Goal: Communication & Community: Answer question/provide support

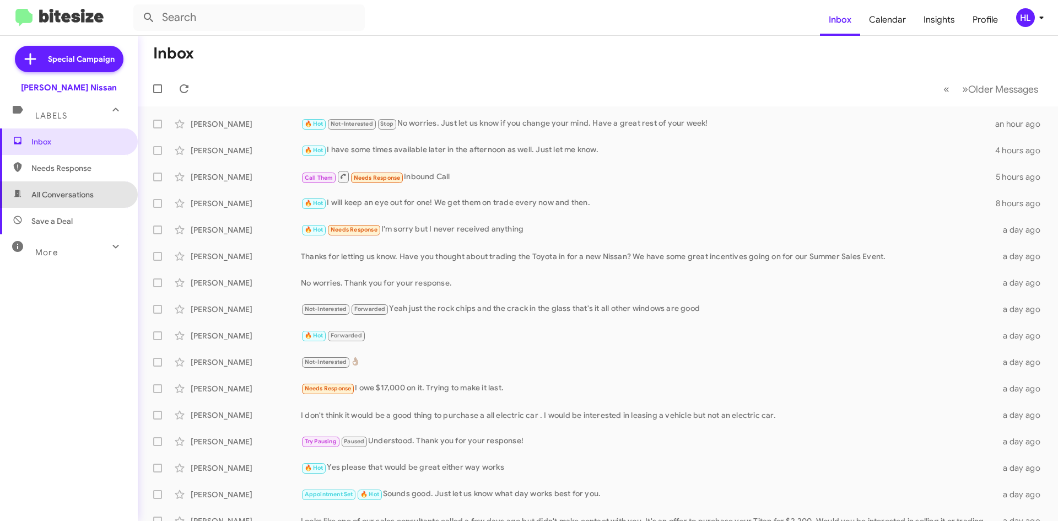
click at [94, 191] on span "All Conversations" at bounding box center [62, 194] width 62 height 11
type input "in:all-conversations"
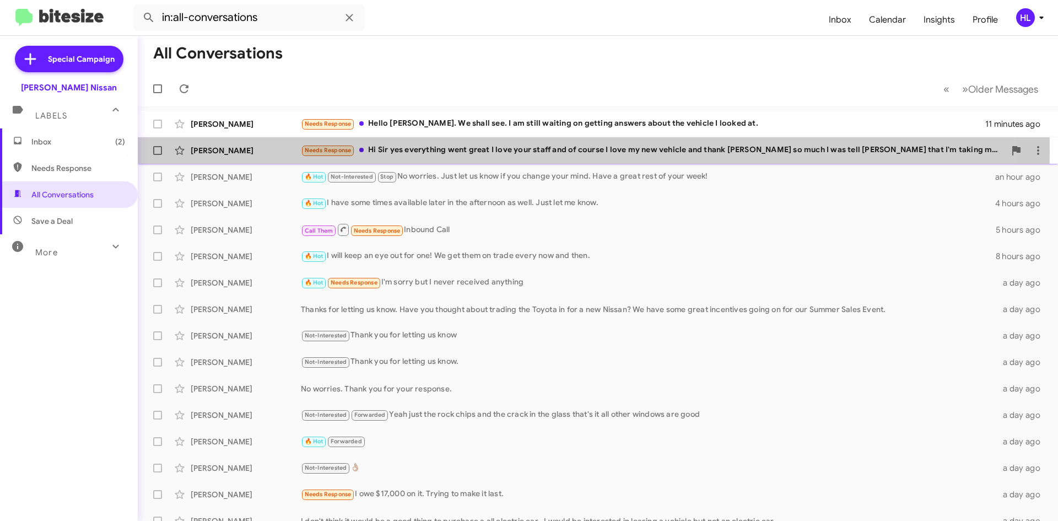
click at [193, 151] on div "[PERSON_NAME]" at bounding box center [246, 150] width 110 height 11
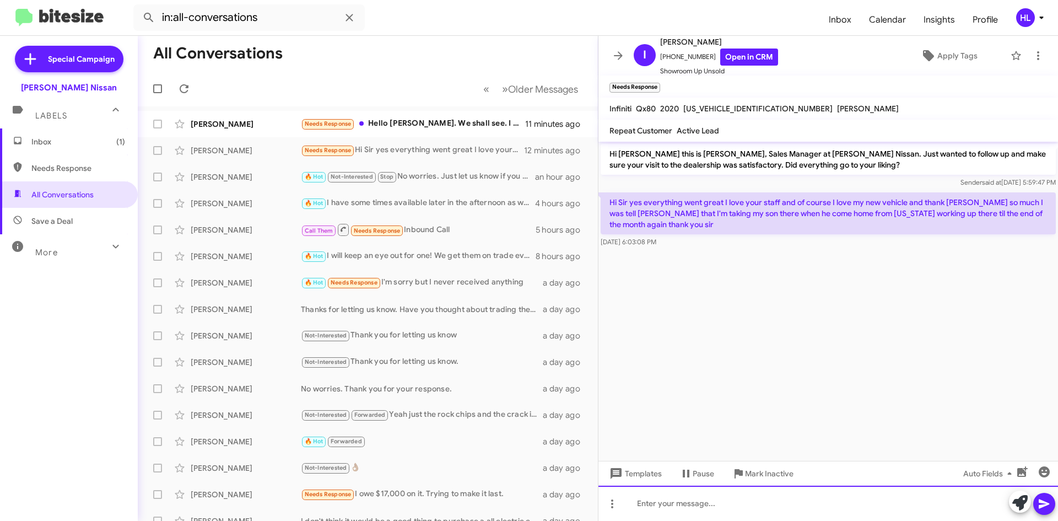
click at [855, 503] on div at bounding box center [827, 502] width 459 height 35
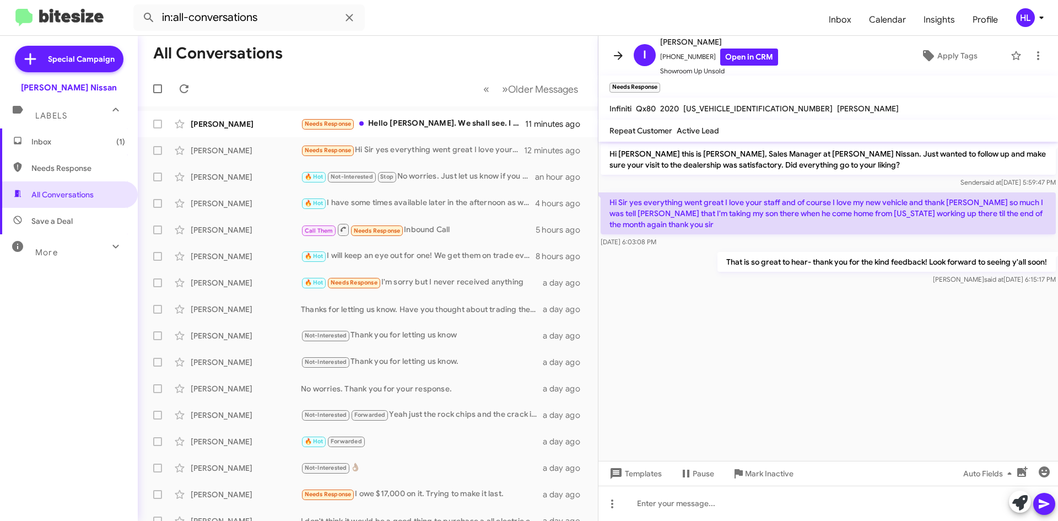
click at [614, 57] on icon at bounding box center [617, 55] width 13 height 13
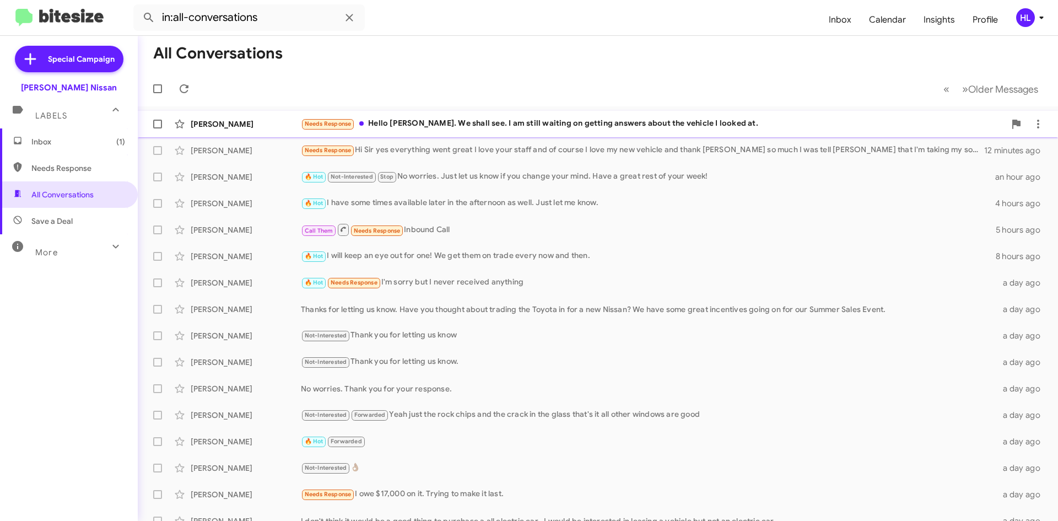
click at [272, 126] on div "[PERSON_NAME]" at bounding box center [246, 123] width 110 height 11
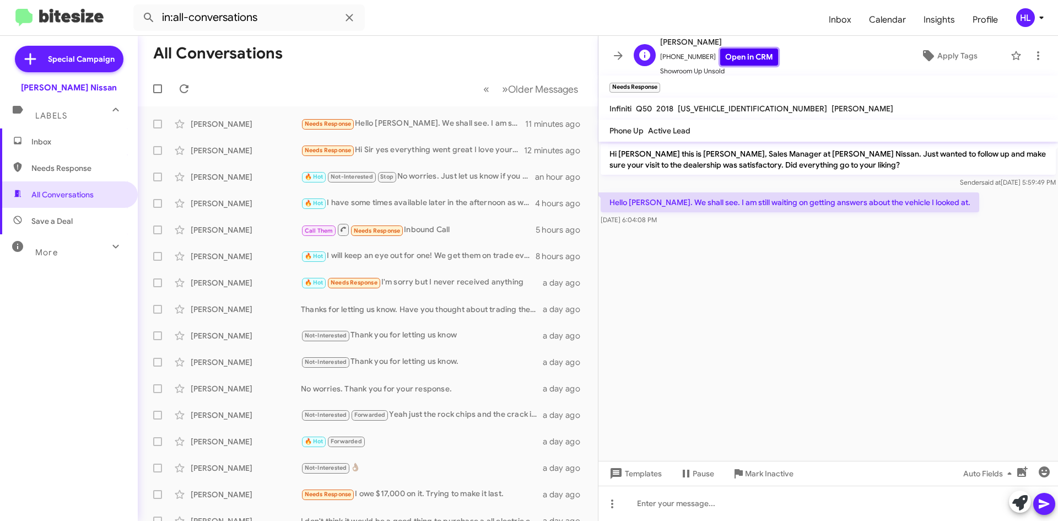
click at [730, 55] on link "Open in CRM" at bounding box center [749, 56] width 58 height 17
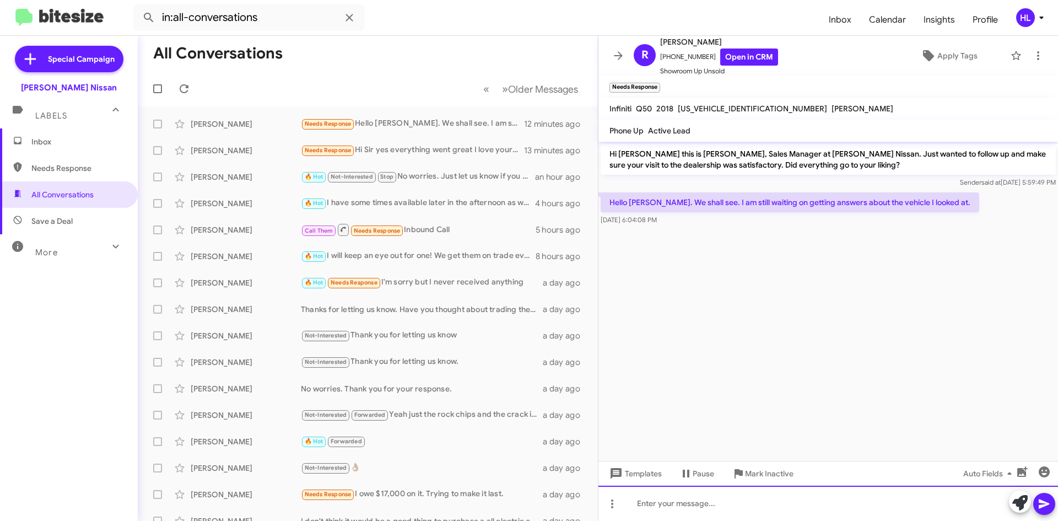
click at [831, 502] on div at bounding box center [827, 502] width 459 height 35
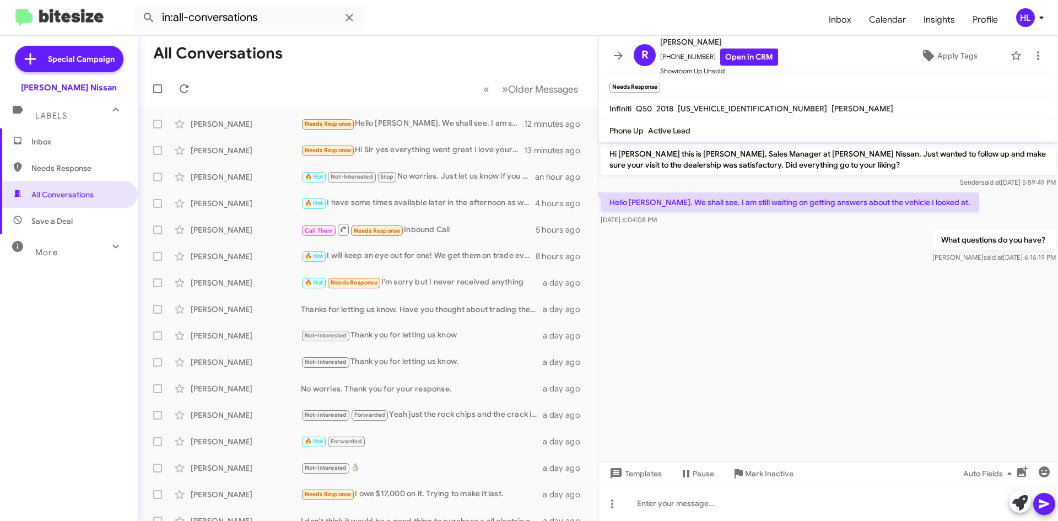
click at [615, 65] on button at bounding box center [618, 56] width 22 height 22
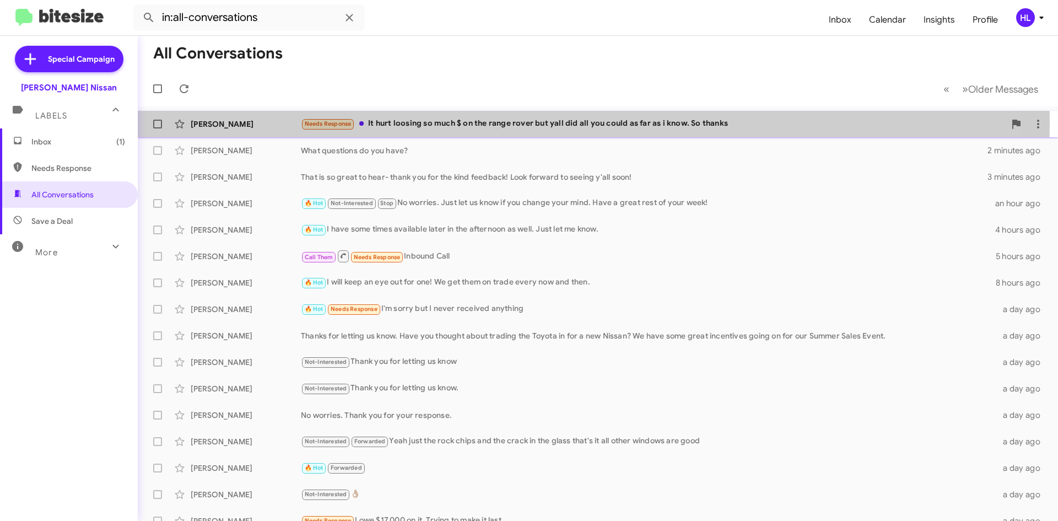
click at [265, 121] on div "[PERSON_NAME]" at bounding box center [246, 123] width 110 height 11
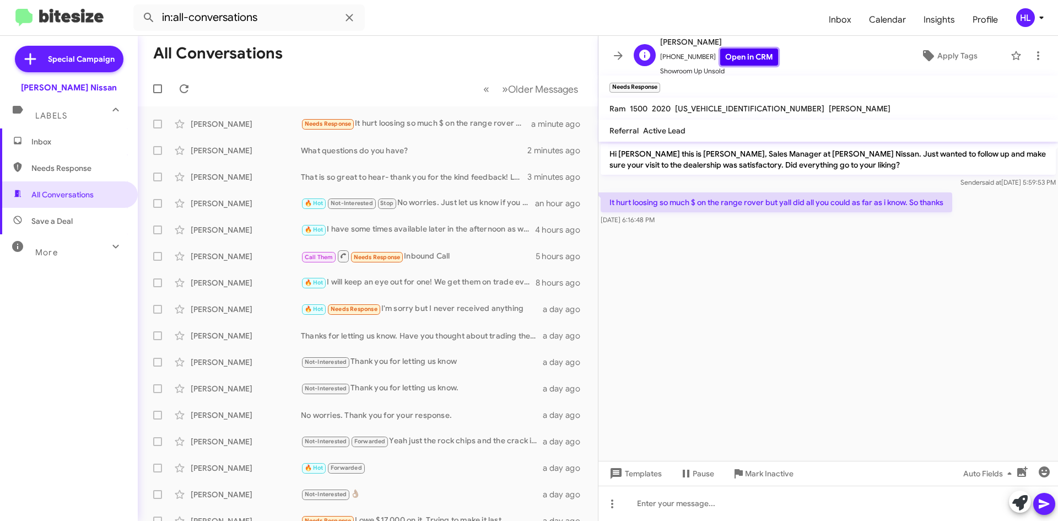
click at [728, 56] on link "Open in CRM" at bounding box center [749, 56] width 58 height 17
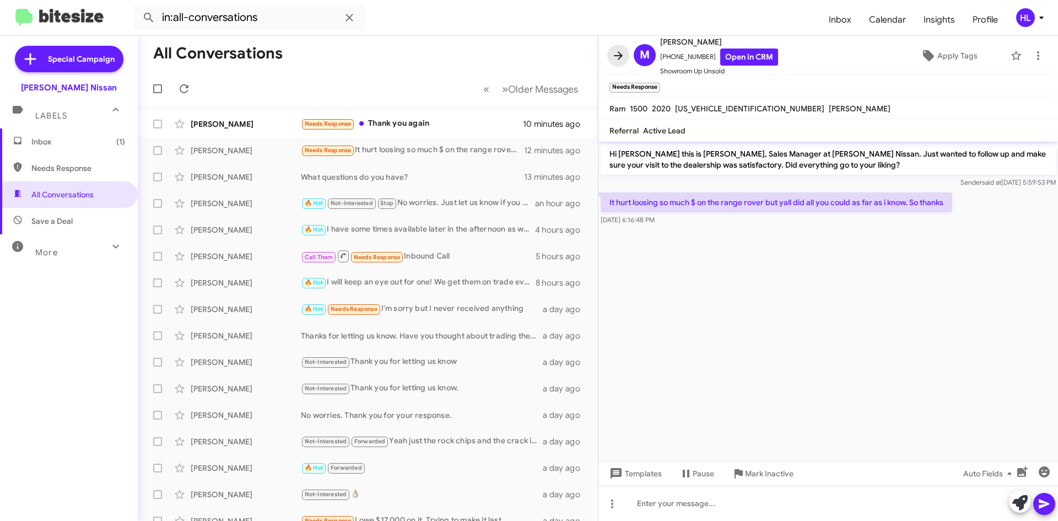
click at [613, 59] on icon at bounding box center [617, 55] width 13 height 13
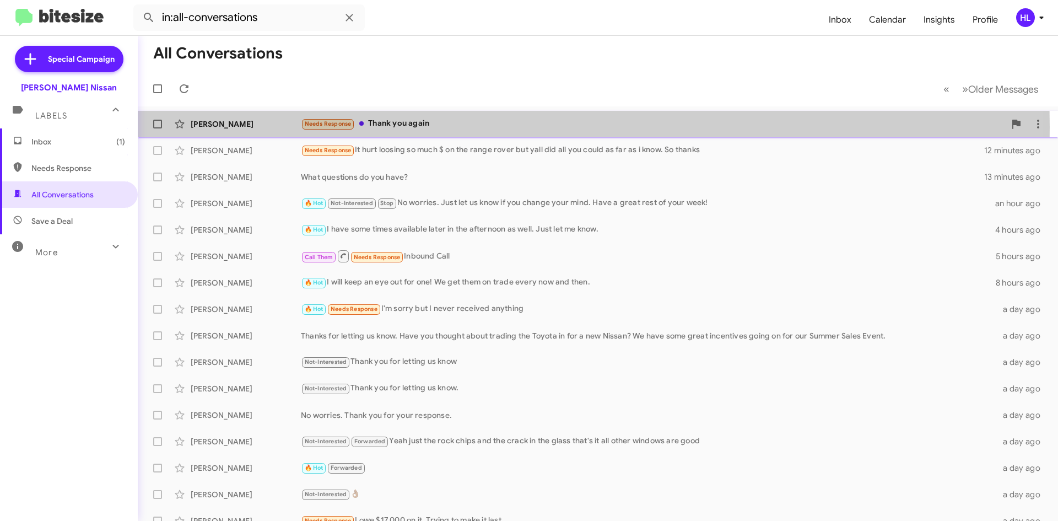
click at [275, 127] on div "[PERSON_NAME]" at bounding box center [246, 123] width 110 height 11
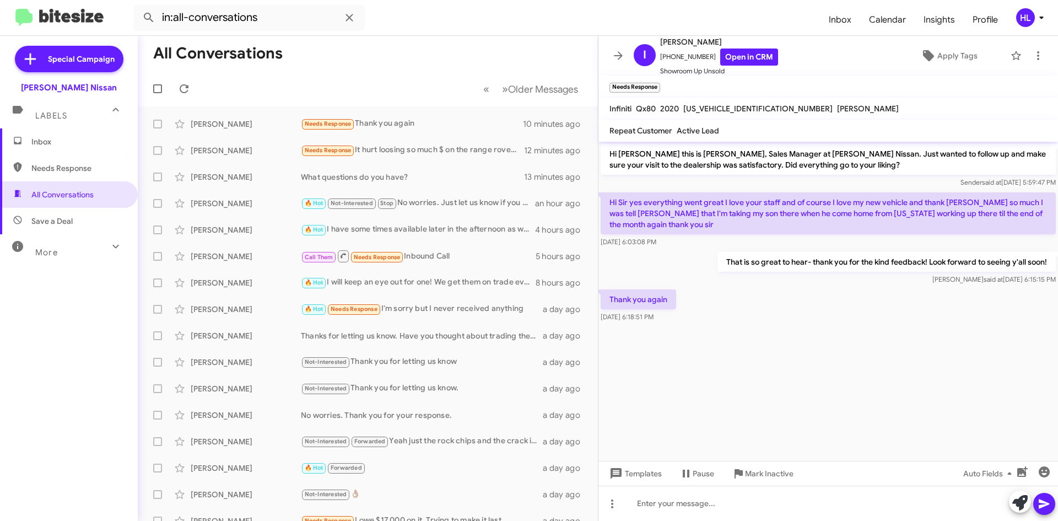
click at [614, 57] on icon at bounding box center [617, 55] width 13 height 13
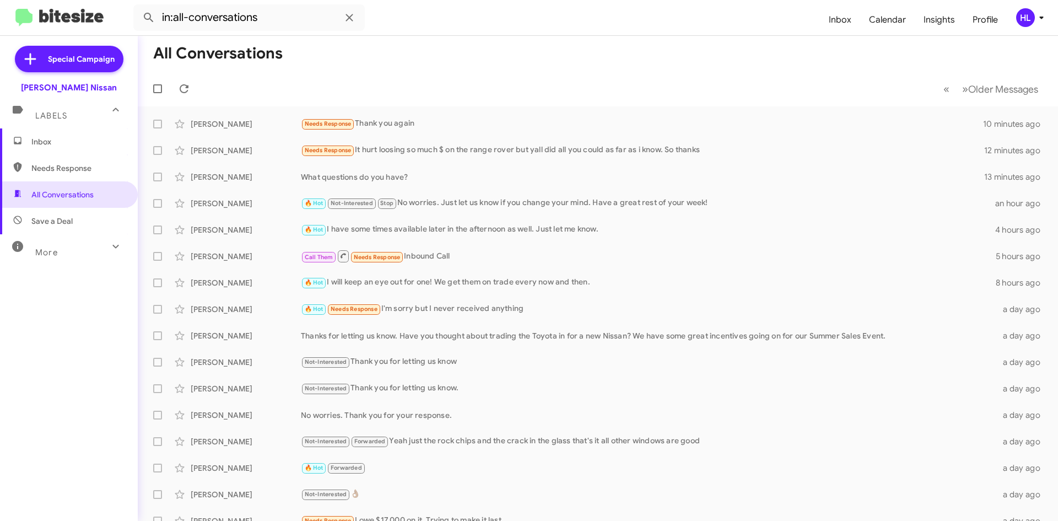
click at [95, 20] on img at bounding box center [59, 18] width 88 height 18
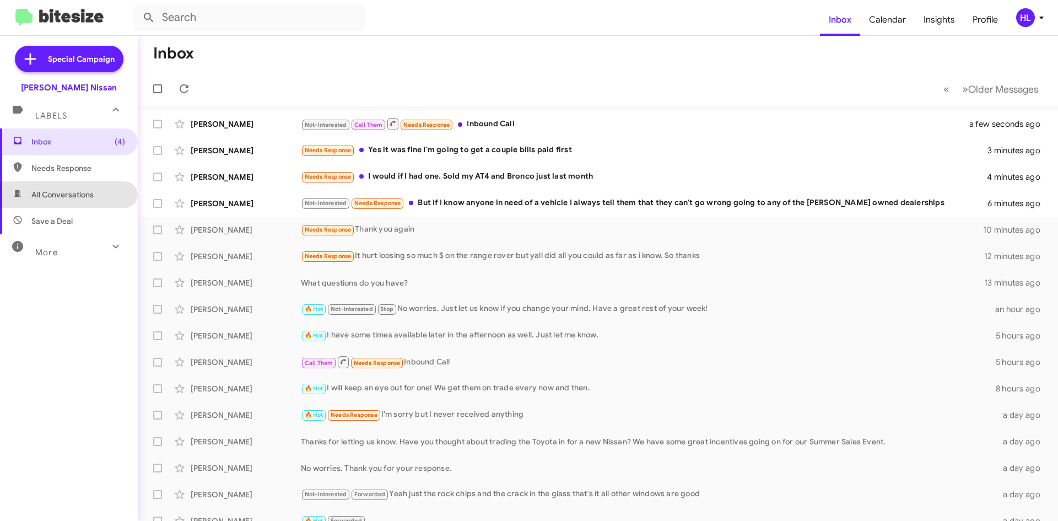
click at [113, 189] on span "All Conversations" at bounding box center [69, 194] width 138 height 26
type input "in:all-conversations"
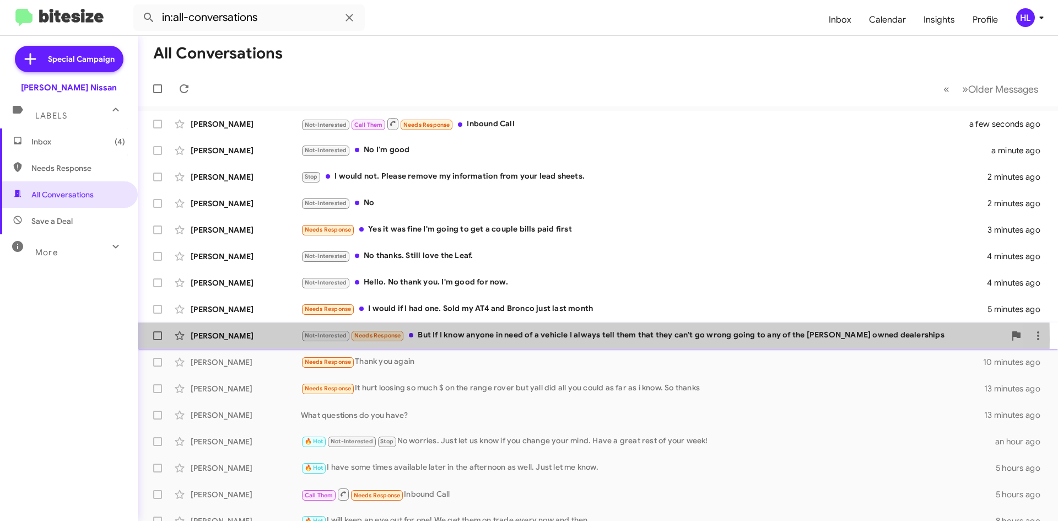
click at [266, 339] on div "[PERSON_NAME]" at bounding box center [246, 335] width 110 height 11
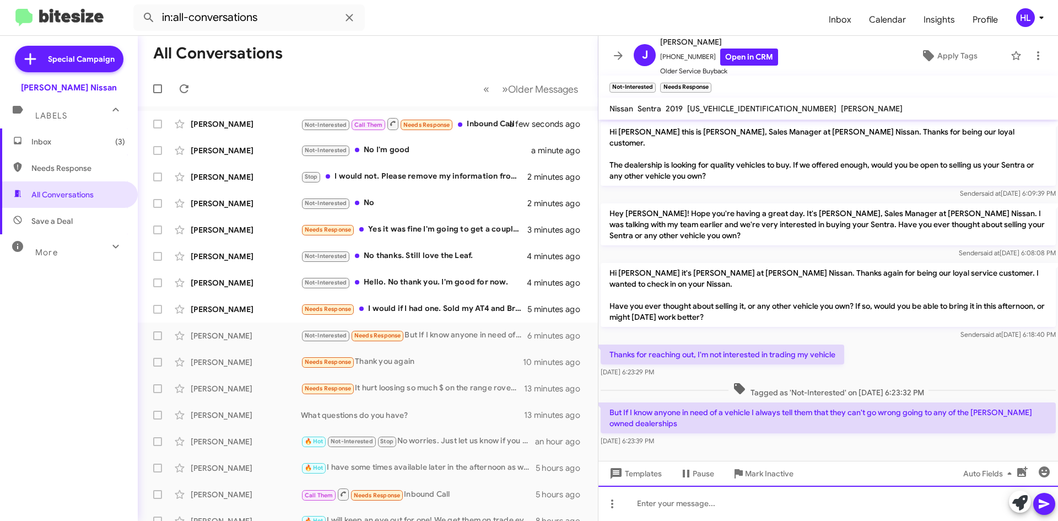
click at [784, 517] on div at bounding box center [827, 502] width 459 height 35
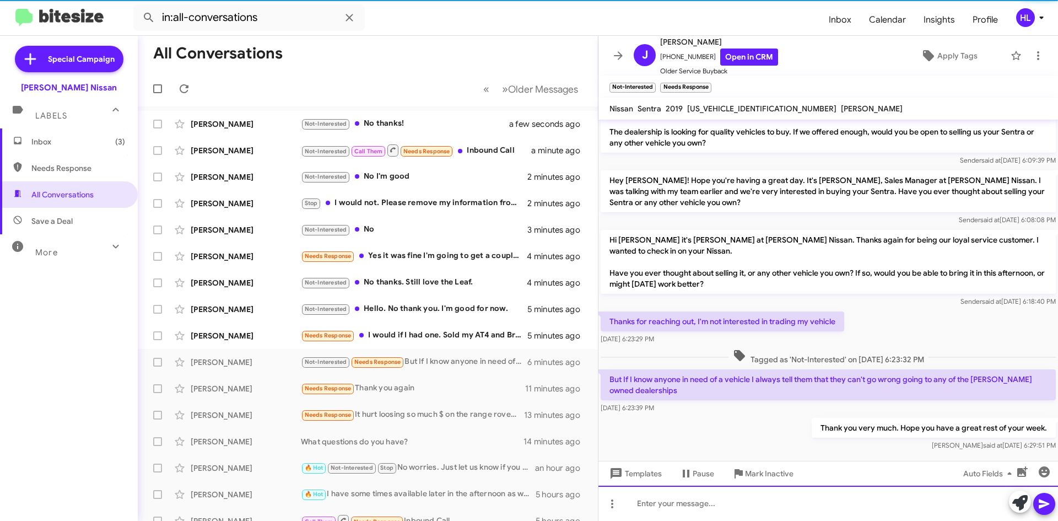
scroll to position [34, 0]
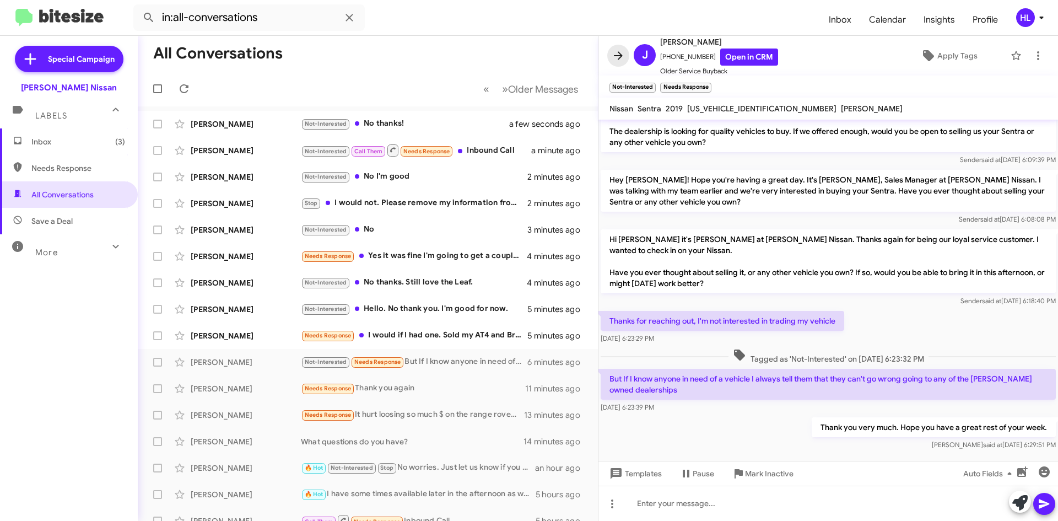
click at [623, 52] on icon at bounding box center [617, 55] width 13 height 13
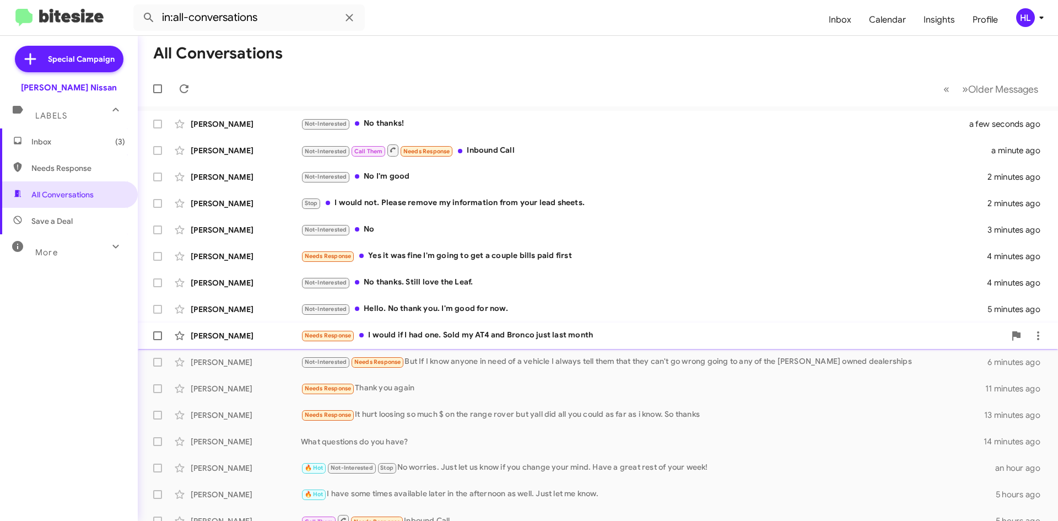
click at [208, 333] on div "[PERSON_NAME]" at bounding box center [246, 335] width 110 height 11
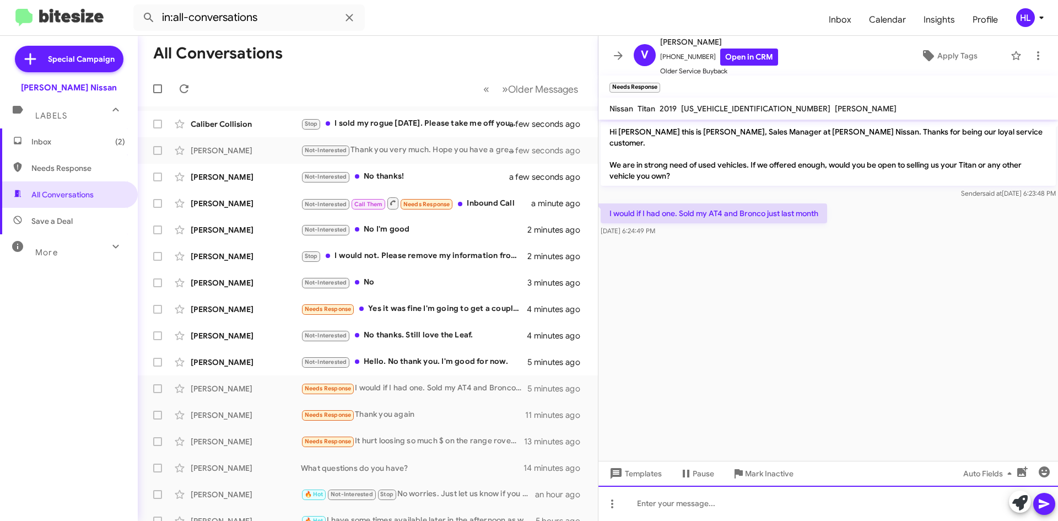
click at [816, 507] on div at bounding box center [827, 502] width 459 height 35
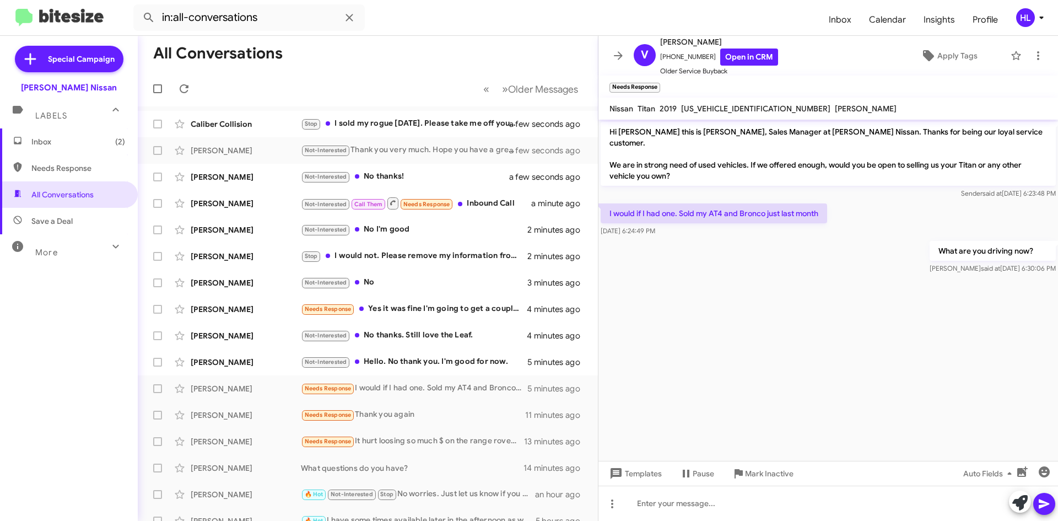
click at [611, 50] on span at bounding box center [618, 55] width 22 height 13
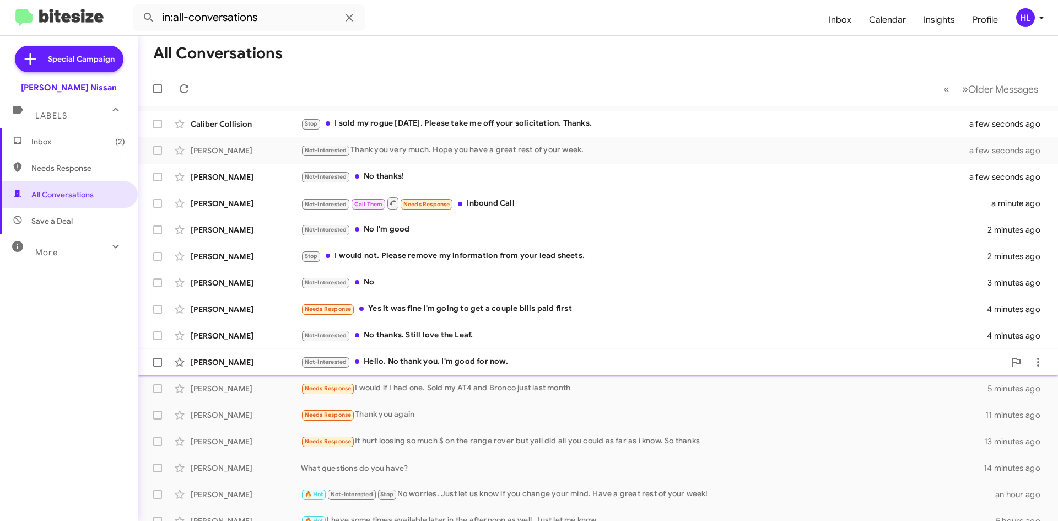
click at [258, 360] on div "[PERSON_NAME]" at bounding box center [246, 361] width 110 height 11
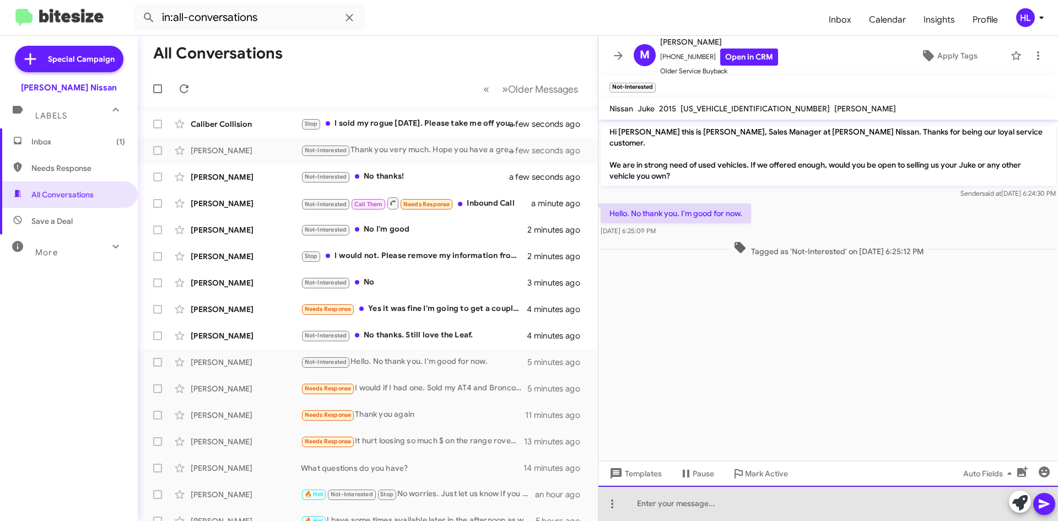
click at [670, 506] on div at bounding box center [827, 502] width 459 height 35
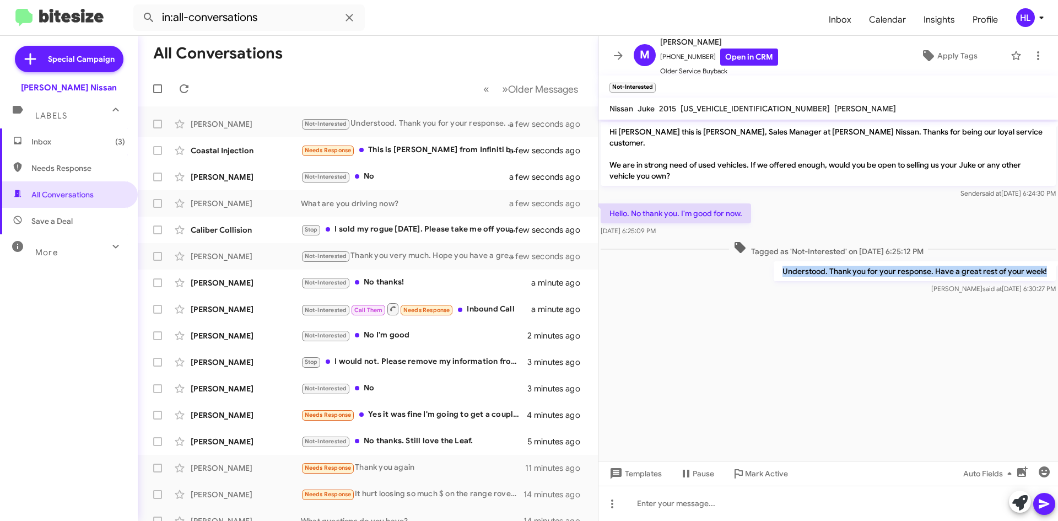
drag, startPoint x: 782, startPoint y: 261, endPoint x: 1052, endPoint y: 258, distance: 269.4
click at [1052, 261] on p "Understood. Thank you for your response. Have a great rest of your week!" at bounding box center [914, 271] width 282 height 20
copy p "Understood. Thank you for your response. Have a great rest of your week!"
click at [616, 57] on icon at bounding box center [617, 55] width 13 height 13
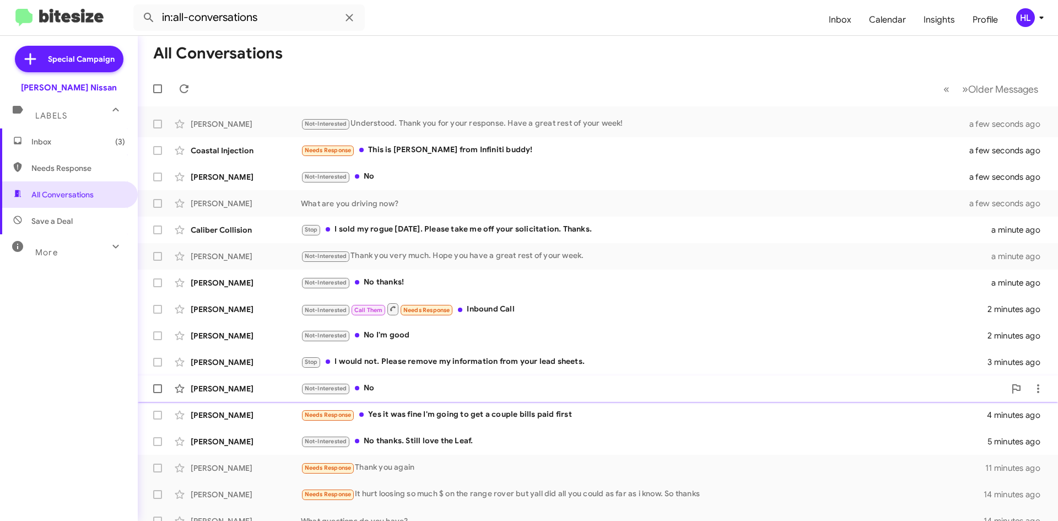
scroll to position [110, 0]
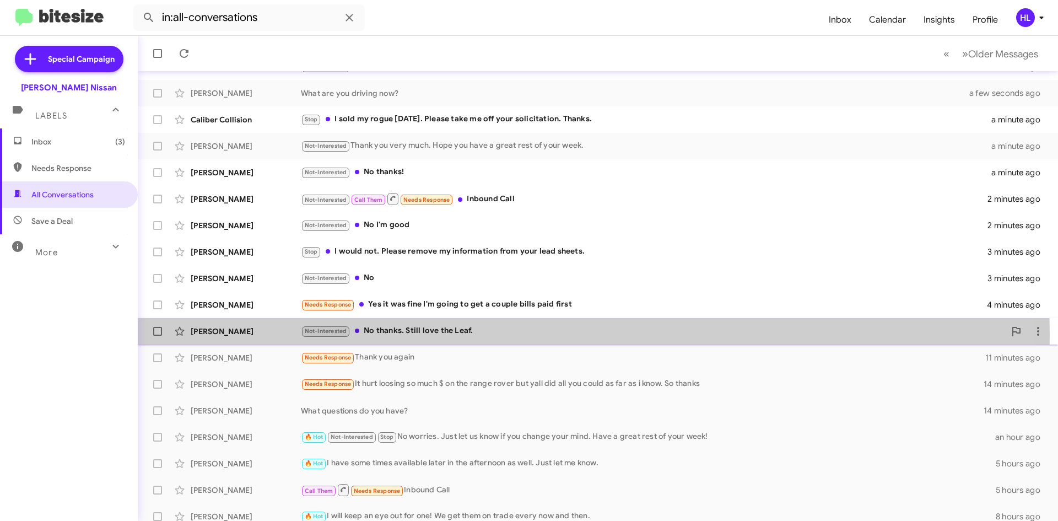
click at [272, 335] on div "[PERSON_NAME]" at bounding box center [246, 331] width 110 height 11
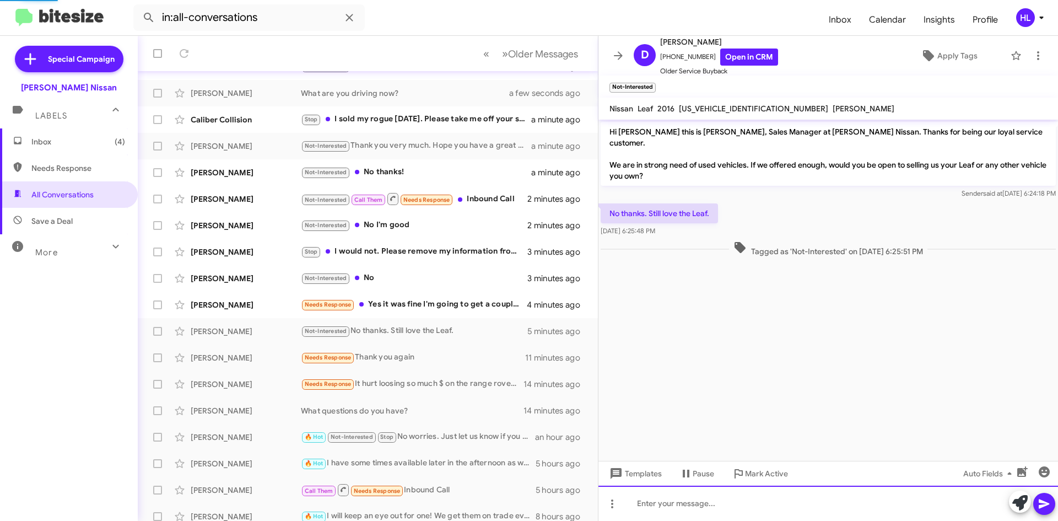
paste div
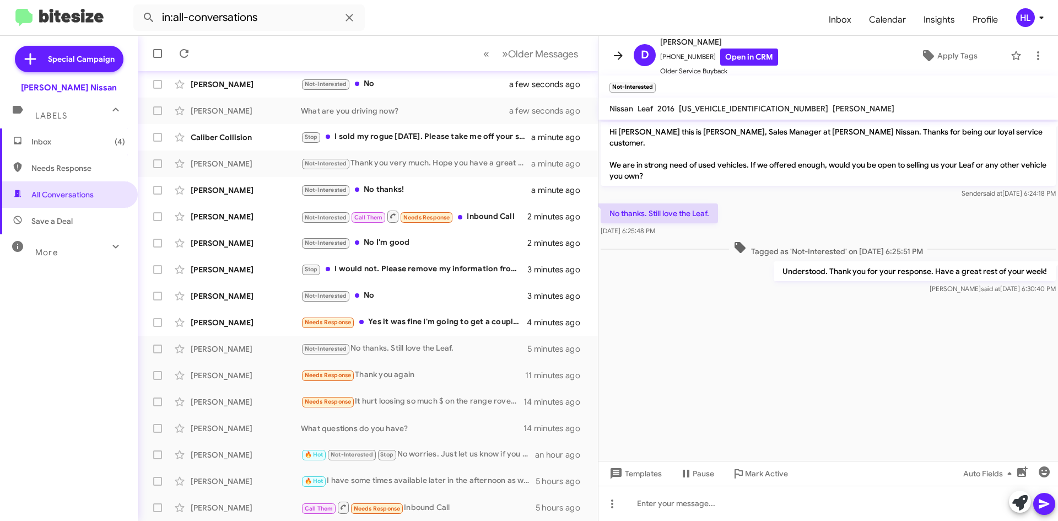
click at [615, 55] on icon at bounding box center [618, 55] width 9 height 8
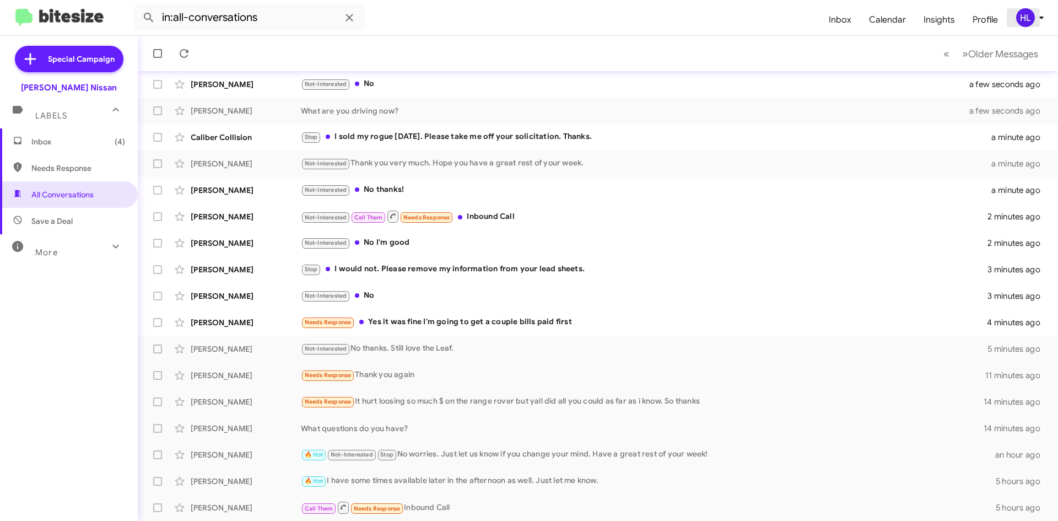
click at [1038, 21] on icon at bounding box center [1040, 17] width 13 height 13
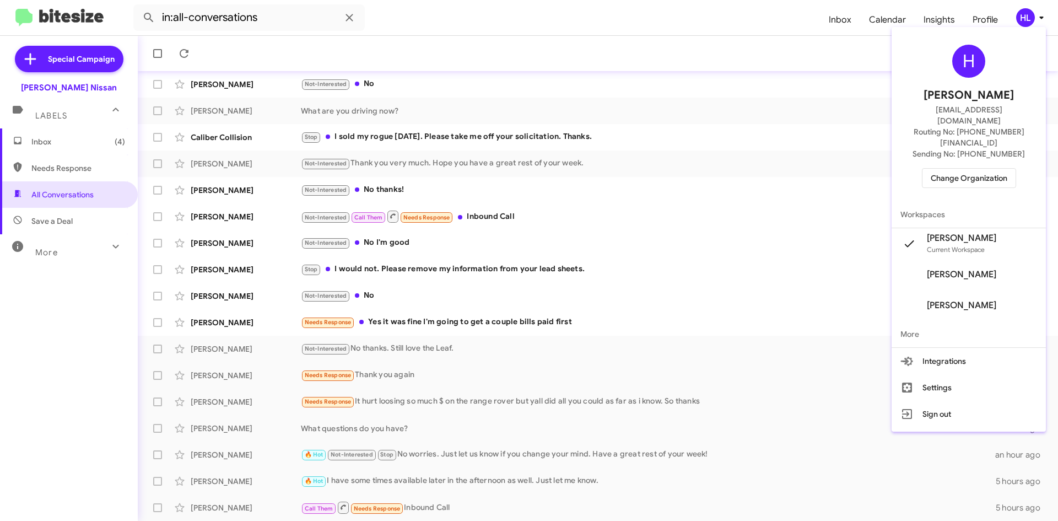
click at [1038, 21] on div at bounding box center [529, 260] width 1058 height 521
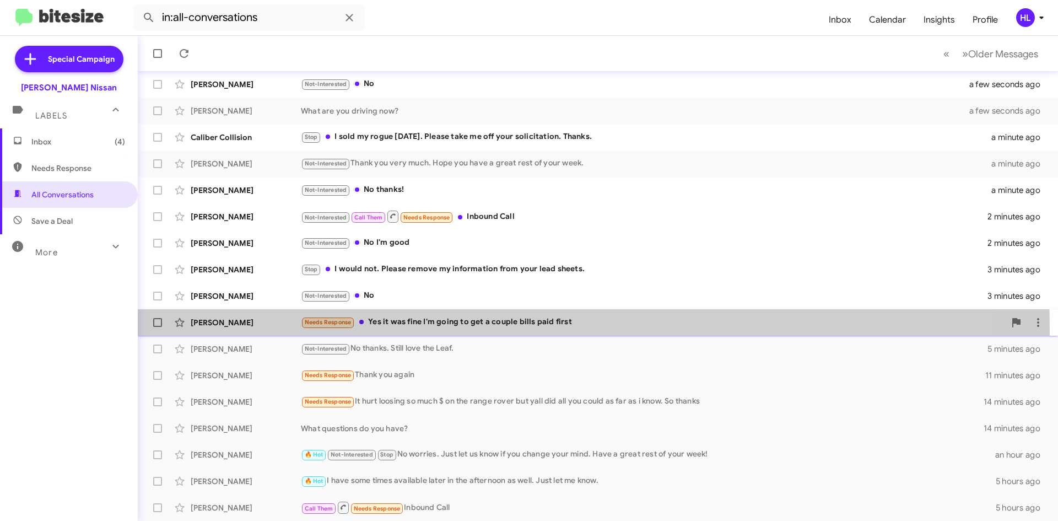
click at [252, 329] on div "[PERSON_NAME] Needs Response Yes it was fine I'm going to get a couple bills pa…" at bounding box center [598, 322] width 902 height 22
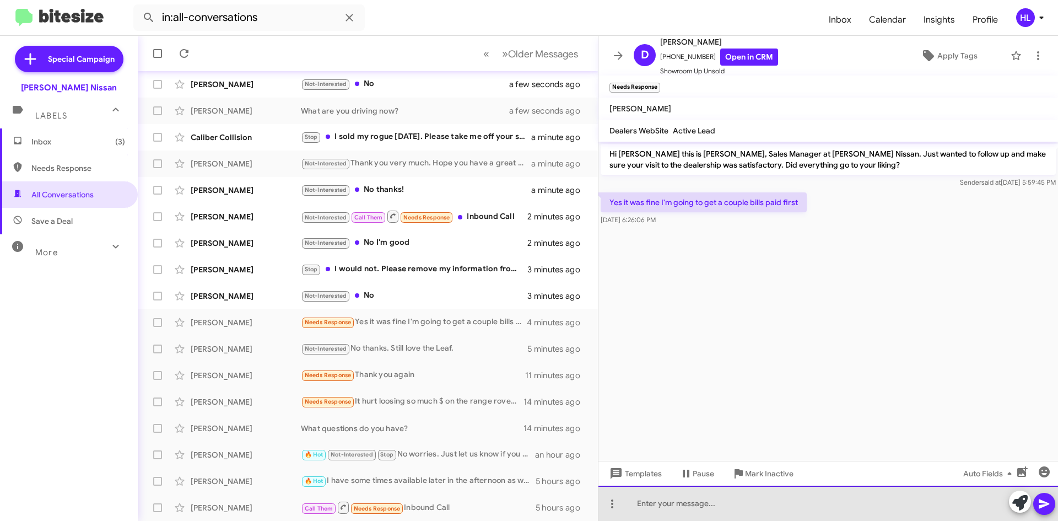
click at [803, 511] on div at bounding box center [827, 502] width 459 height 35
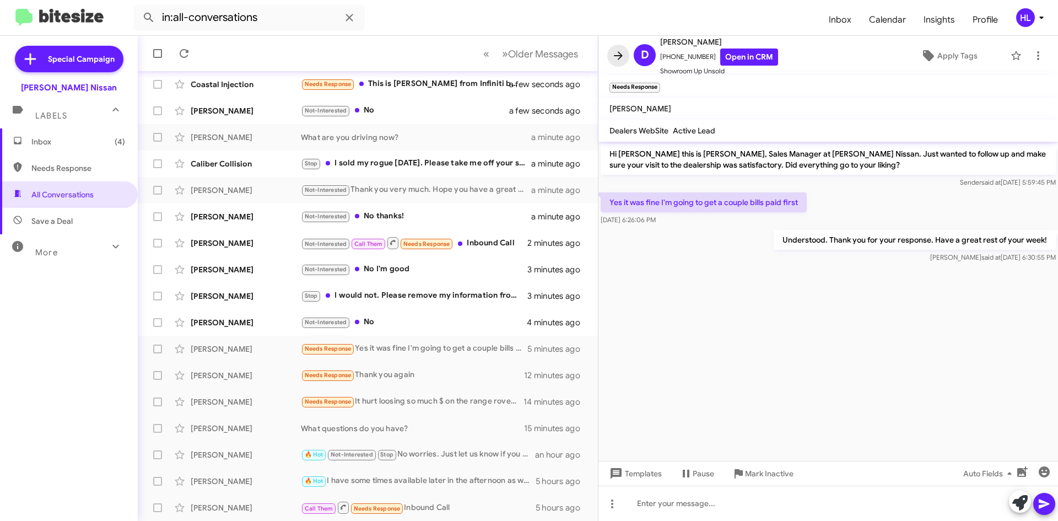
click at [616, 57] on icon at bounding box center [617, 55] width 13 height 13
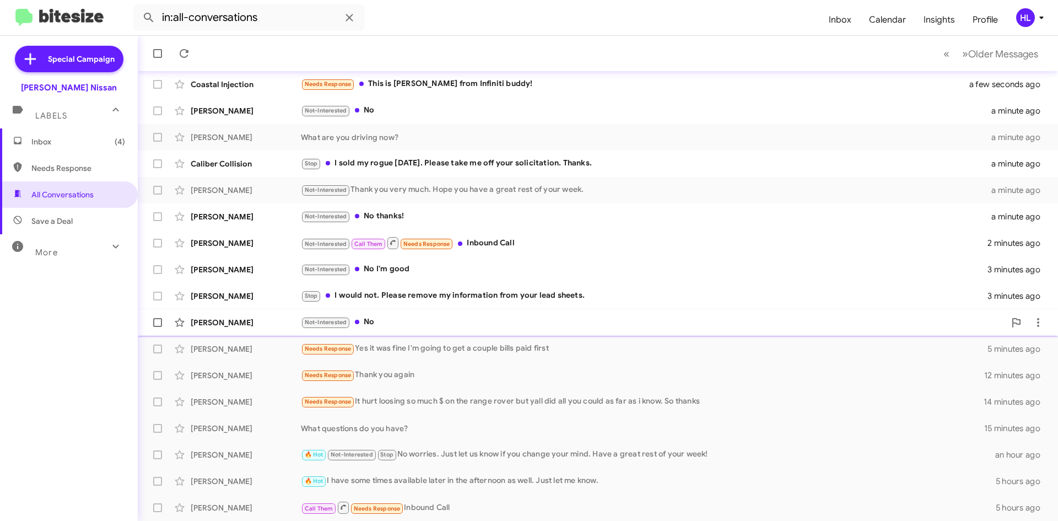
click at [226, 321] on div "[PERSON_NAME]" at bounding box center [246, 322] width 110 height 11
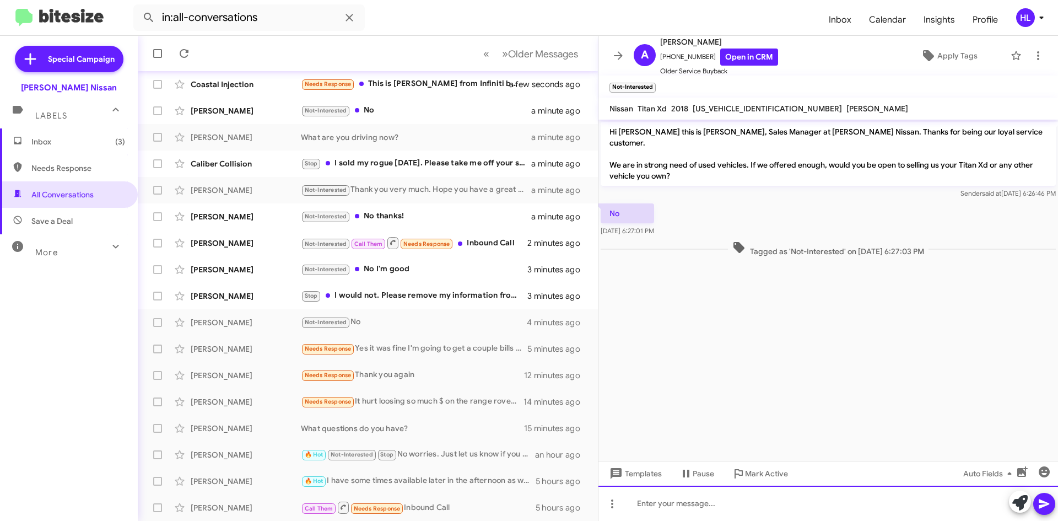
paste div
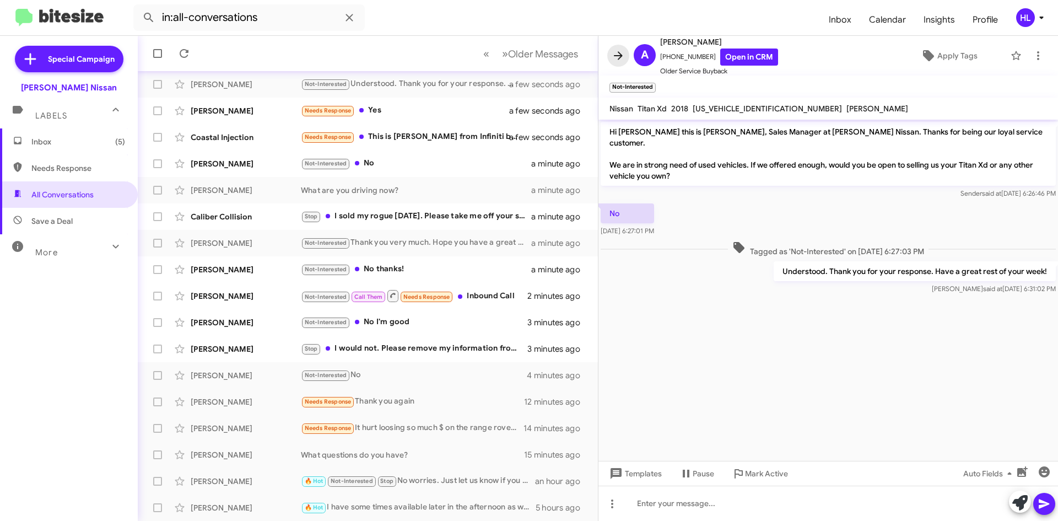
click at [611, 53] on span at bounding box center [618, 55] width 22 height 13
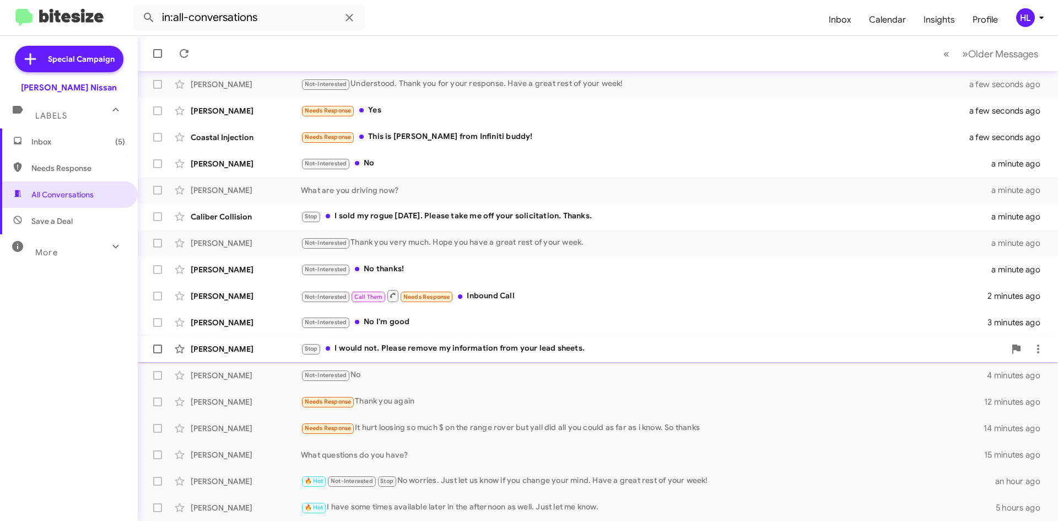
click at [220, 358] on div "[PERSON_NAME] Stop I would not. Please remove my information from your lead she…" at bounding box center [598, 349] width 902 height 22
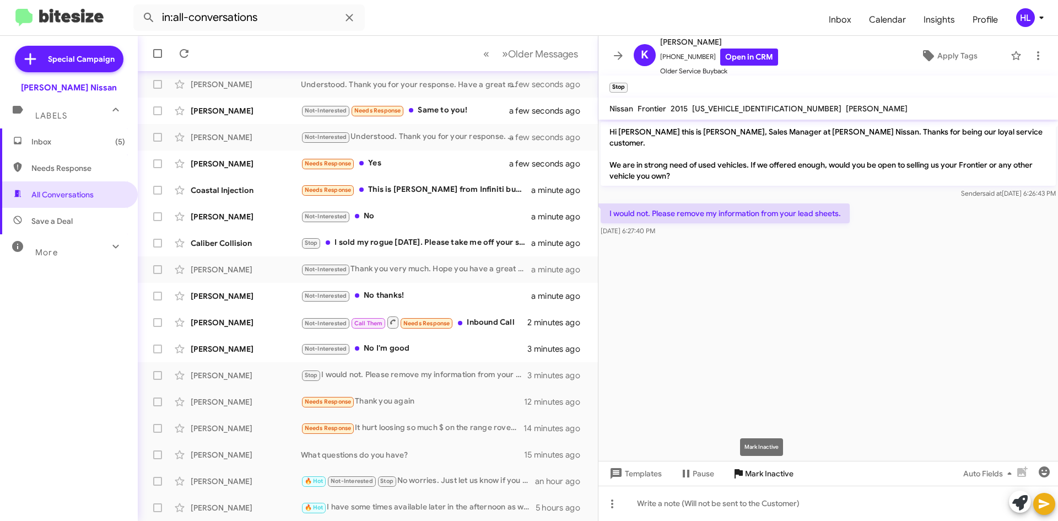
click at [784, 476] on span "Mark Inactive" at bounding box center [769, 473] width 48 height 20
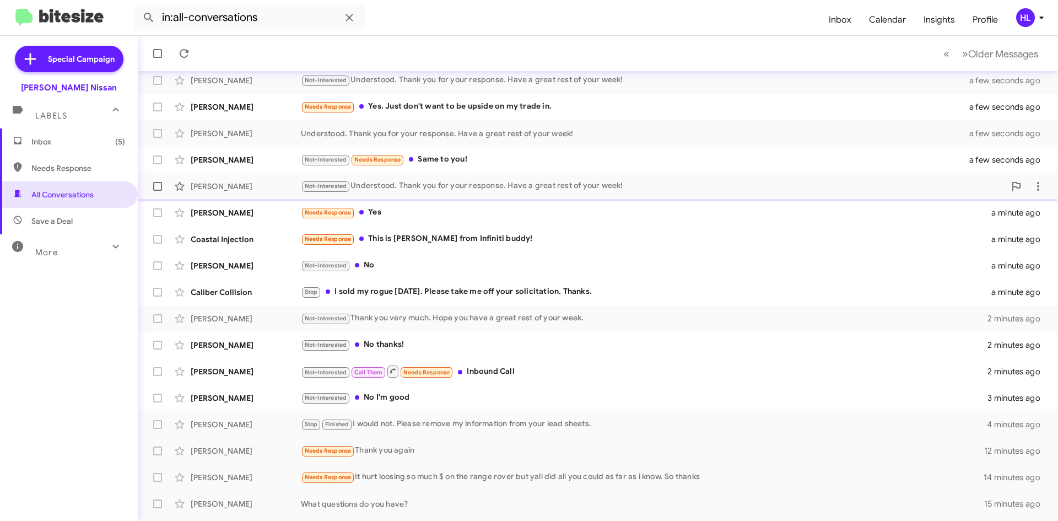
scroll to position [119, 0]
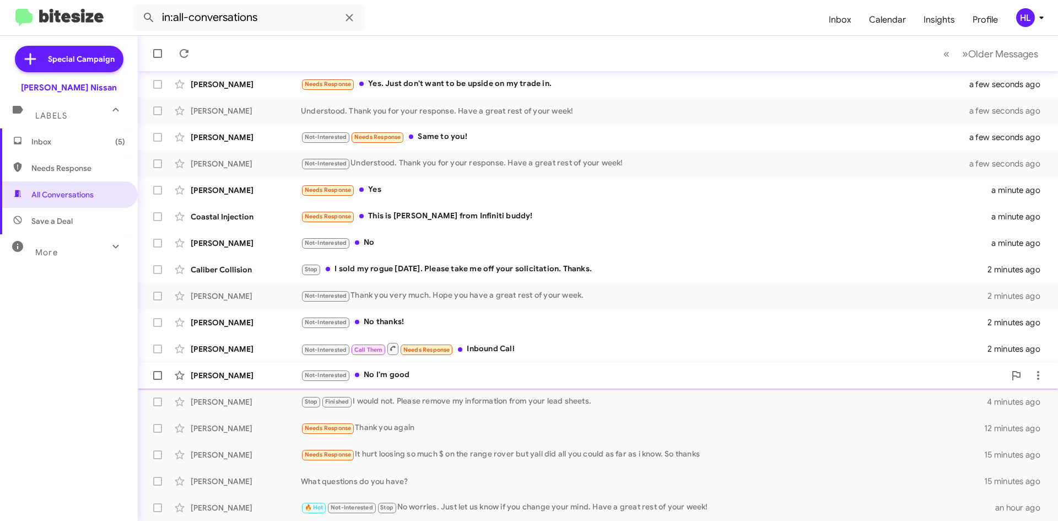
click at [223, 380] on div "[PERSON_NAME]" at bounding box center [246, 375] width 110 height 11
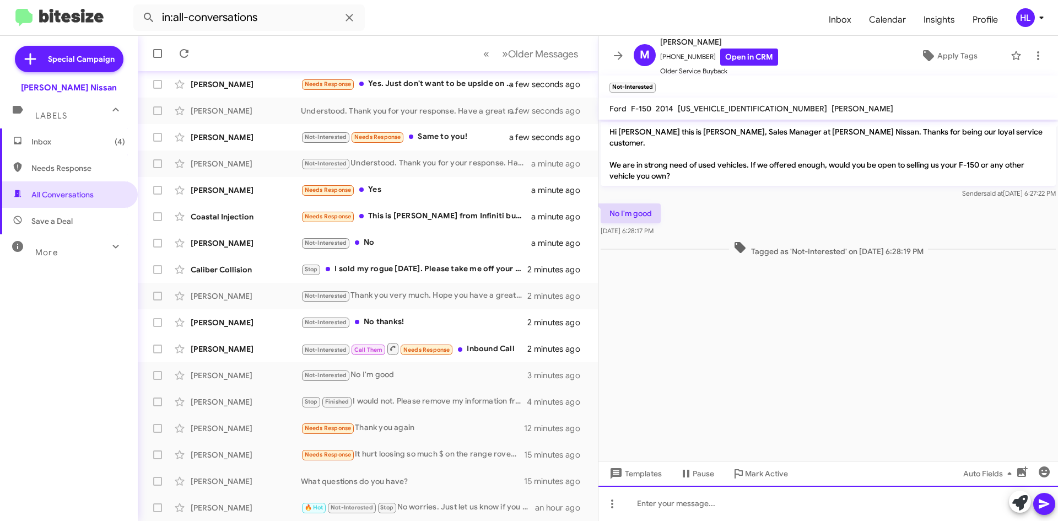
paste div
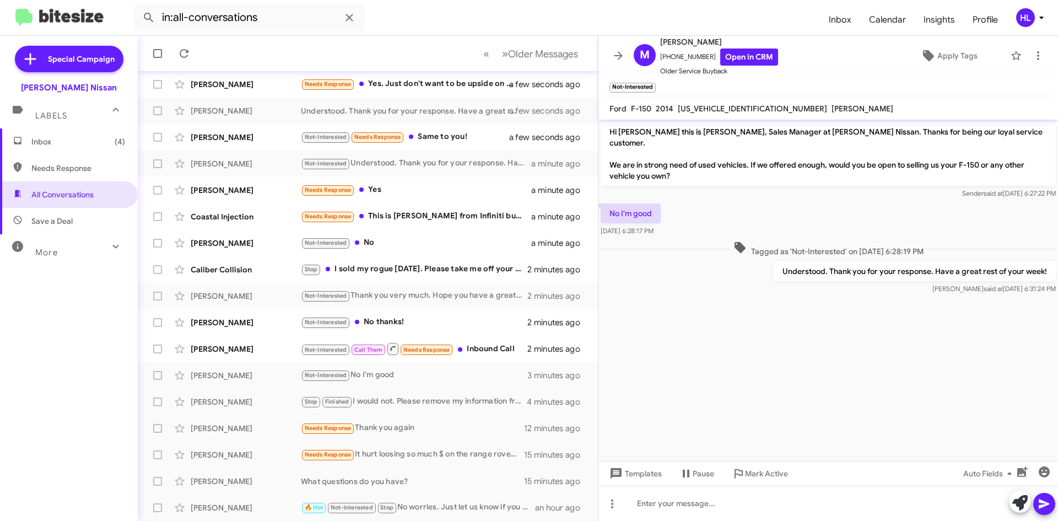
click at [620, 58] on icon at bounding box center [617, 55] width 13 height 13
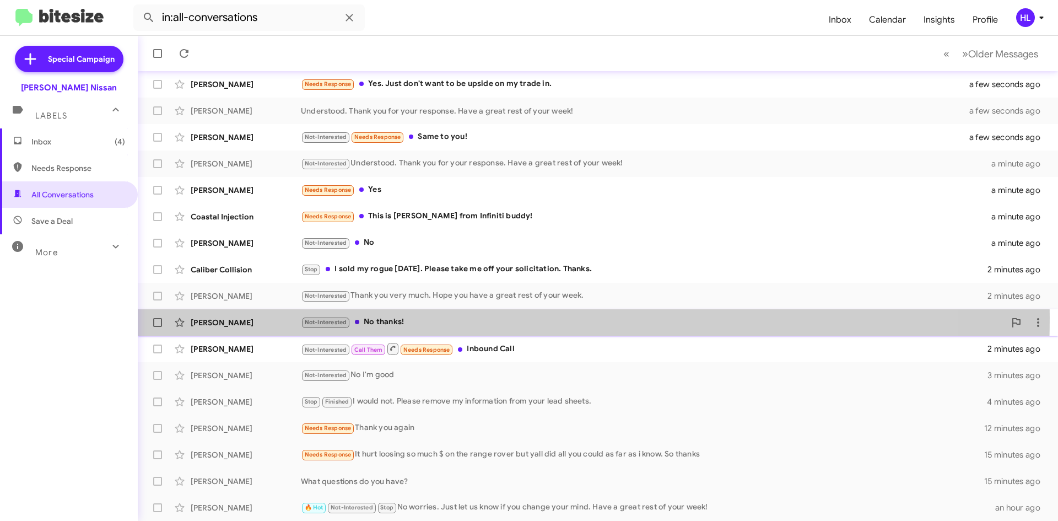
click at [234, 316] on div "[PERSON_NAME] Not-Interested No thanks! 2 minutes ago" at bounding box center [598, 322] width 902 height 22
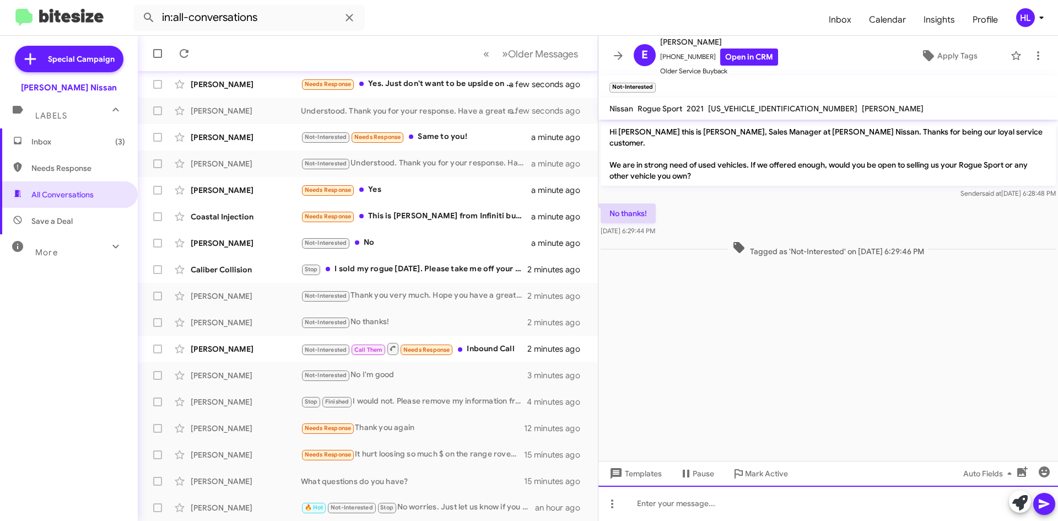
paste div
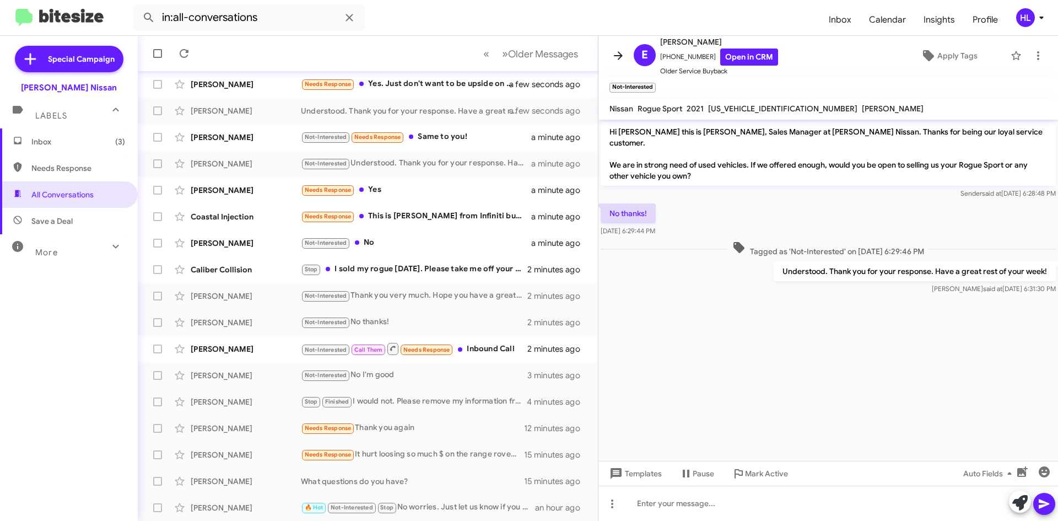
click at [613, 54] on icon at bounding box center [617, 55] width 13 height 13
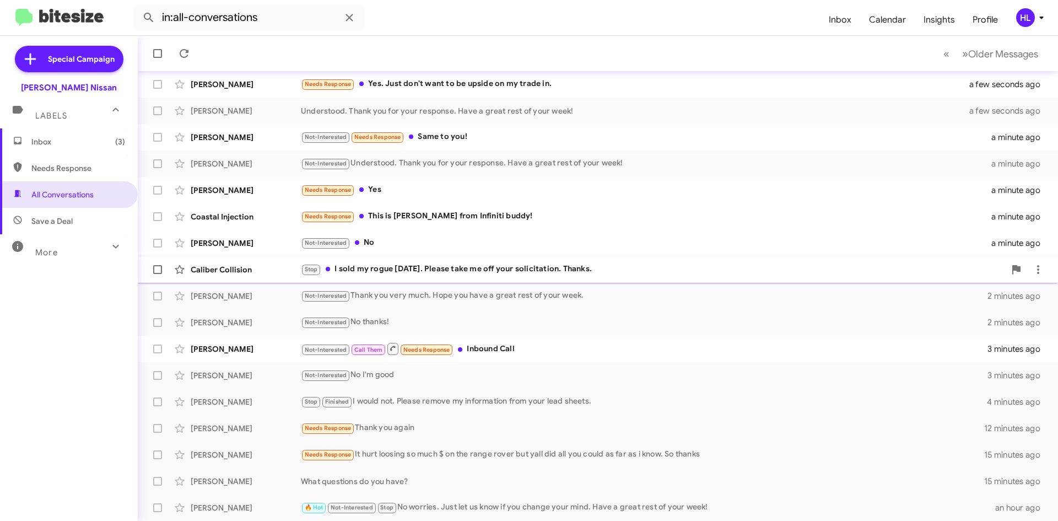
click at [239, 274] on div "Caliber Collision" at bounding box center [246, 269] width 110 height 11
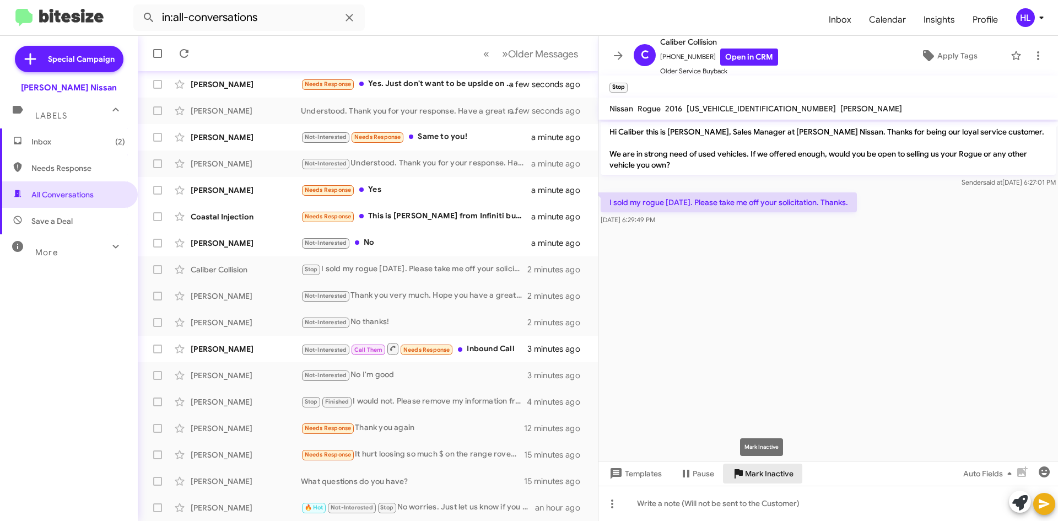
click at [762, 475] on span "Mark Inactive" at bounding box center [769, 473] width 48 height 20
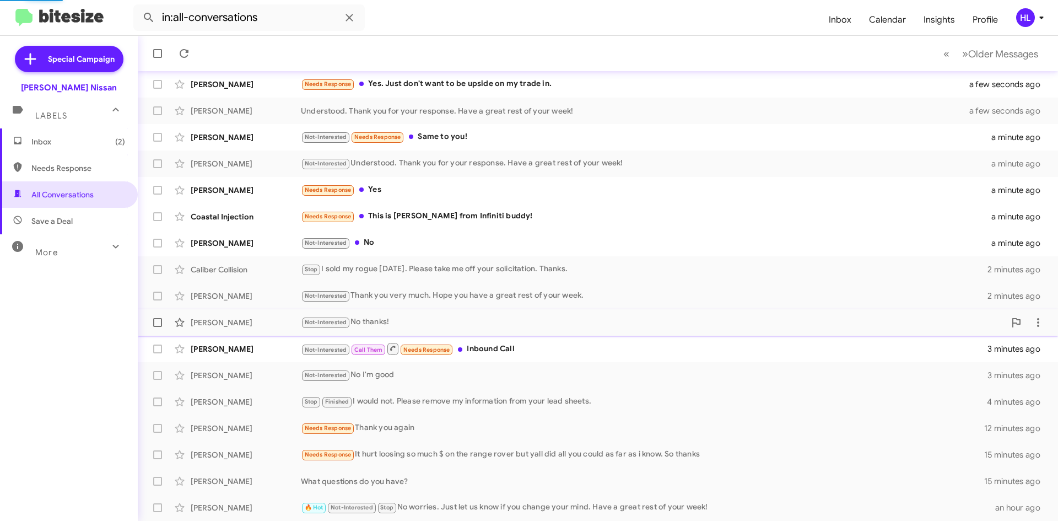
scroll to position [93, 0]
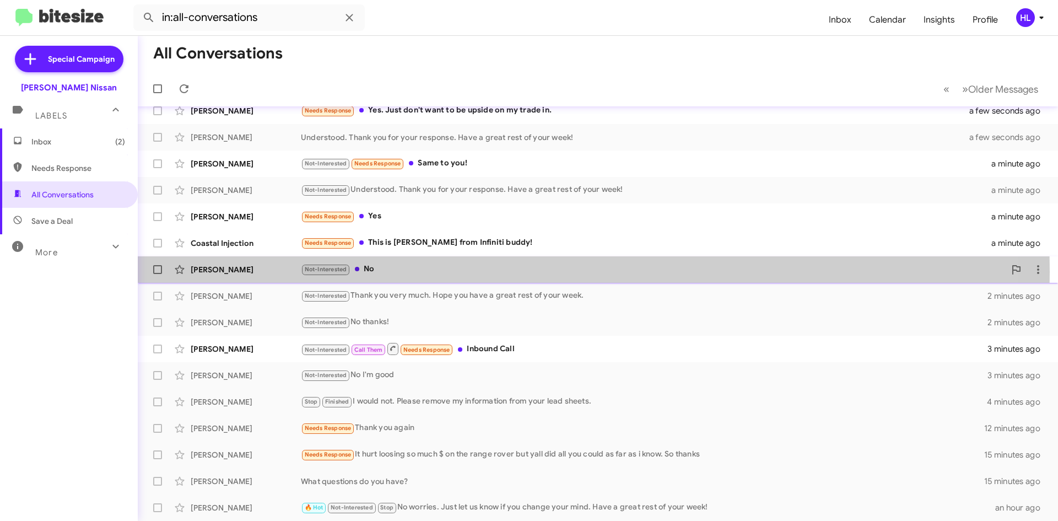
click at [264, 272] on div "[PERSON_NAME]" at bounding box center [246, 269] width 110 height 11
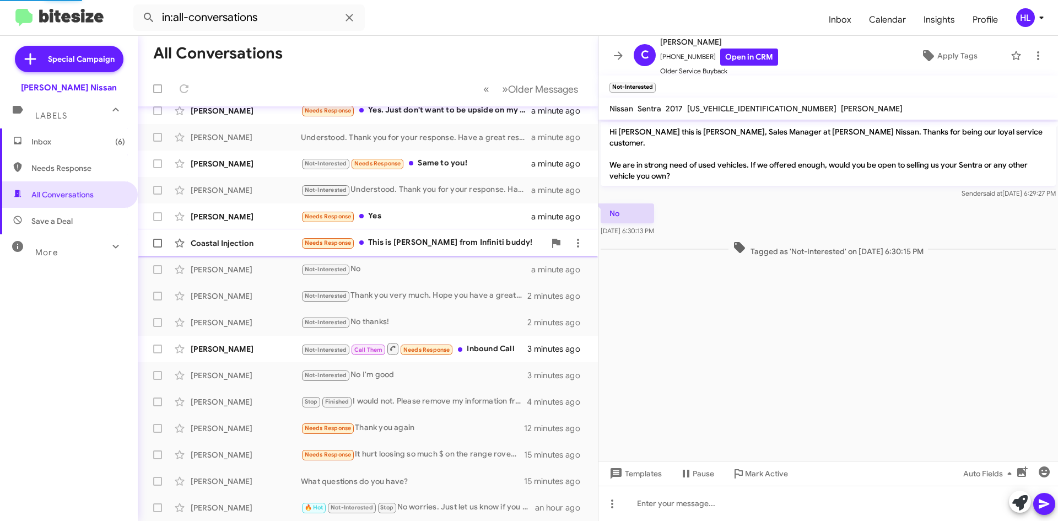
click at [241, 242] on mat-action-list "[PERSON_NAME] Not-Interested Hi [PERSON_NAME] I don't have the Sentra anymore a…" at bounding box center [368, 267] width 460 height 507
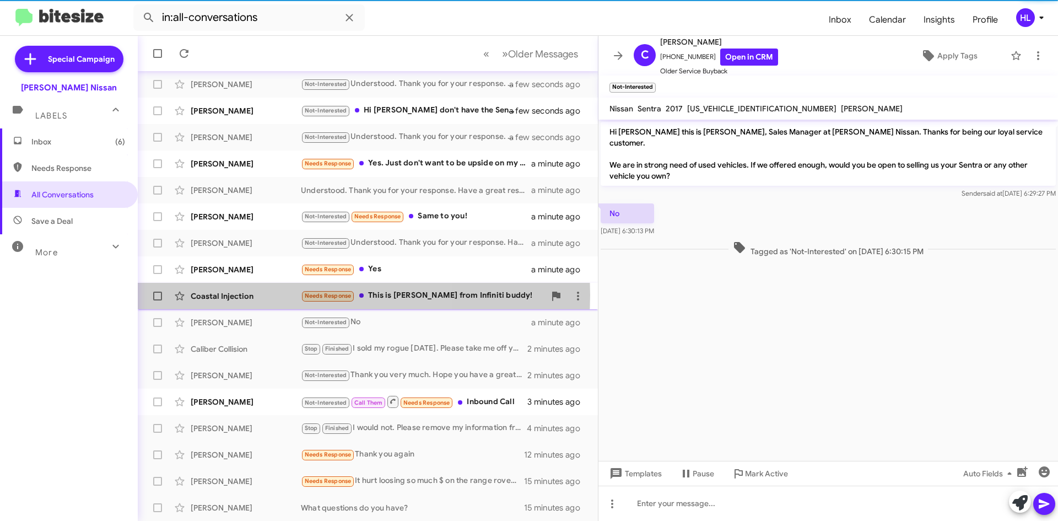
scroll to position [119, 0]
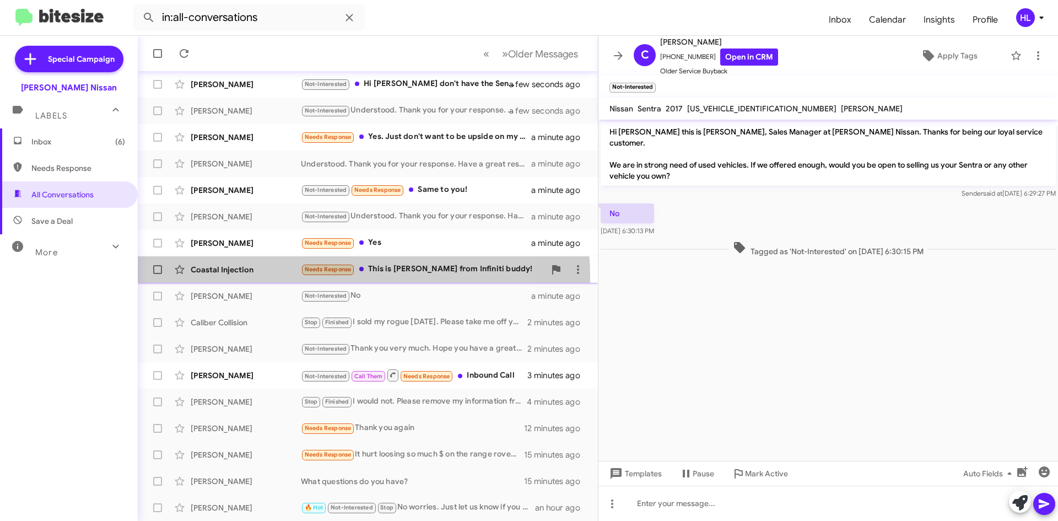
click at [283, 277] on div "Coastal Injection Needs Response This is [PERSON_NAME] from Infiniti buddy! a m…" at bounding box center [368, 269] width 442 height 22
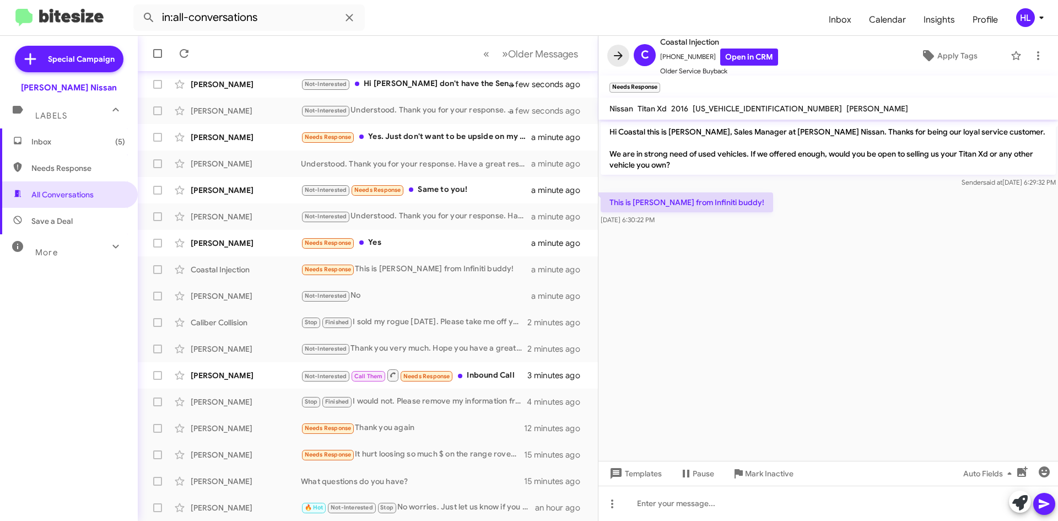
click at [615, 60] on icon at bounding box center [617, 55] width 13 height 13
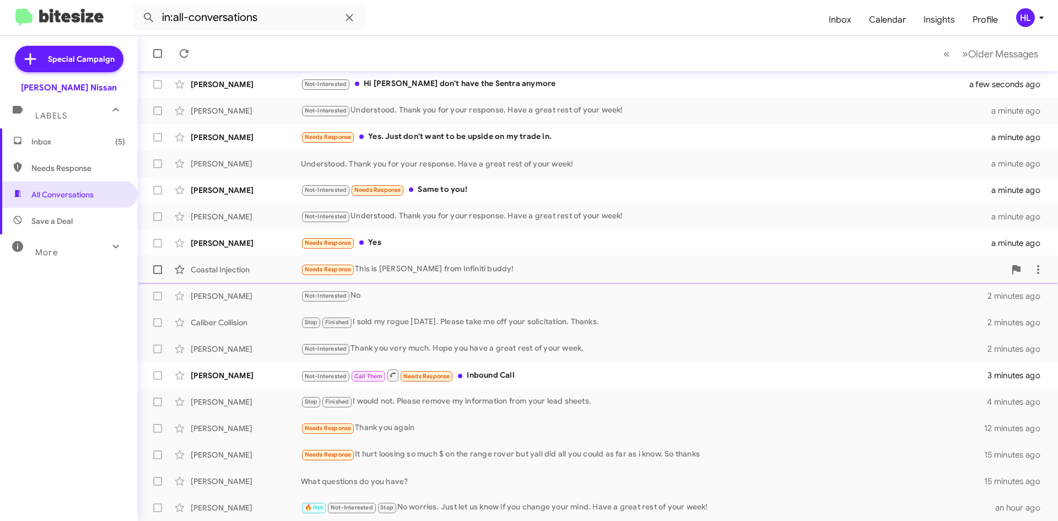
click at [258, 271] on div "Coastal Injection" at bounding box center [246, 269] width 110 height 11
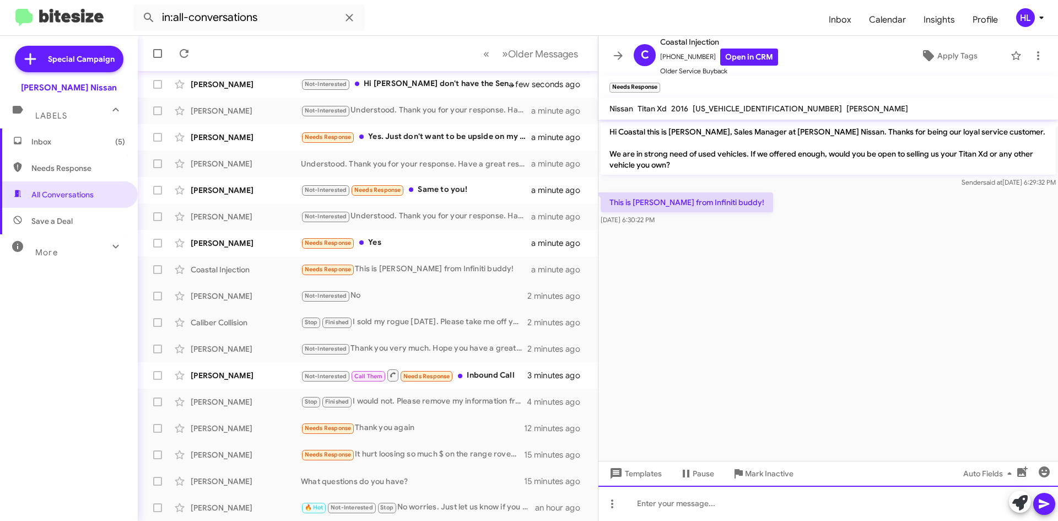
click at [700, 502] on div at bounding box center [827, 502] width 459 height 35
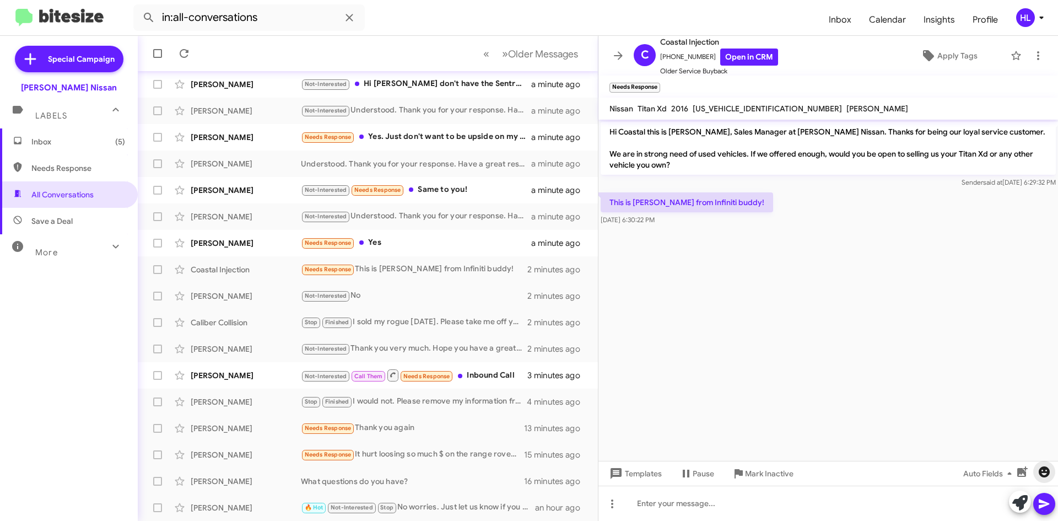
click at [1050, 473] on span "button" at bounding box center [1044, 471] width 22 height 13
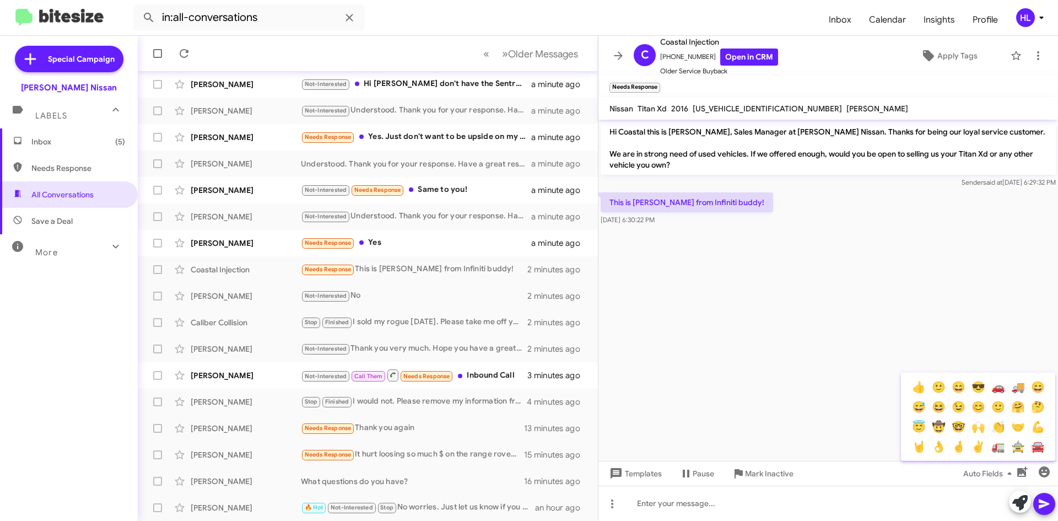
click at [689, 513] on div at bounding box center [529, 260] width 1058 height 521
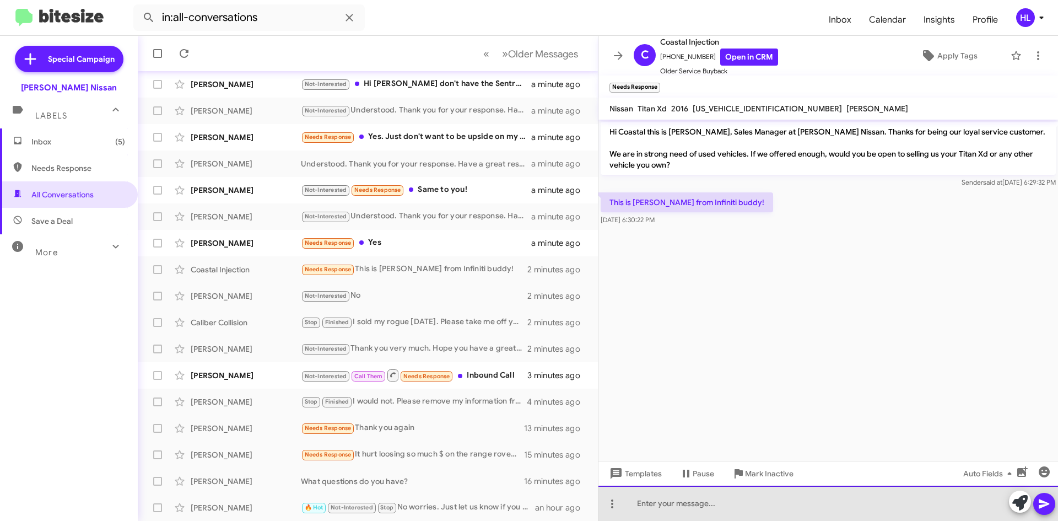
click at [689, 508] on div at bounding box center [827, 502] width 459 height 35
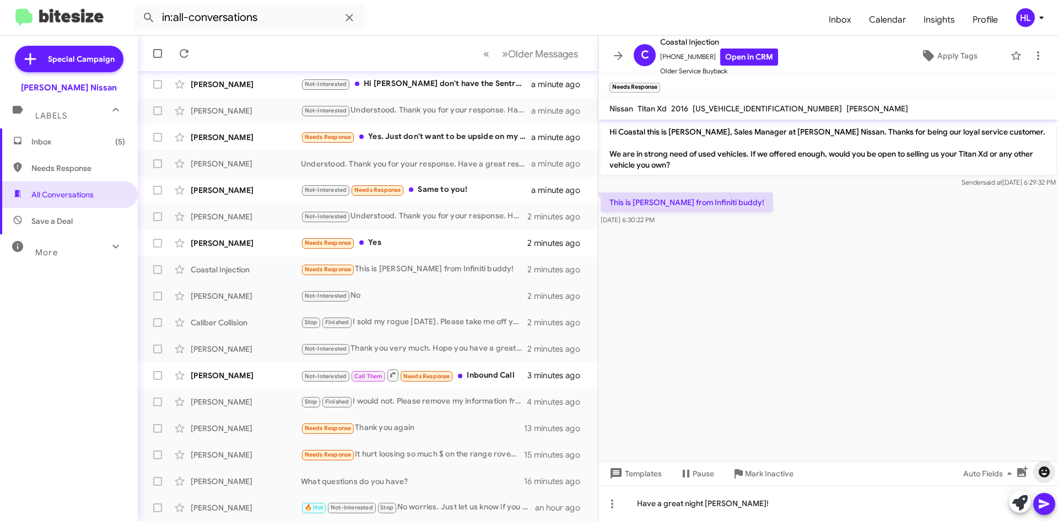
click at [1042, 471] on icon "button" at bounding box center [1043, 471] width 11 height 11
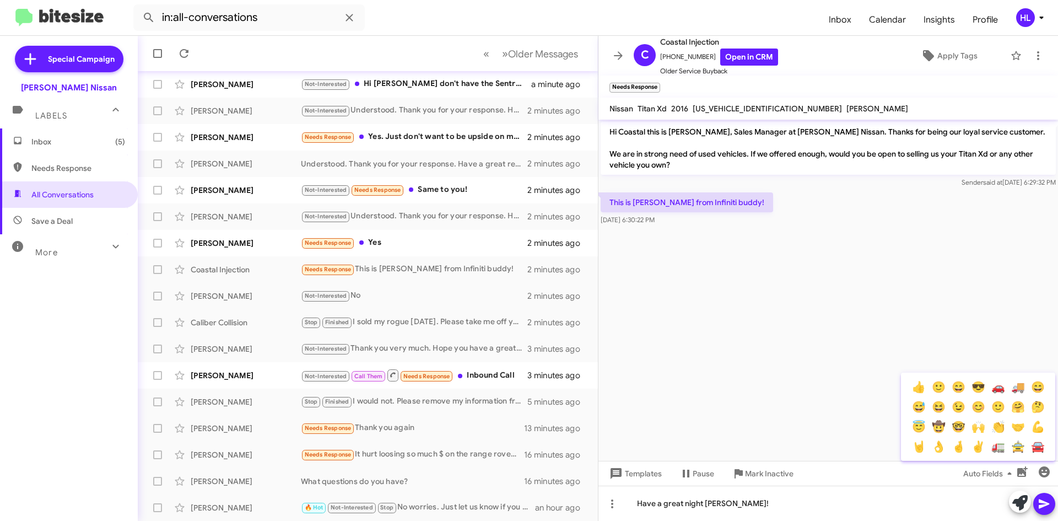
click at [818, 513] on div at bounding box center [529, 260] width 1058 height 521
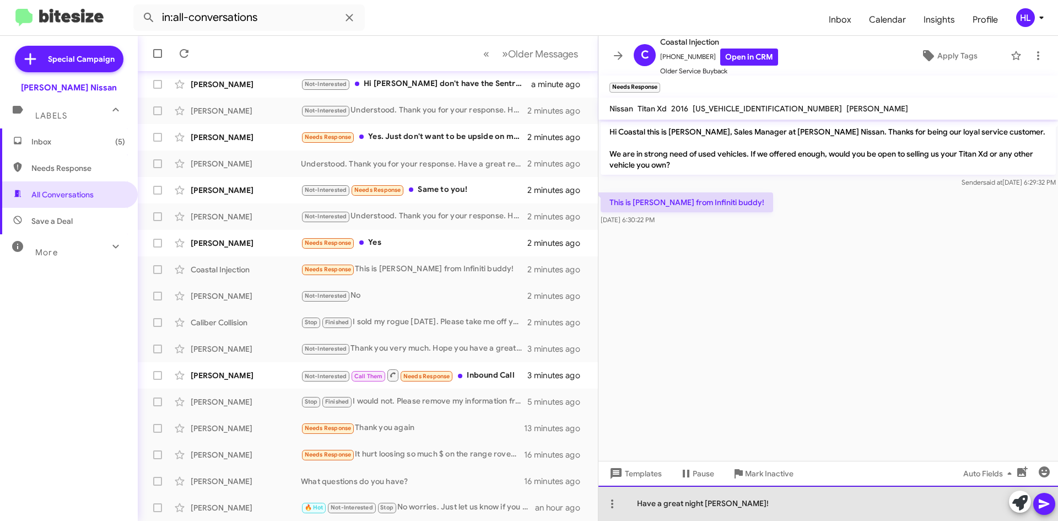
click at [745, 503] on div "Have a great night [PERSON_NAME]!" at bounding box center [827, 502] width 459 height 35
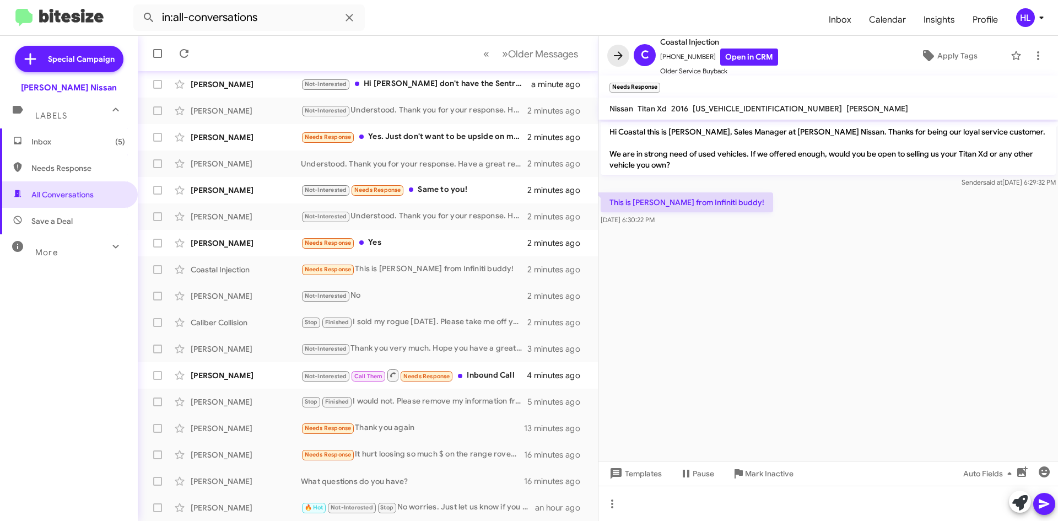
click at [620, 54] on icon at bounding box center [618, 55] width 9 height 8
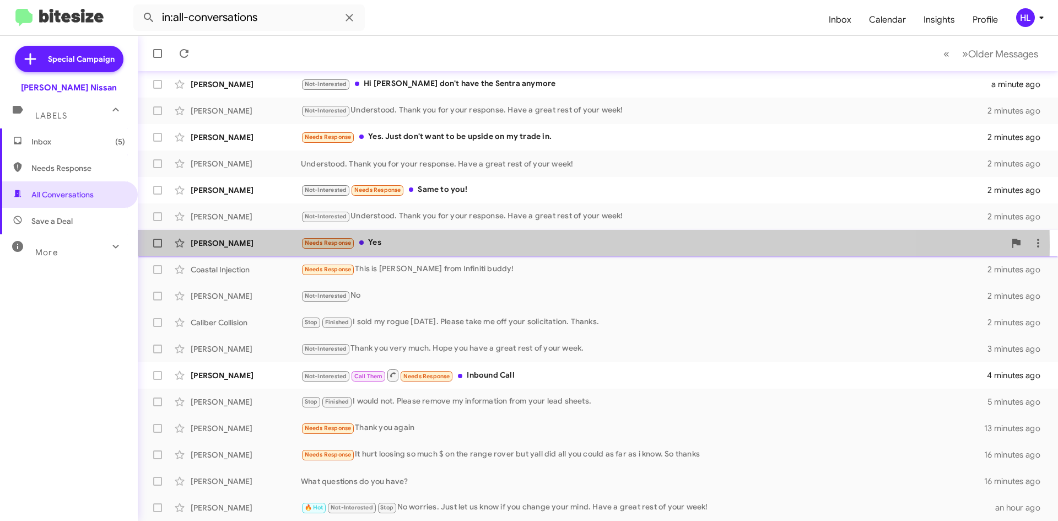
click at [213, 245] on div "[PERSON_NAME]" at bounding box center [246, 242] width 110 height 11
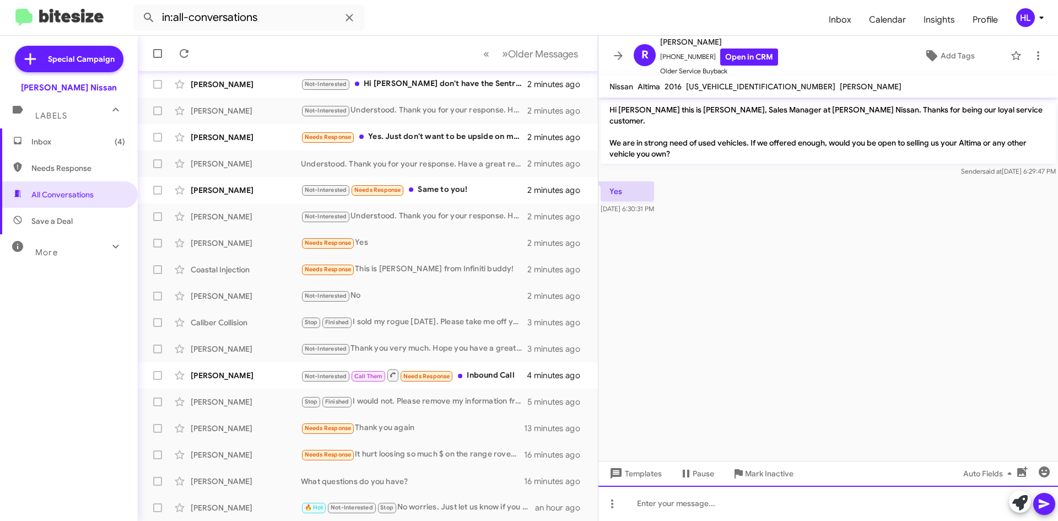
click at [779, 502] on div at bounding box center [827, 502] width 459 height 35
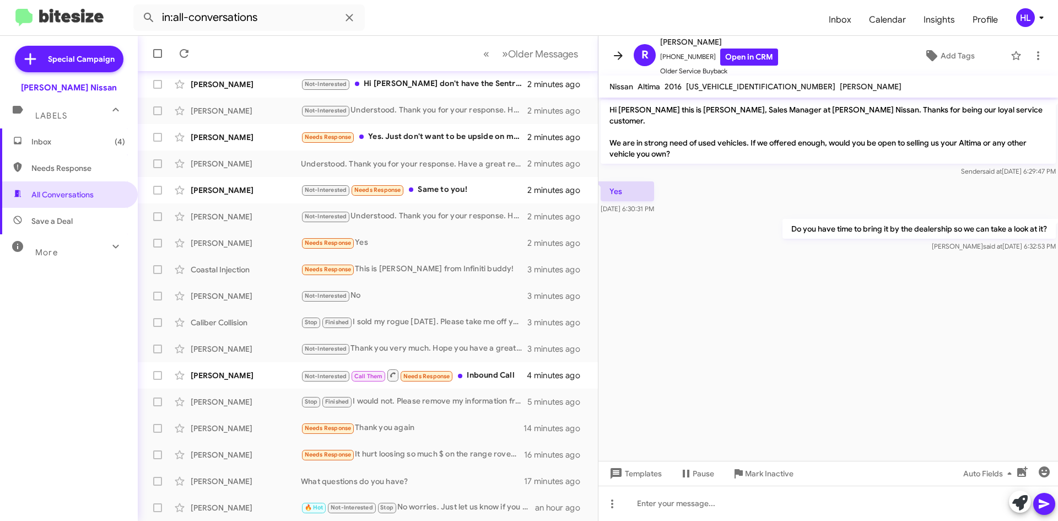
click at [624, 53] on icon at bounding box center [617, 55] width 13 height 13
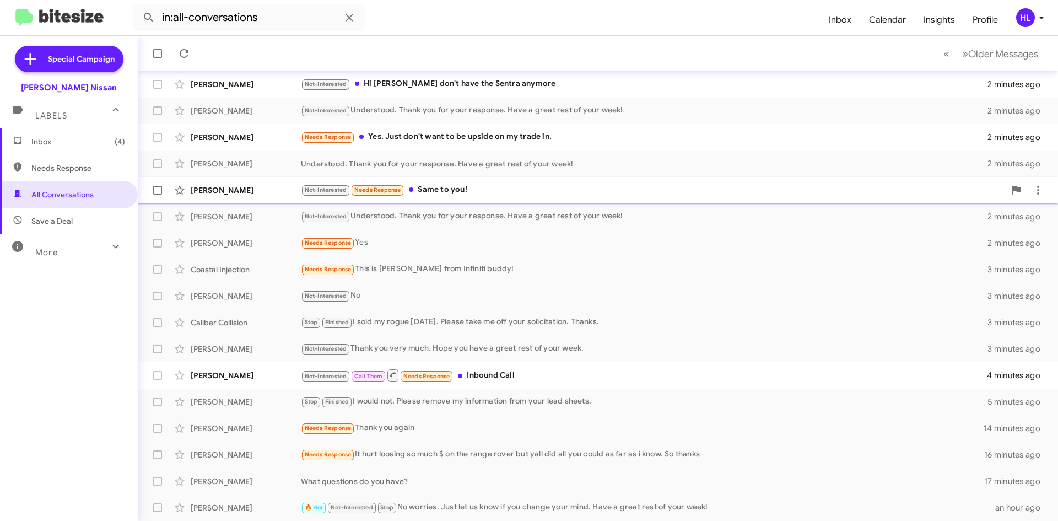
click at [275, 187] on div "[PERSON_NAME]" at bounding box center [246, 190] width 110 height 11
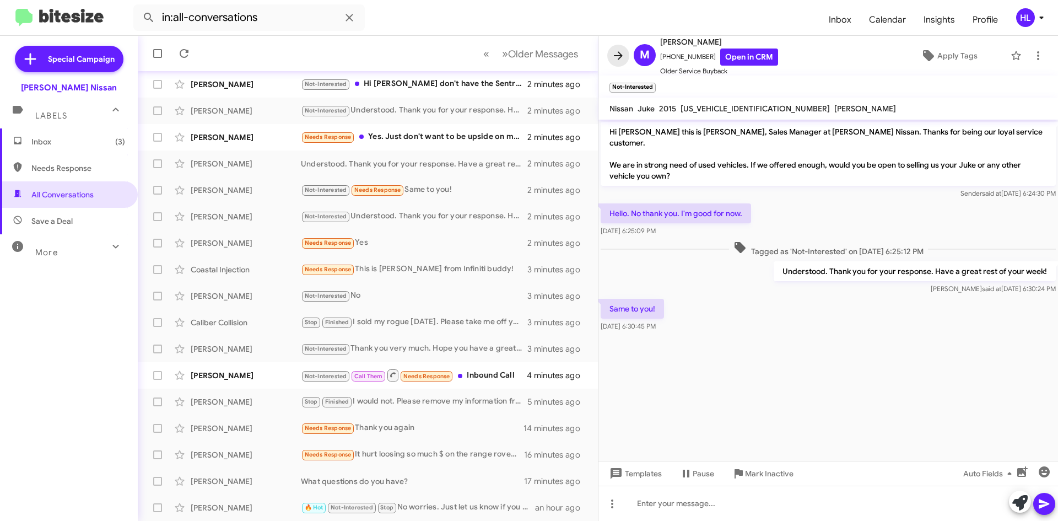
click at [609, 62] on span at bounding box center [618, 55] width 22 height 13
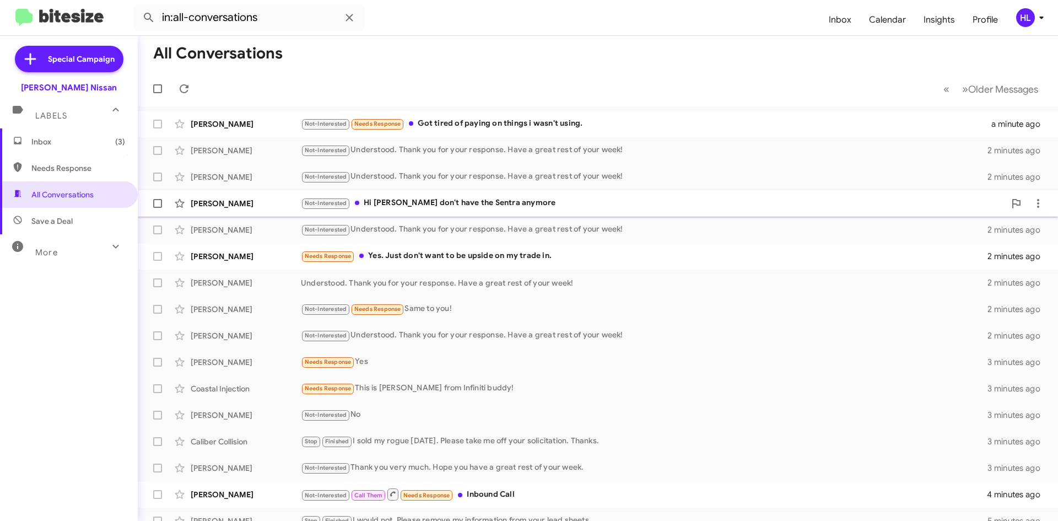
click at [250, 207] on div "[PERSON_NAME]" at bounding box center [246, 203] width 110 height 11
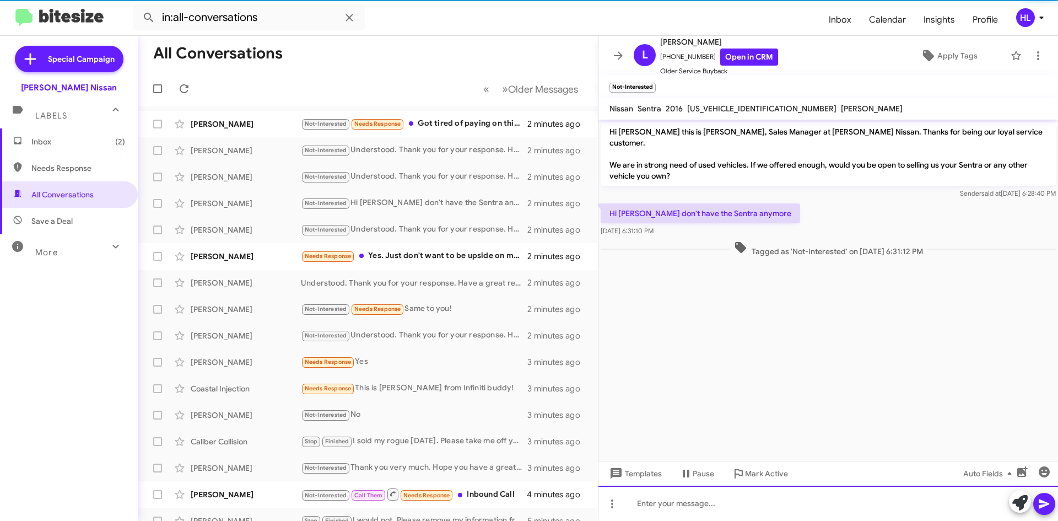
click at [792, 511] on div at bounding box center [827, 502] width 459 height 35
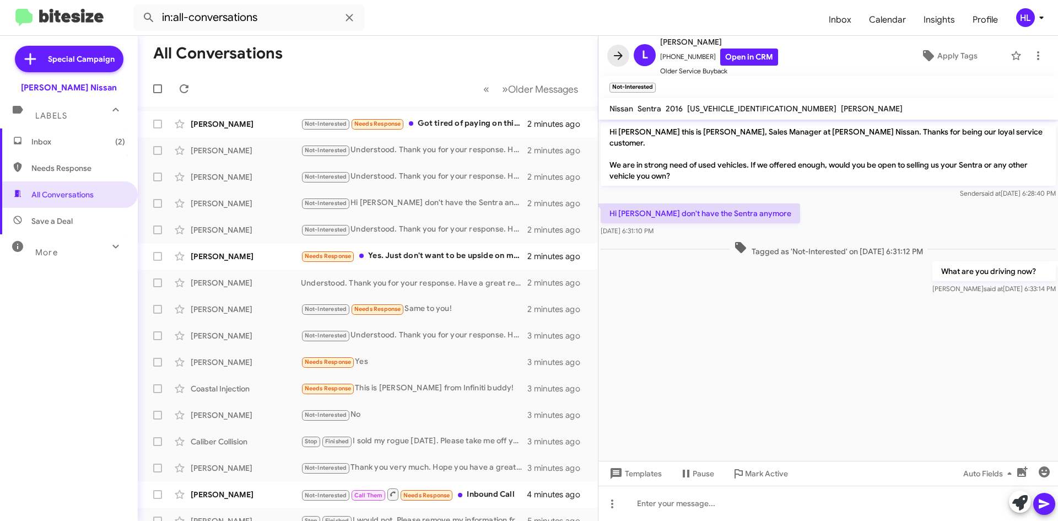
click at [618, 53] on icon at bounding box center [617, 55] width 13 height 13
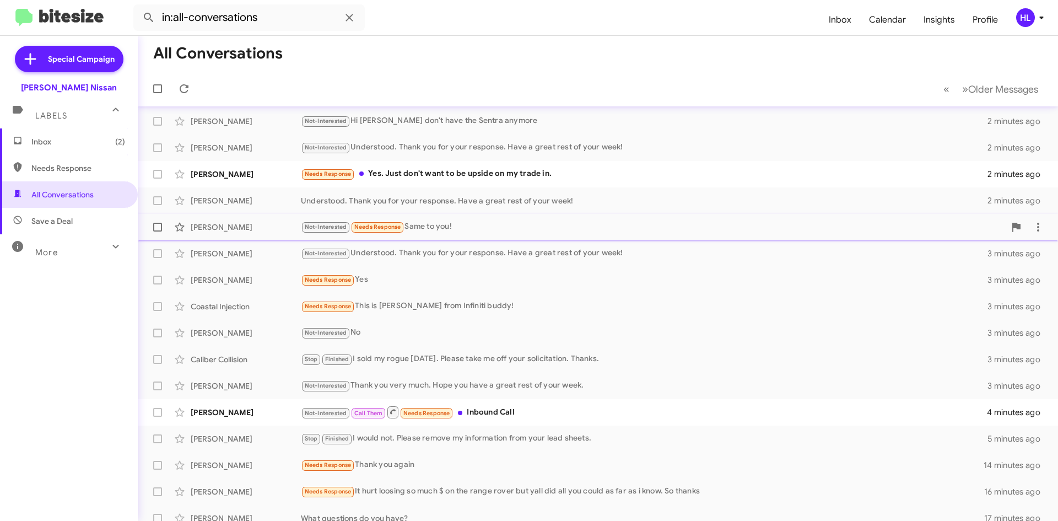
scroll to position [64, 0]
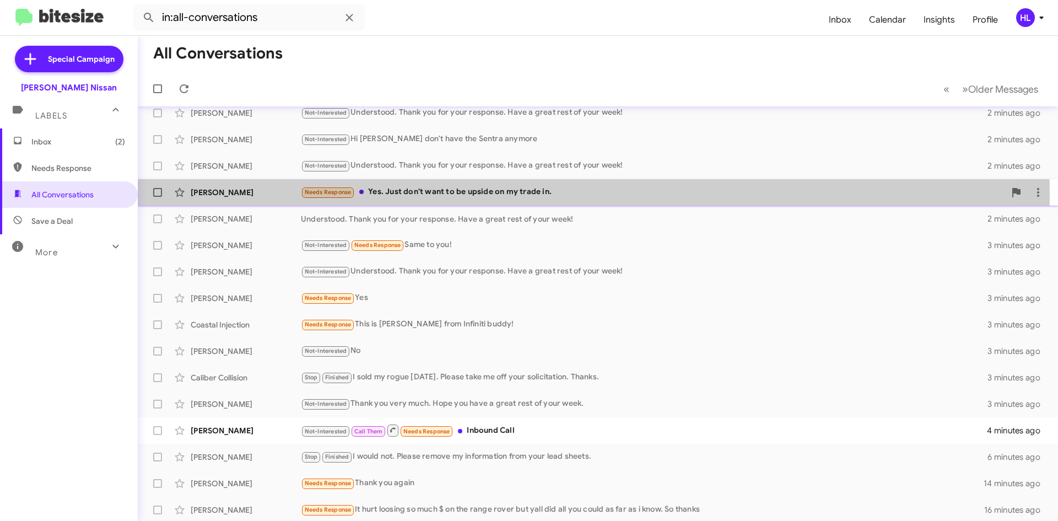
click at [263, 193] on div "[PERSON_NAME]" at bounding box center [246, 192] width 110 height 11
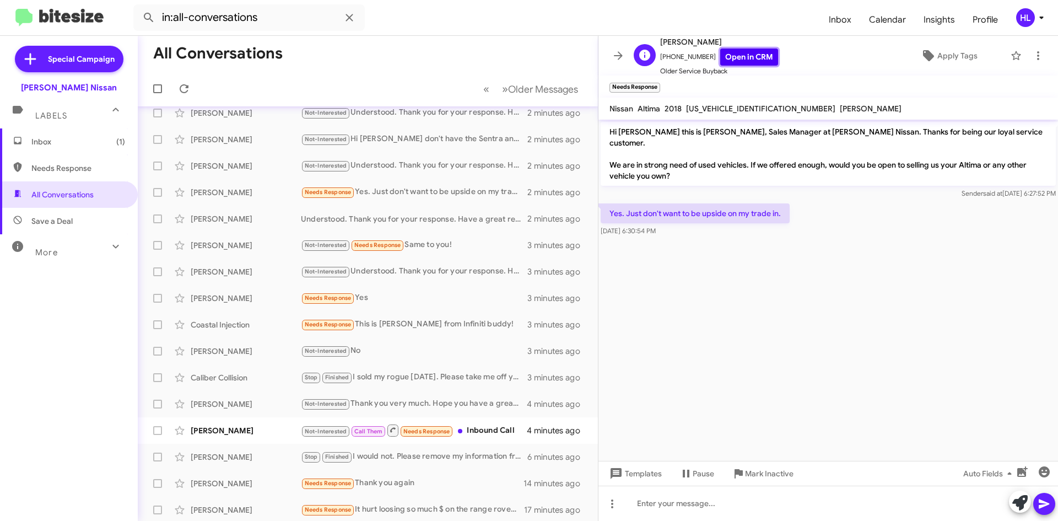
click at [728, 52] on link "Open in CRM" at bounding box center [749, 56] width 58 height 17
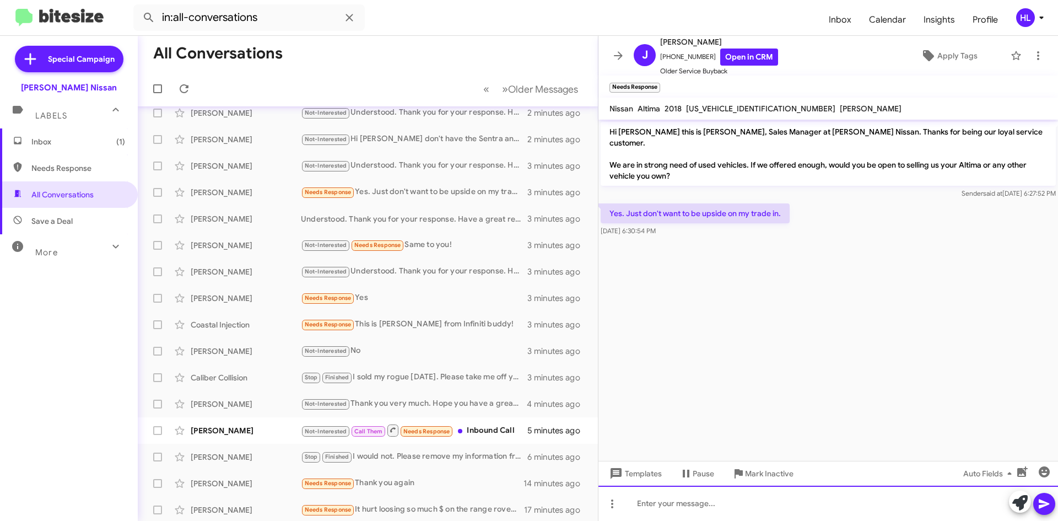
click at [927, 516] on div at bounding box center [827, 502] width 459 height 35
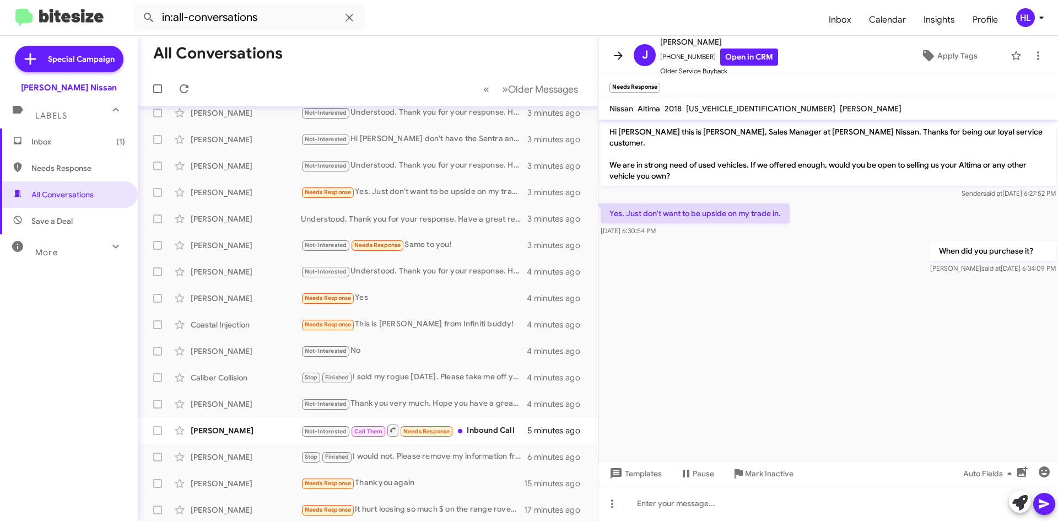
click at [617, 57] on icon at bounding box center [617, 55] width 13 height 13
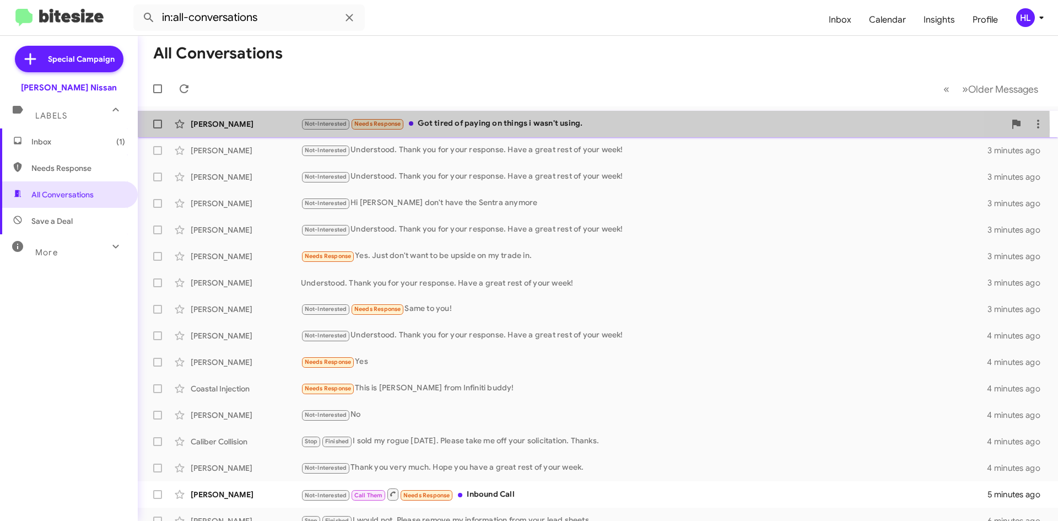
click at [247, 129] on div "[PERSON_NAME]" at bounding box center [246, 123] width 110 height 11
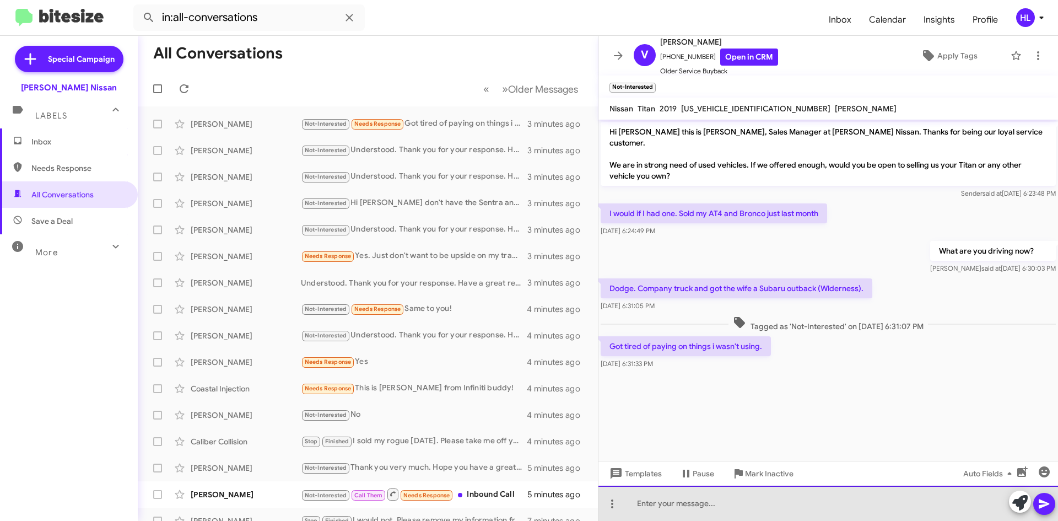
click at [738, 511] on div at bounding box center [827, 502] width 459 height 35
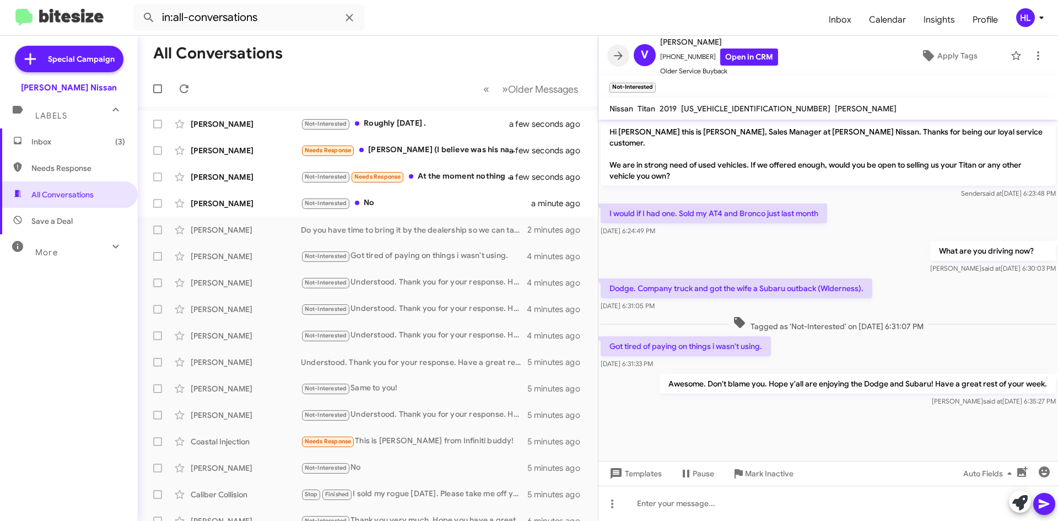
click at [617, 56] on icon at bounding box center [618, 55] width 9 height 8
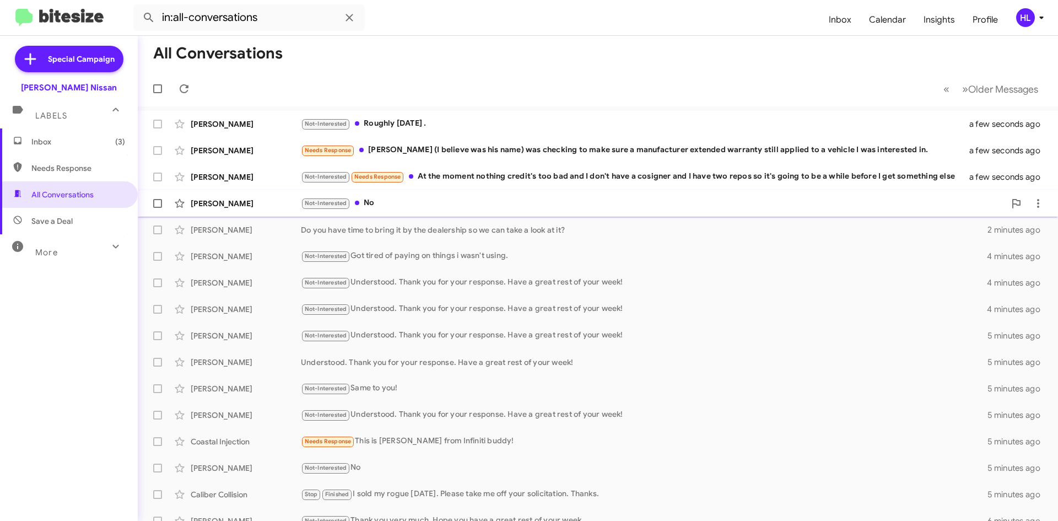
click at [207, 207] on div "[PERSON_NAME]" at bounding box center [246, 203] width 110 height 11
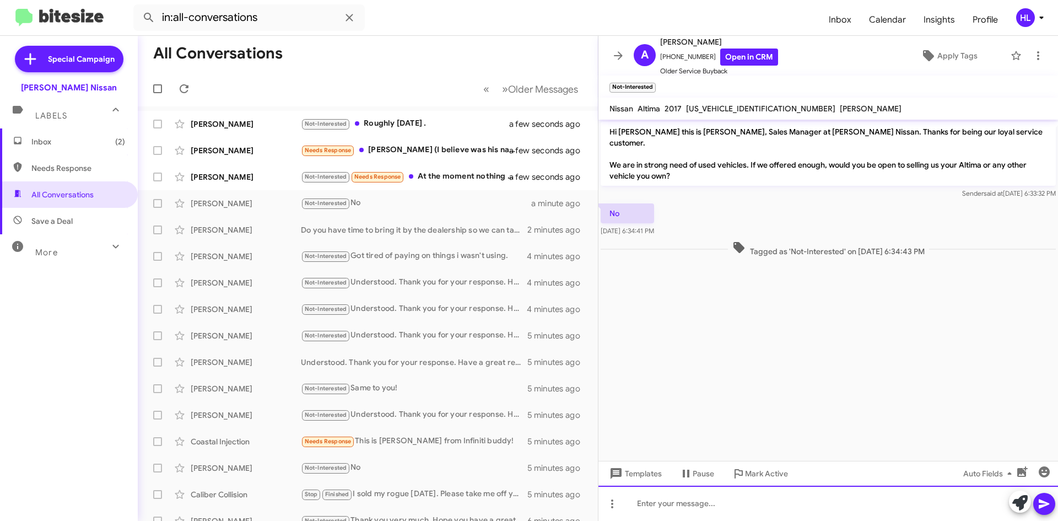
paste div
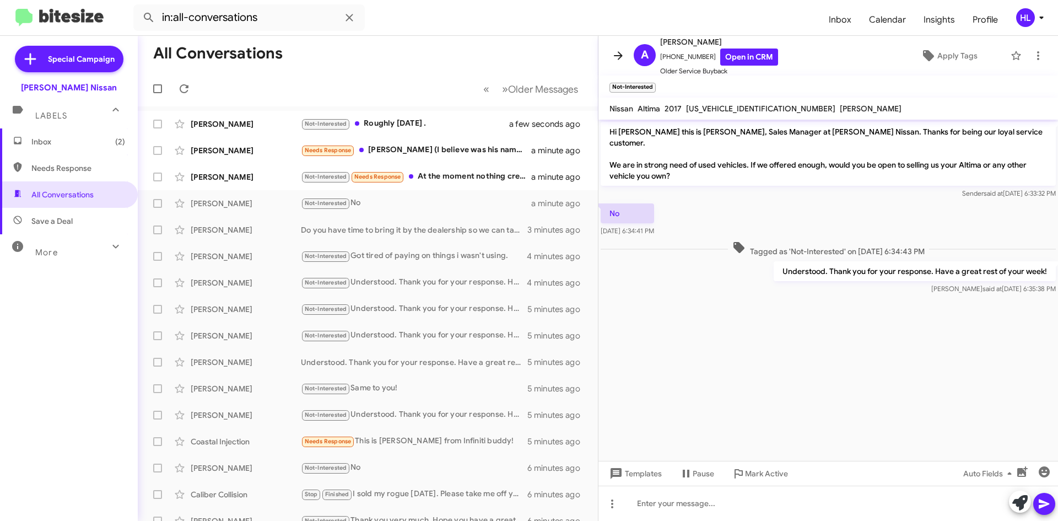
click at [624, 59] on icon at bounding box center [617, 55] width 13 height 13
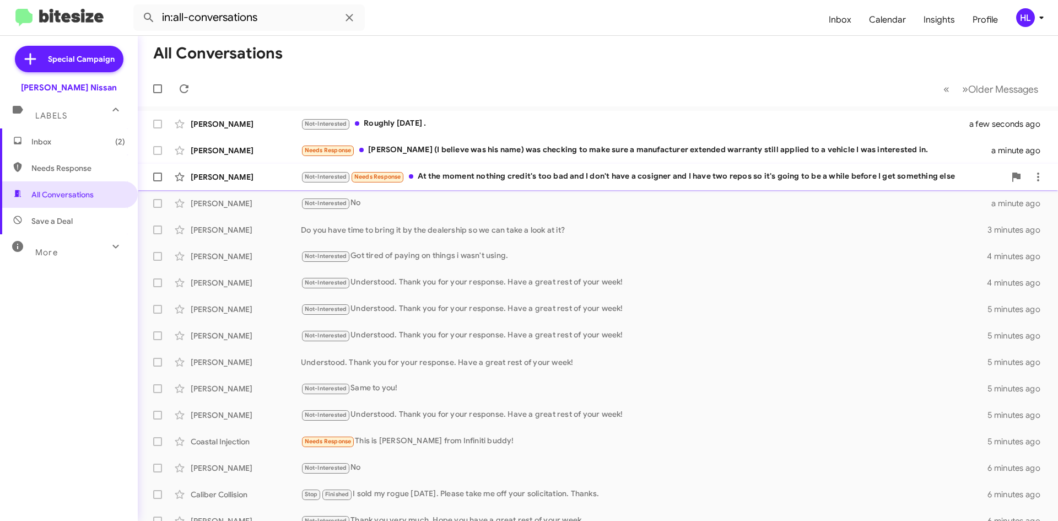
click at [221, 176] on div "[PERSON_NAME]" at bounding box center [246, 176] width 110 height 11
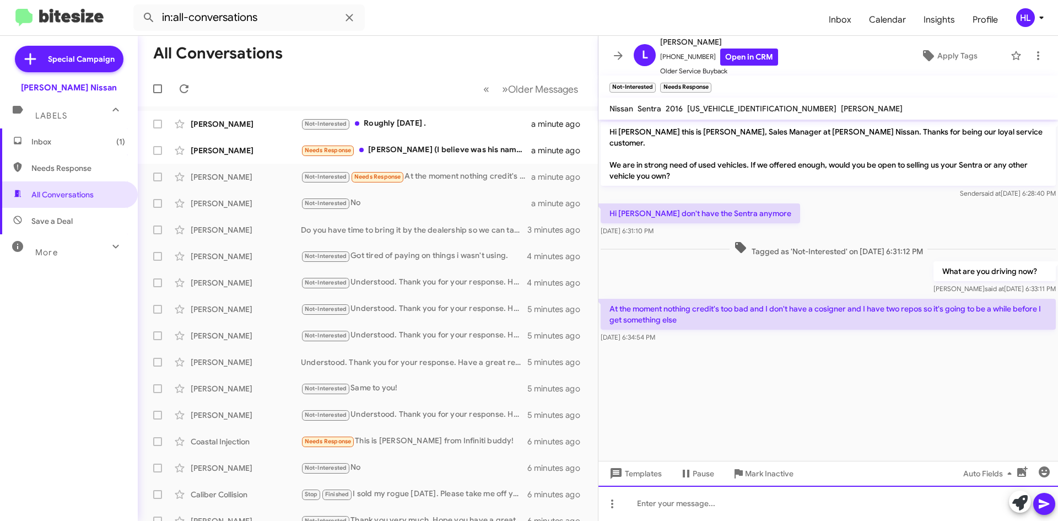
click at [732, 515] on div at bounding box center [827, 502] width 459 height 35
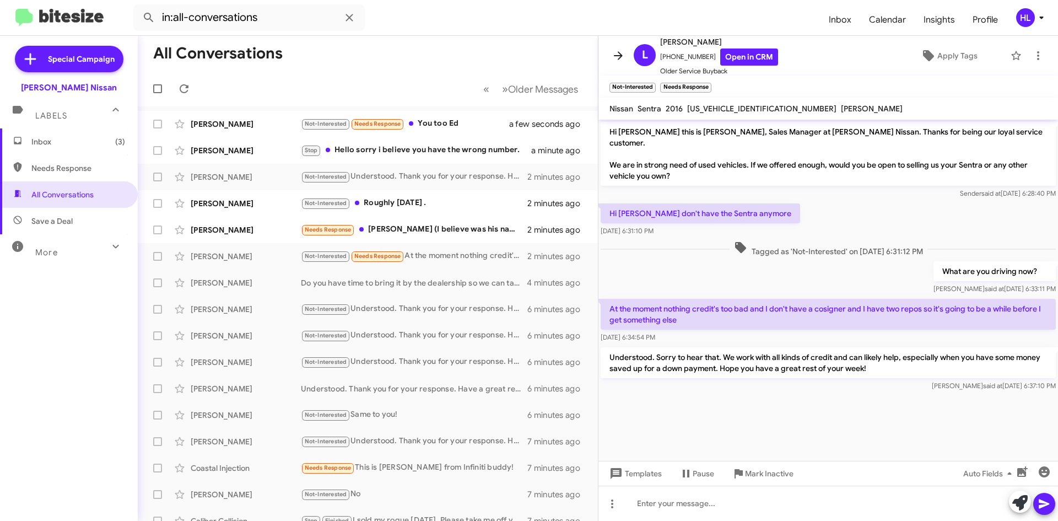
click at [625, 55] on span at bounding box center [618, 55] width 22 height 13
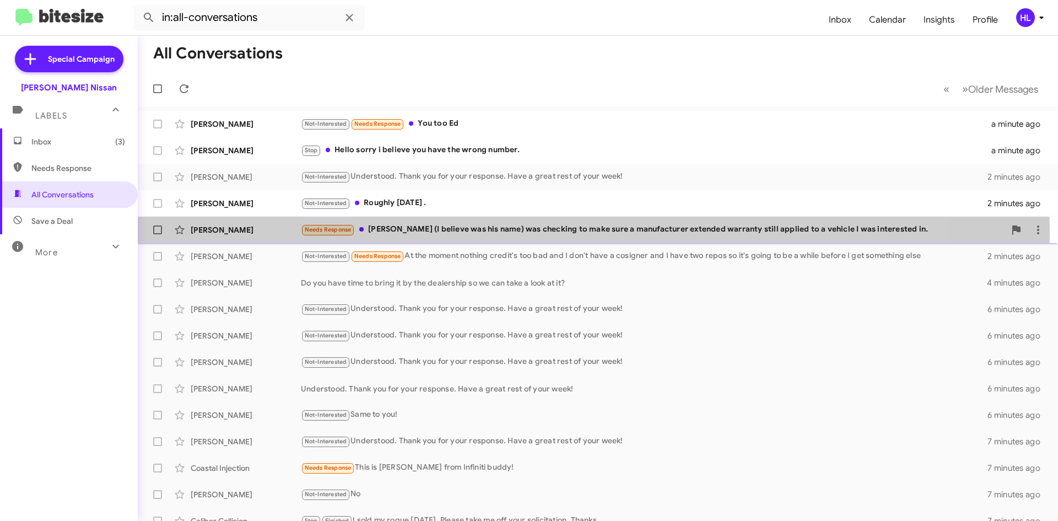
click at [229, 234] on div "[PERSON_NAME]" at bounding box center [246, 229] width 110 height 11
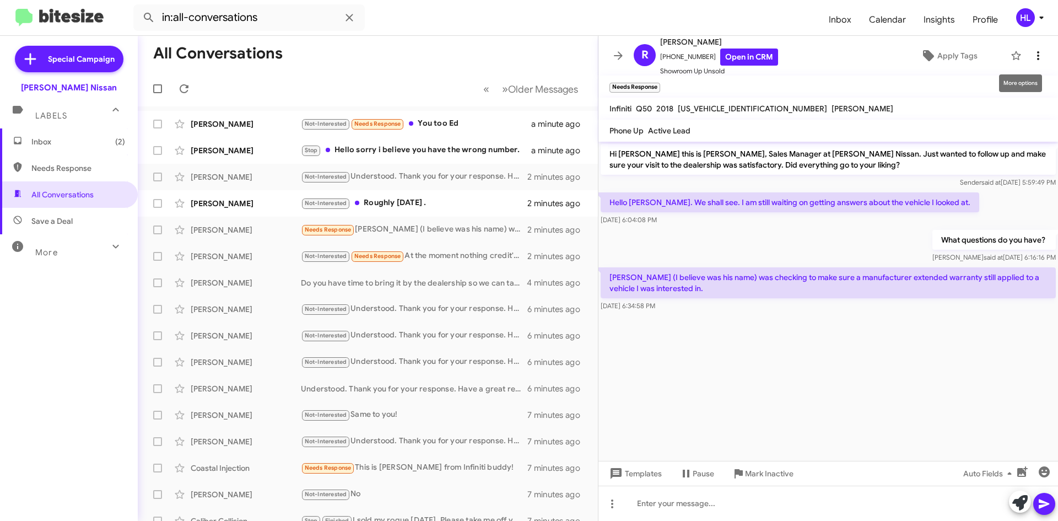
click at [1031, 50] on icon at bounding box center [1037, 55] width 13 height 13
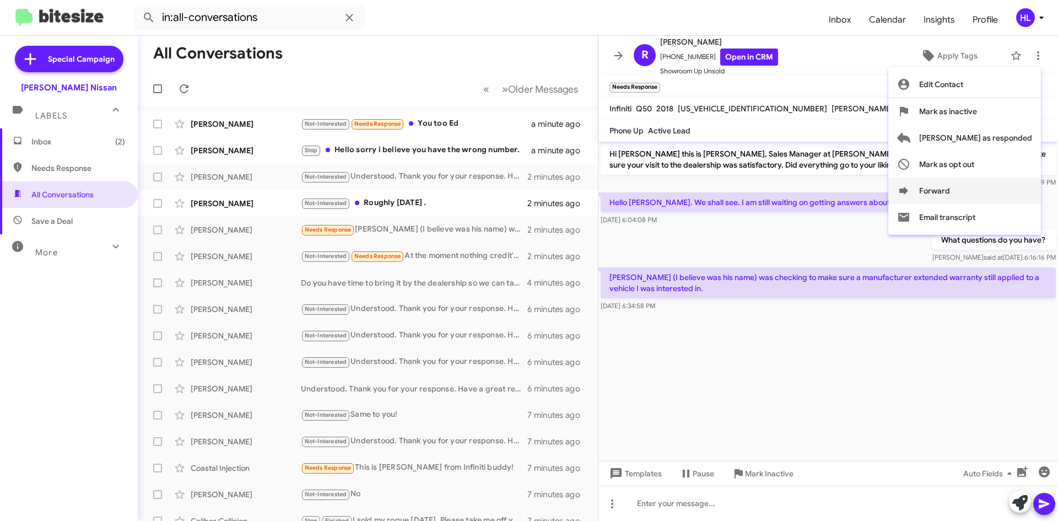
click at [1004, 189] on button "Forward" at bounding box center [964, 190] width 153 height 26
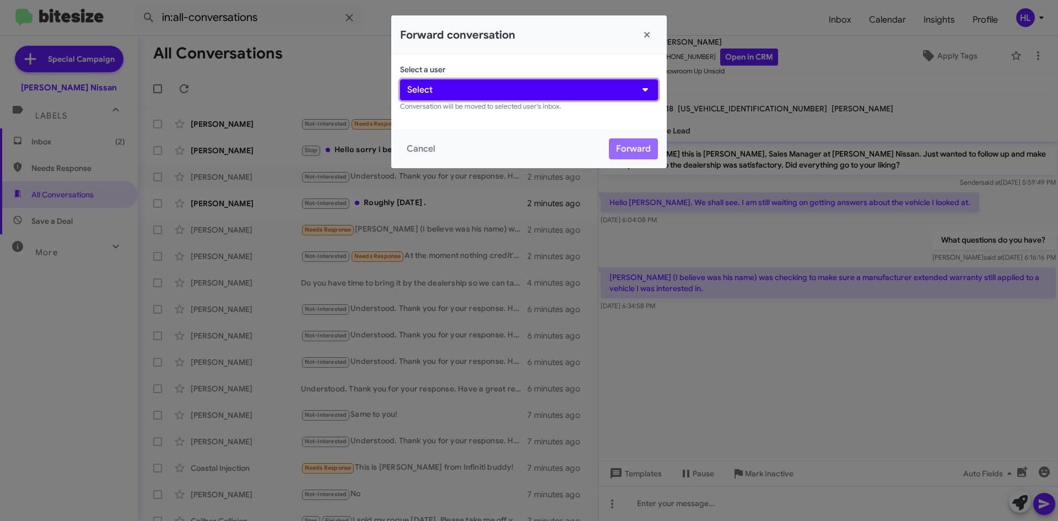
click at [457, 91] on button "Select" at bounding box center [529, 89] width 258 height 21
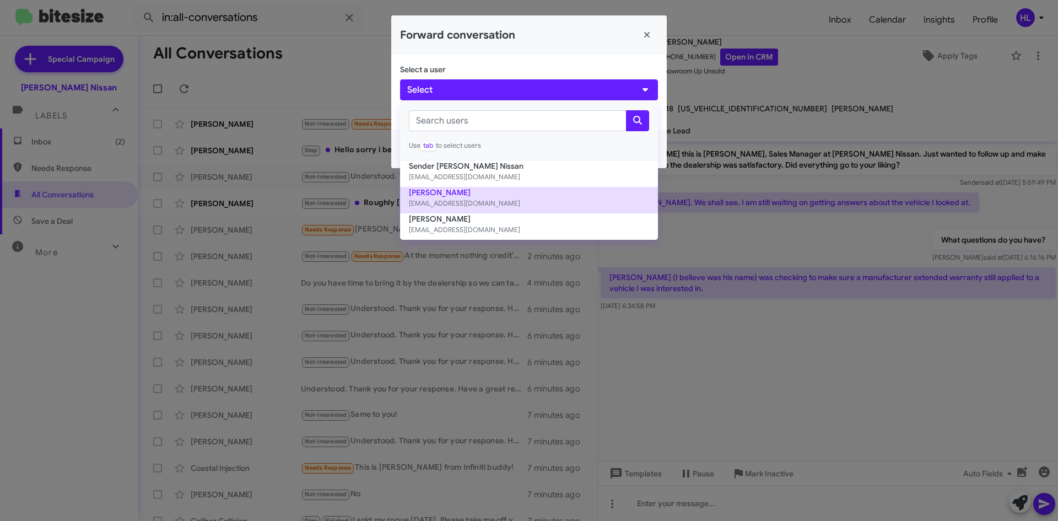
click at [486, 191] on button "[PERSON_NAME] [EMAIL_ADDRESS][DOMAIN_NAME]" at bounding box center [529, 200] width 258 height 26
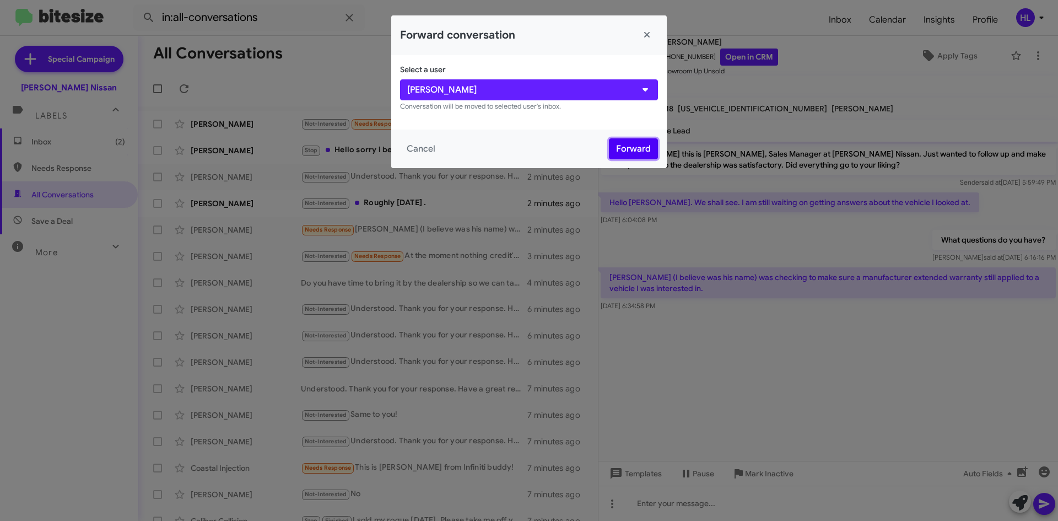
click at [628, 152] on button "Forward" at bounding box center [633, 148] width 49 height 21
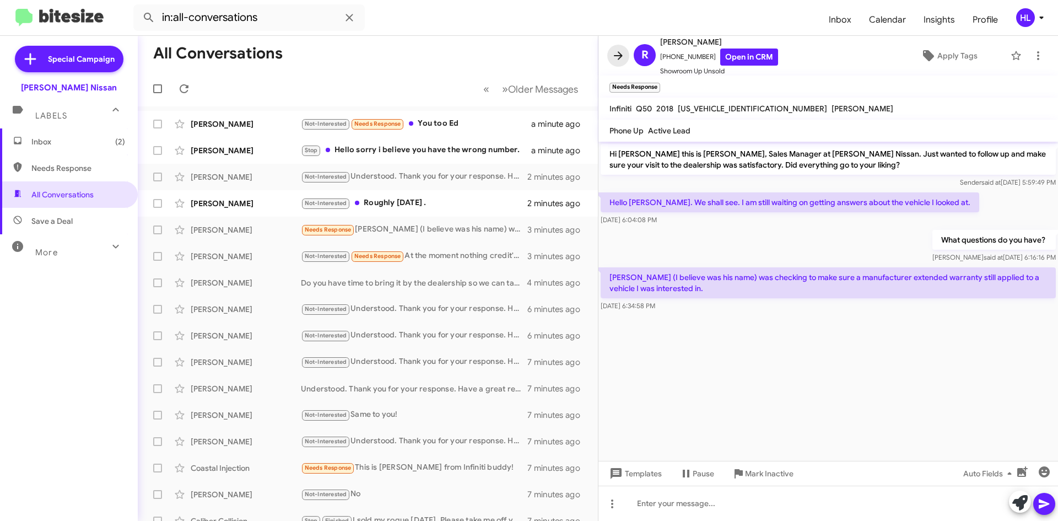
click at [624, 58] on icon at bounding box center [617, 55] width 13 height 13
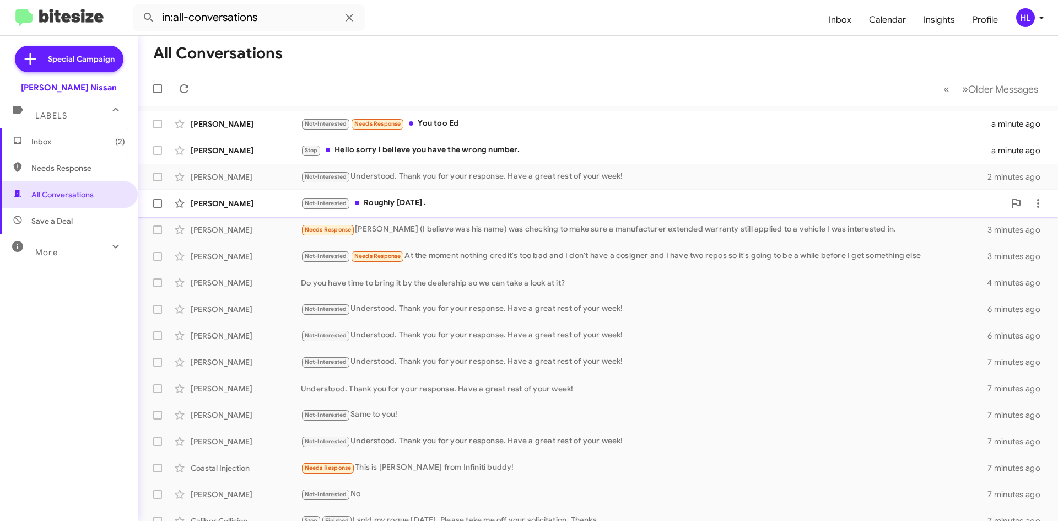
scroll to position [55, 0]
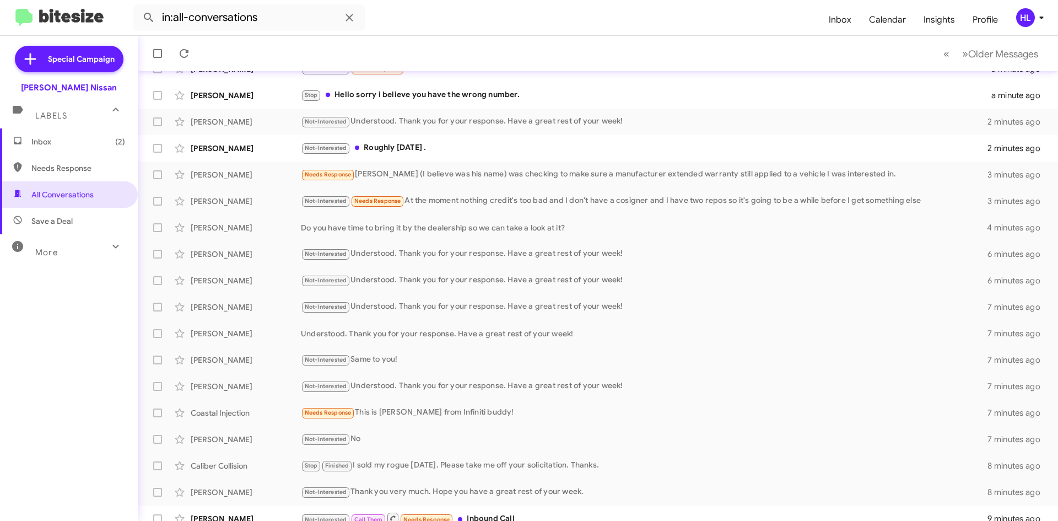
click at [90, 20] on img at bounding box center [59, 18] width 88 height 18
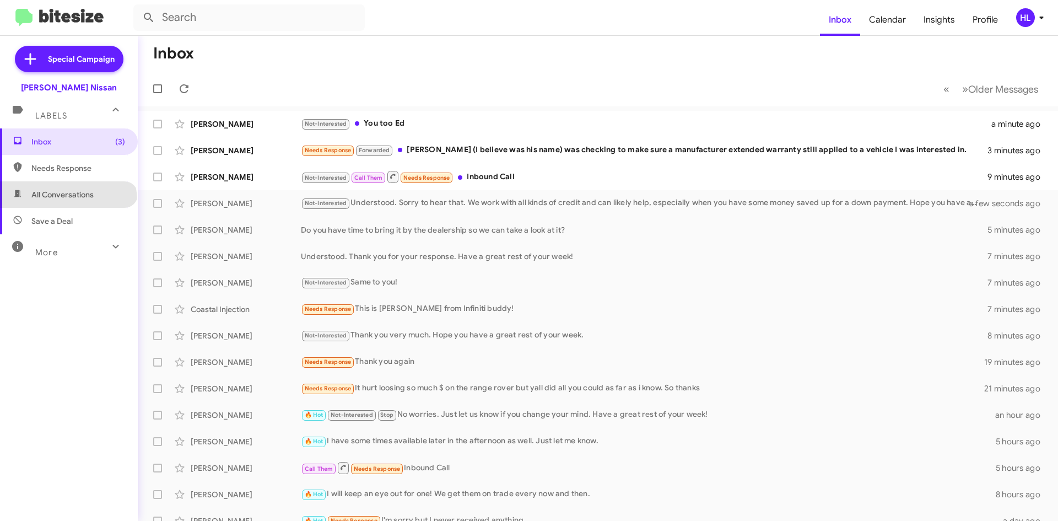
click at [67, 201] on span "All Conversations" at bounding box center [69, 194] width 138 height 26
type input "in:all-conversations"
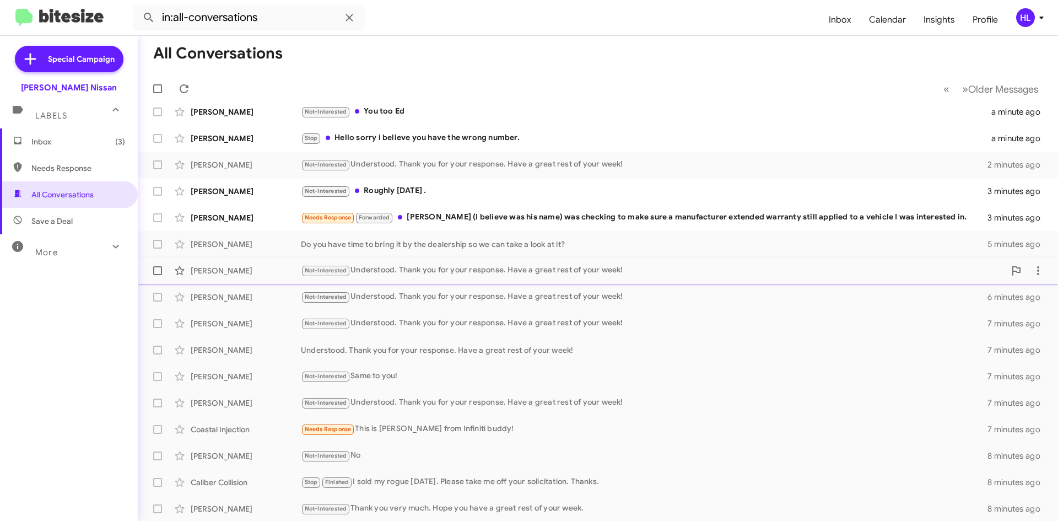
scroll to position [55, 0]
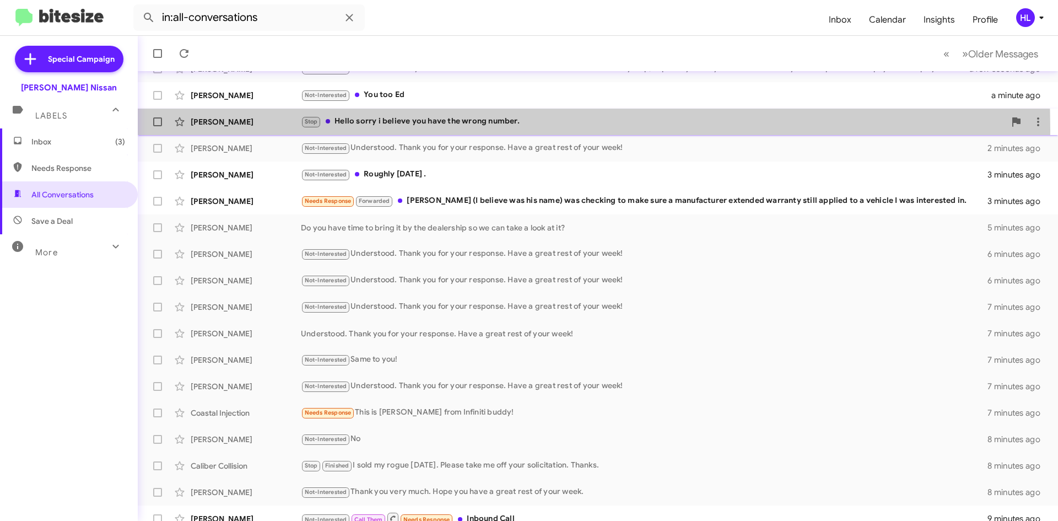
click at [260, 131] on div "[PERSON_NAME] Stop Hello sorry i believe you have the wrong number. a minute ago" at bounding box center [598, 122] width 902 height 22
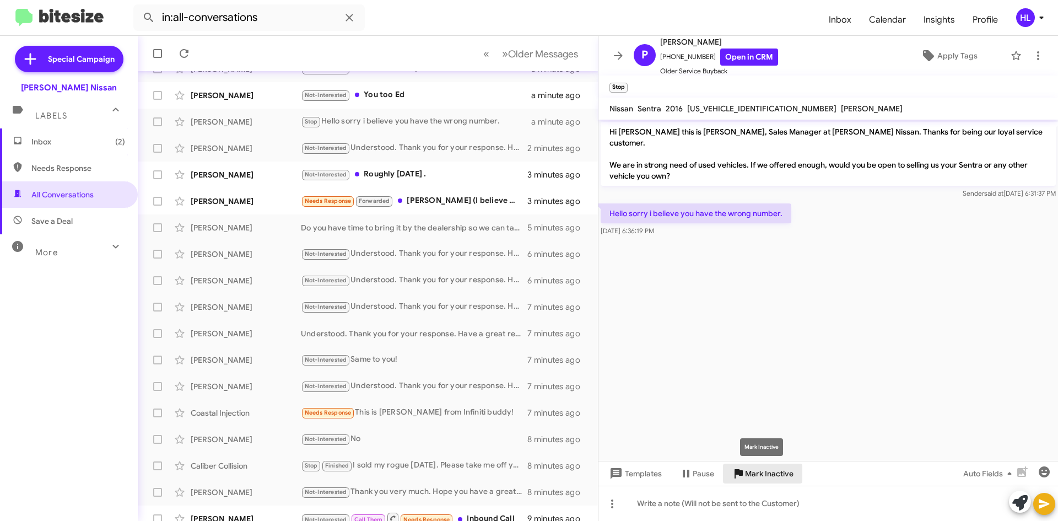
click at [778, 476] on span "Mark Inactive" at bounding box center [769, 473] width 48 height 20
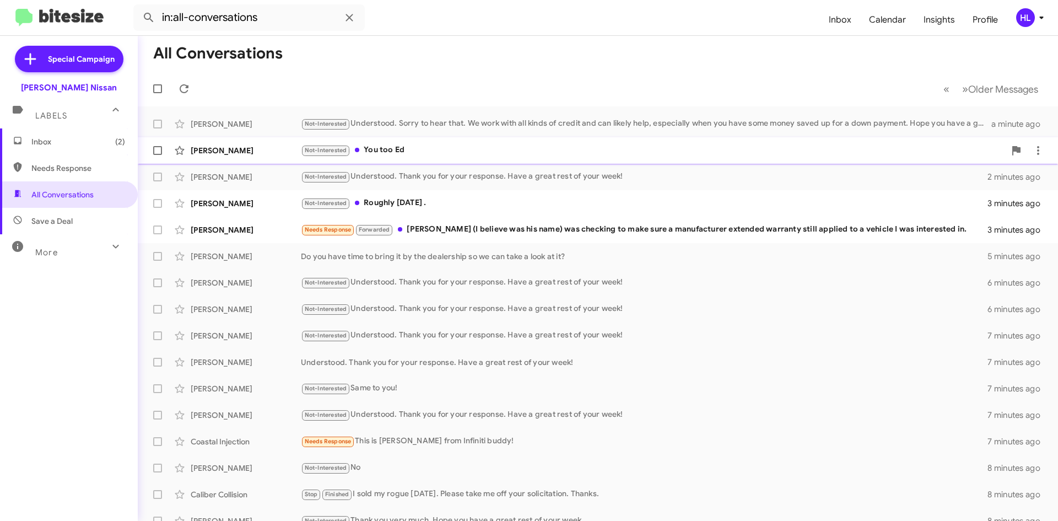
click at [253, 156] on div "[PERSON_NAME] Not-Interested You too Ed a minute ago" at bounding box center [598, 150] width 902 height 22
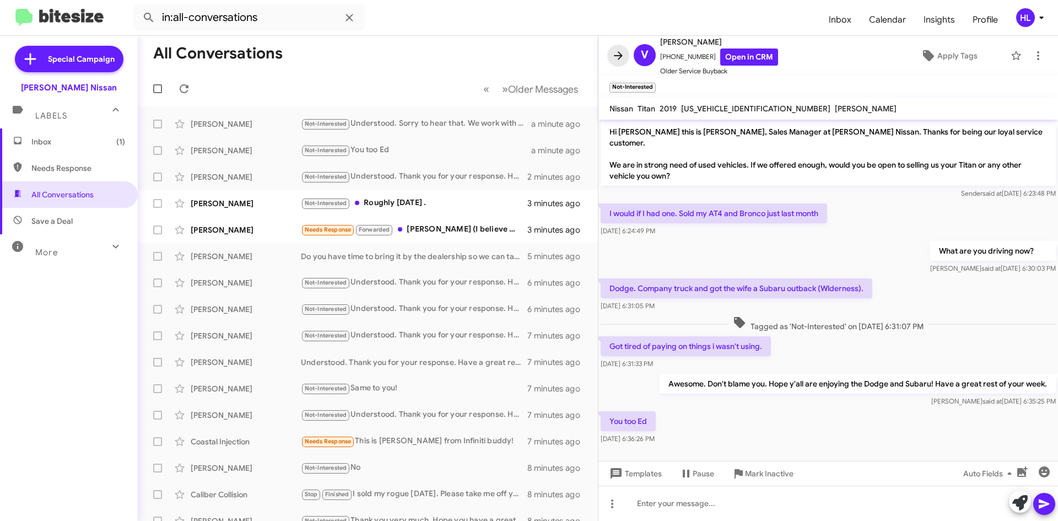
click at [617, 62] on icon at bounding box center [617, 55] width 13 height 13
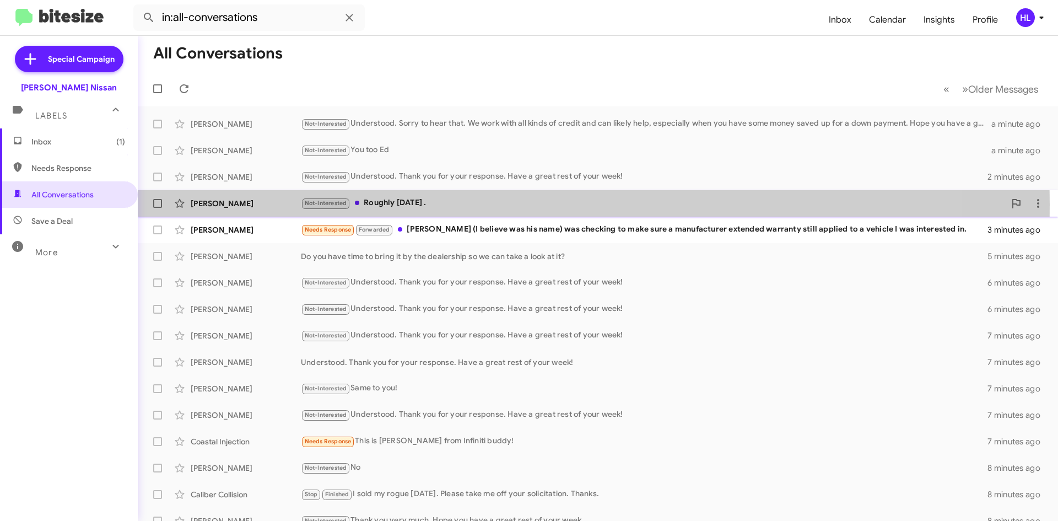
click at [236, 204] on div "[PERSON_NAME]" at bounding box center [246, 203] width 110 height 11
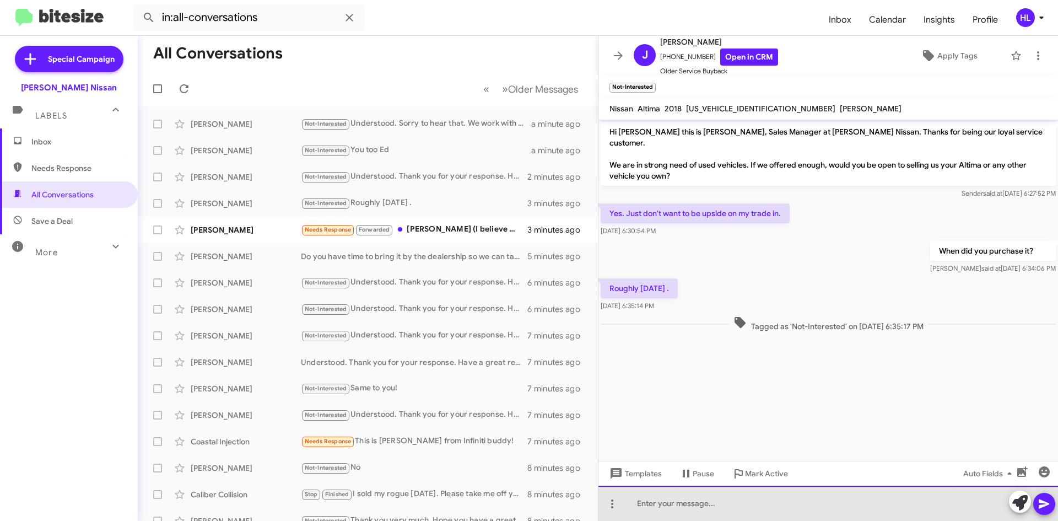
click at [797, 508] on div at bounding box center [827, 502] width 459 height 35
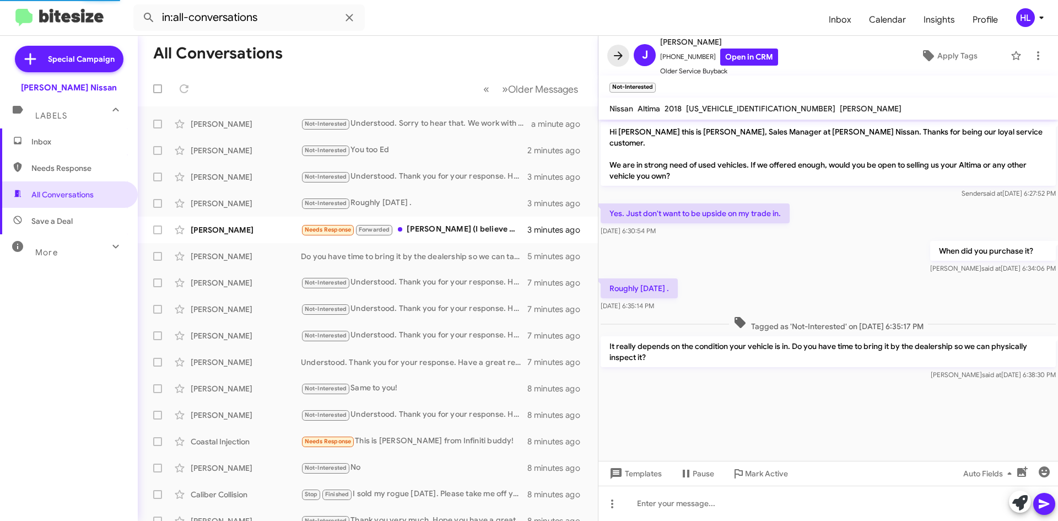
click at [618, 56] on icon at bounding box center [618, 55] width 9 height 8
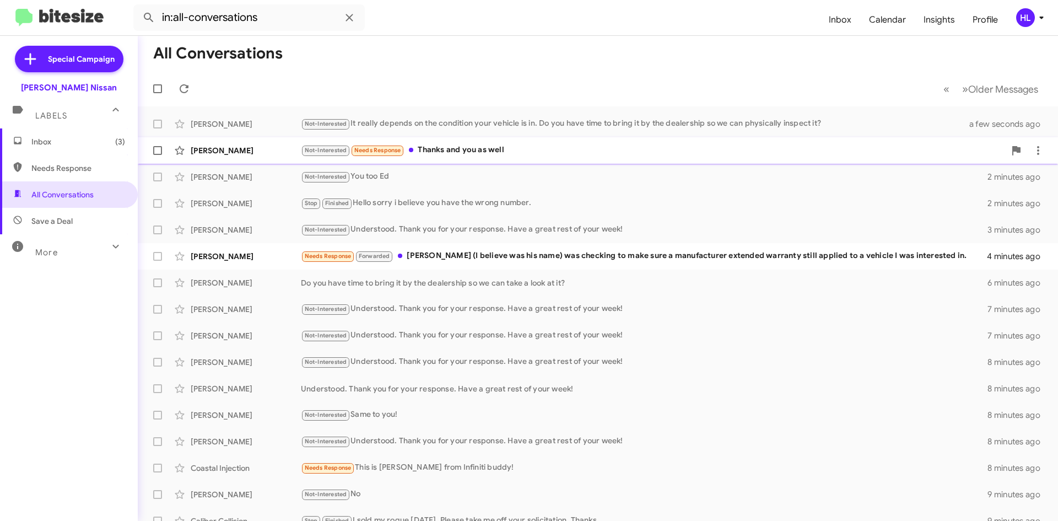
click at [261, 142] on div "[PERSON_NAME] Not-Interested Needs Response Thanks and you as well a few second…" at bounding box center [598, 150] width 902 height 22
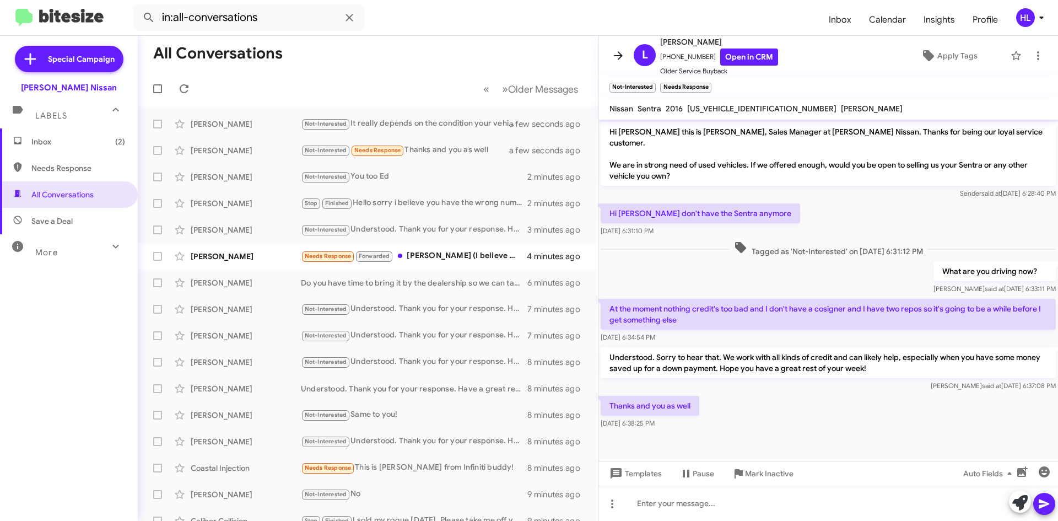
click at [618, 52] on icon at bounding box center [617, 55] width 13 height 13
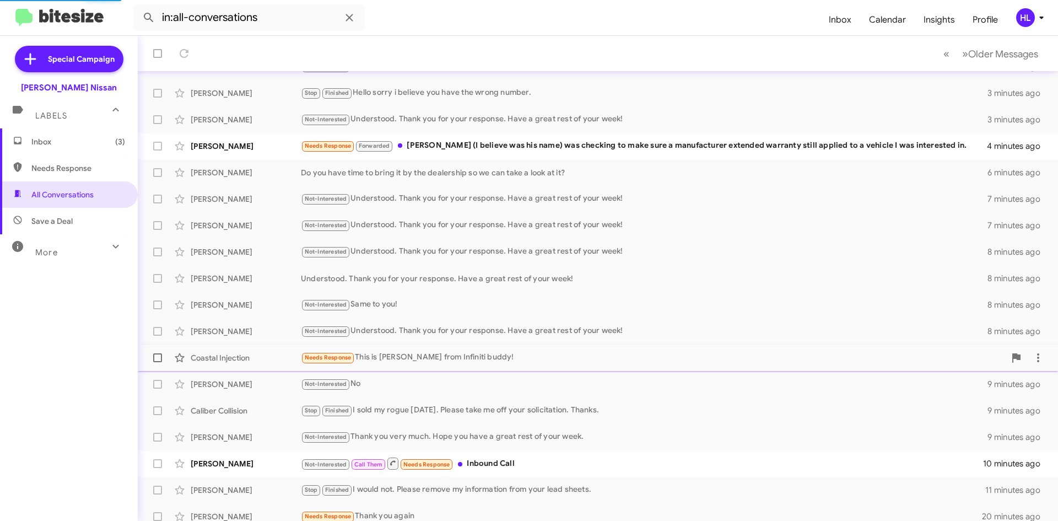
scroll to position [119, 0]
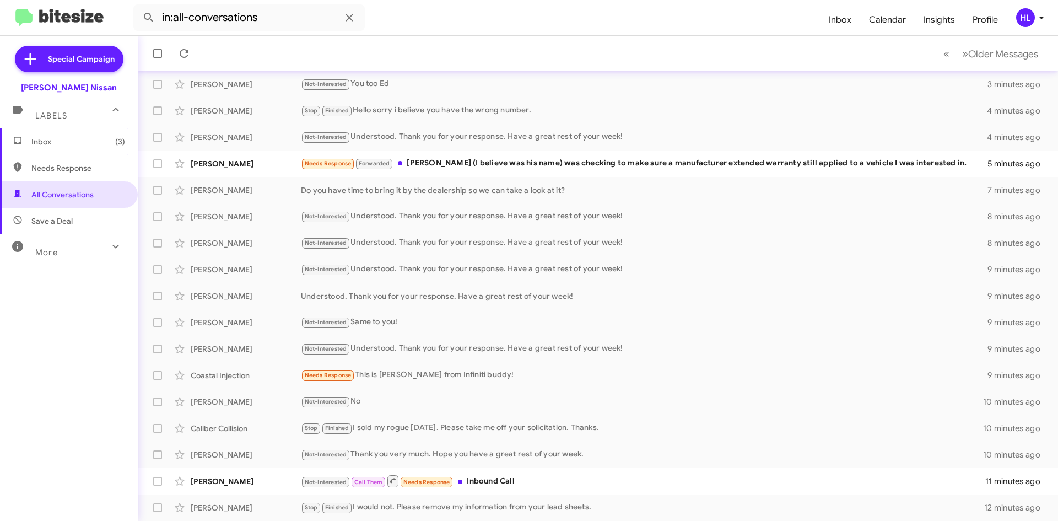
click at [70, 16] on img at bounding box center [59, 18] width 88 height 18
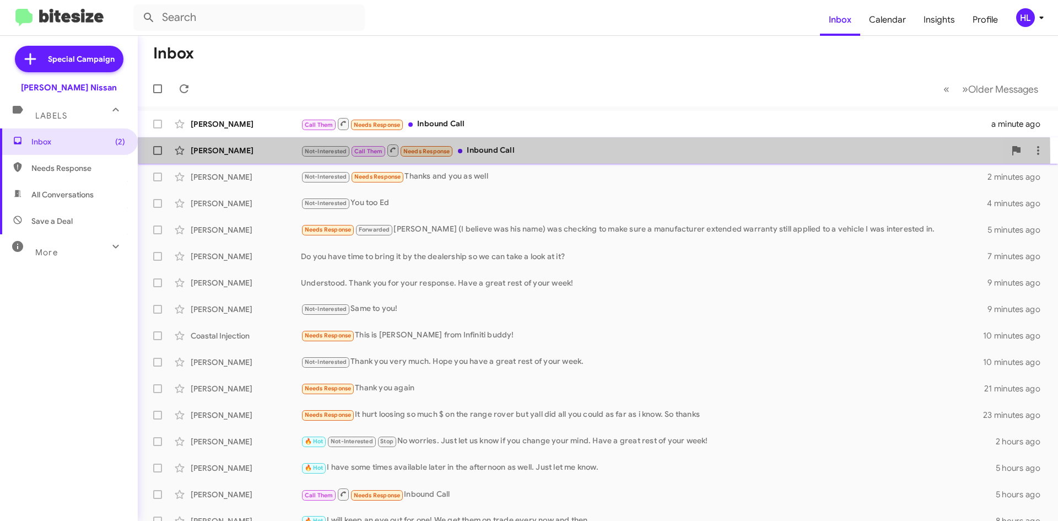
click at [256, 159] on div "[PERSON_NAME] Not-Interested Call Them Needs Response Inbound Call 11 minutes a…" at bounding box center [598, 150] width 902 height 22
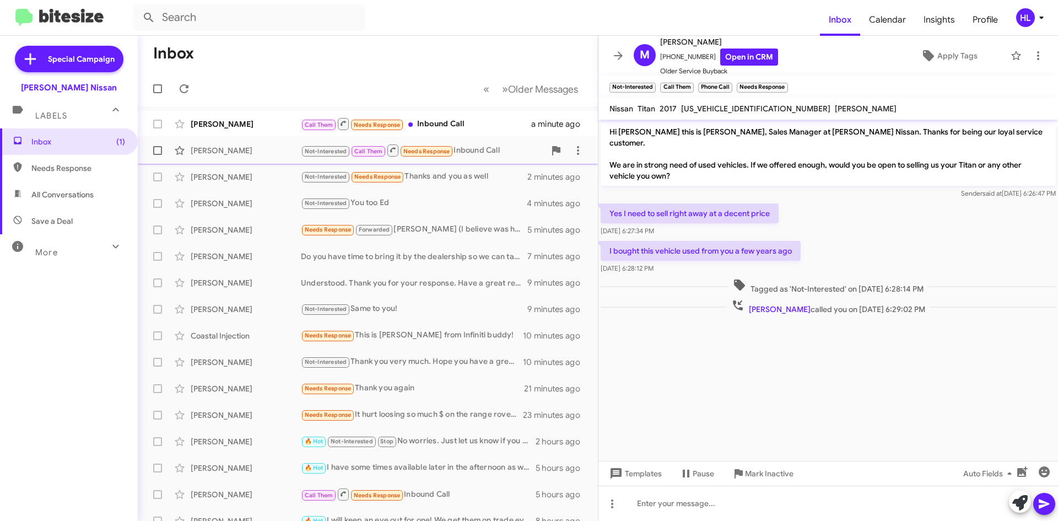
click at [261, 145] on div "[PERSON_NAME]" at bounding box center [246, 150] width 110 height 11
click at [1031, 61] on icon at bounding box center [1037, 55] width 13 height 13
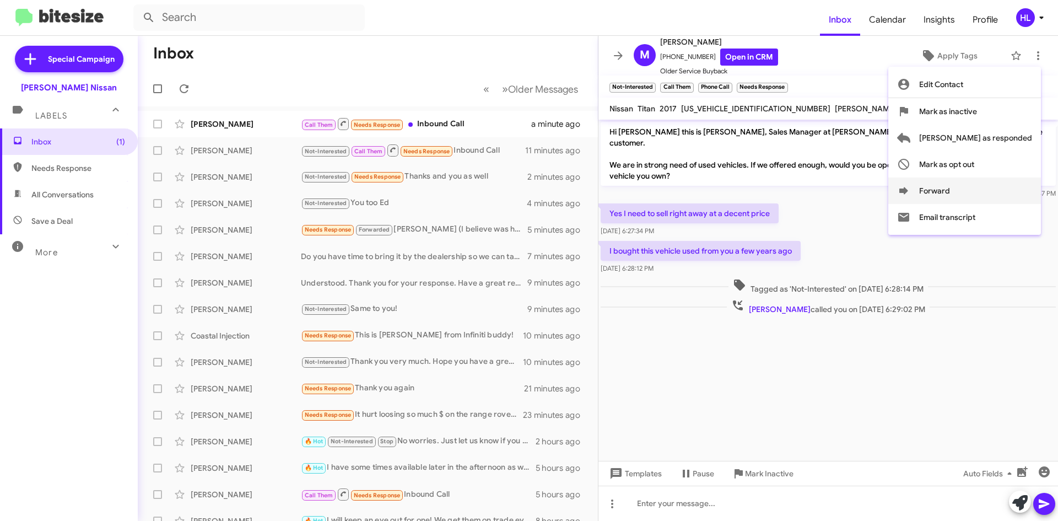
click at [996, 191] on button "Forward" at bounding box center [964, 190] width 153 height 26
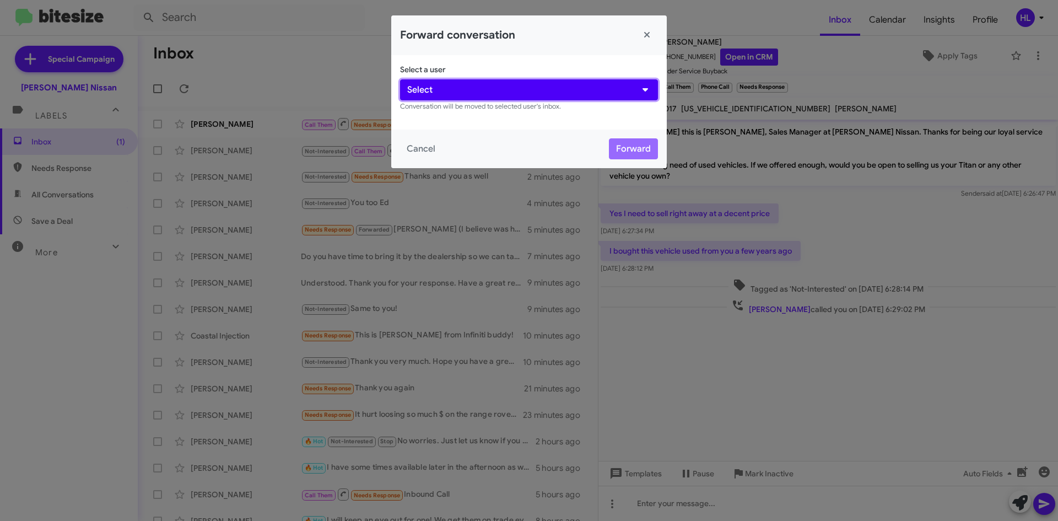
click at [566, 84] on button "Select" at bounding box center [529, 89] width 258 height 21
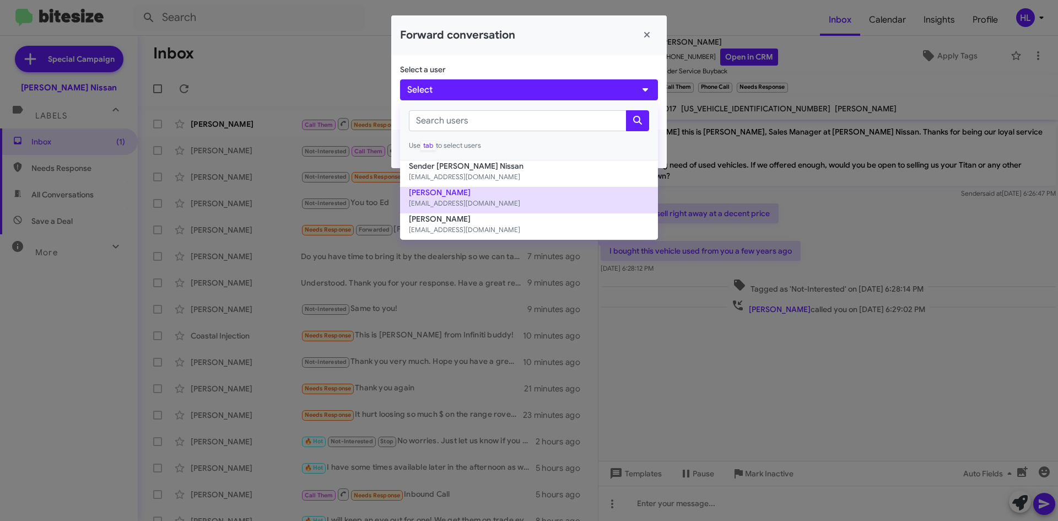
click at [514, 209] on button "[PERSON_NAME] [EMAIL_ADDRESS][DOMAIN_NAME]" at bounding box center [529, 200] width 258 height 26
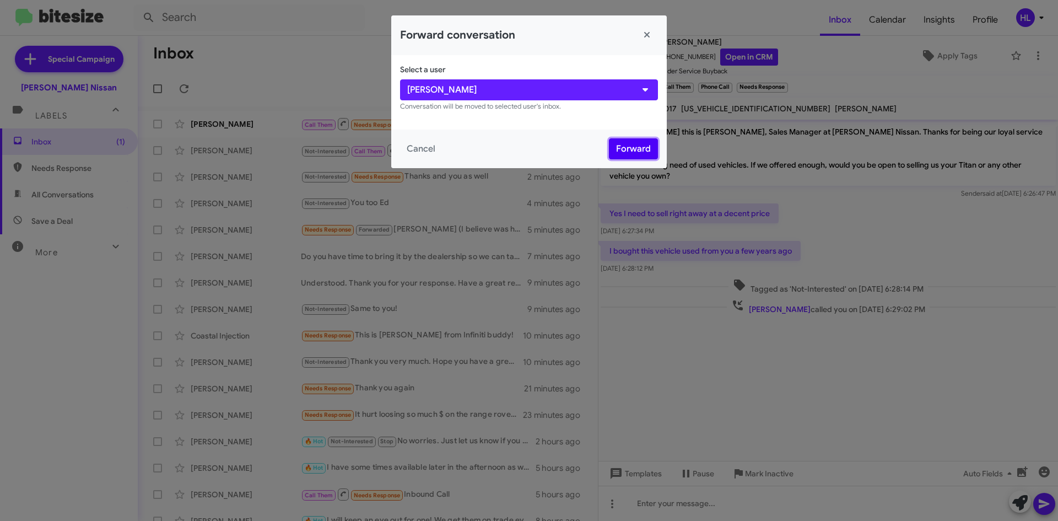
click at [645, 153] on button "Forward" at bounding box center [633, 148] width 49 height 21
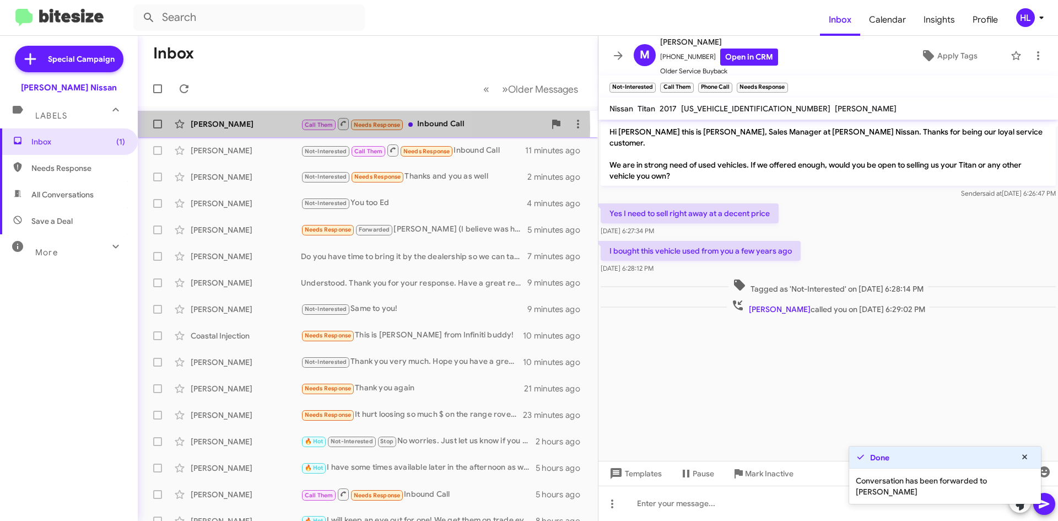
click at [251, 128] on div "[PERSON_NAME]" at bounding box center [246, 123] width 110 height 11
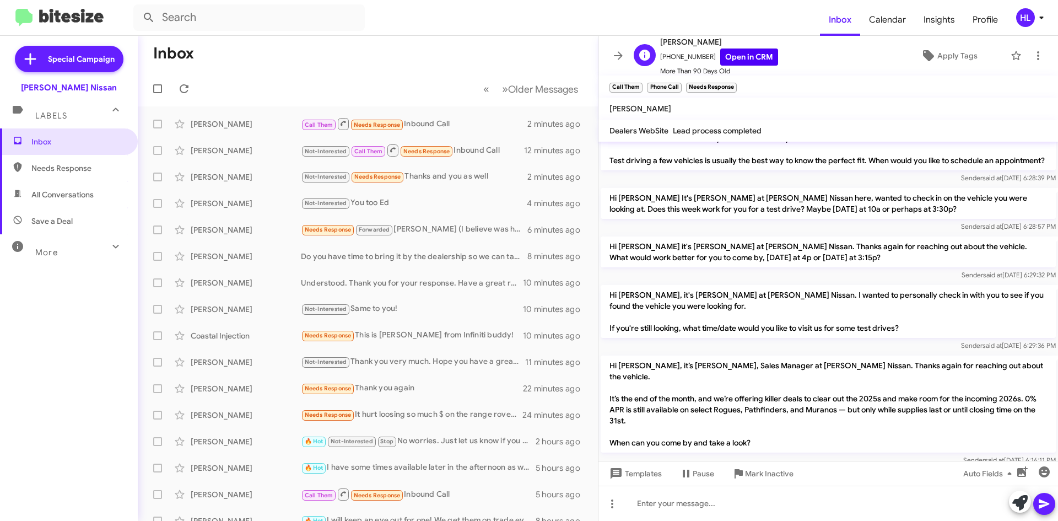
scroll to position [1102, 0]
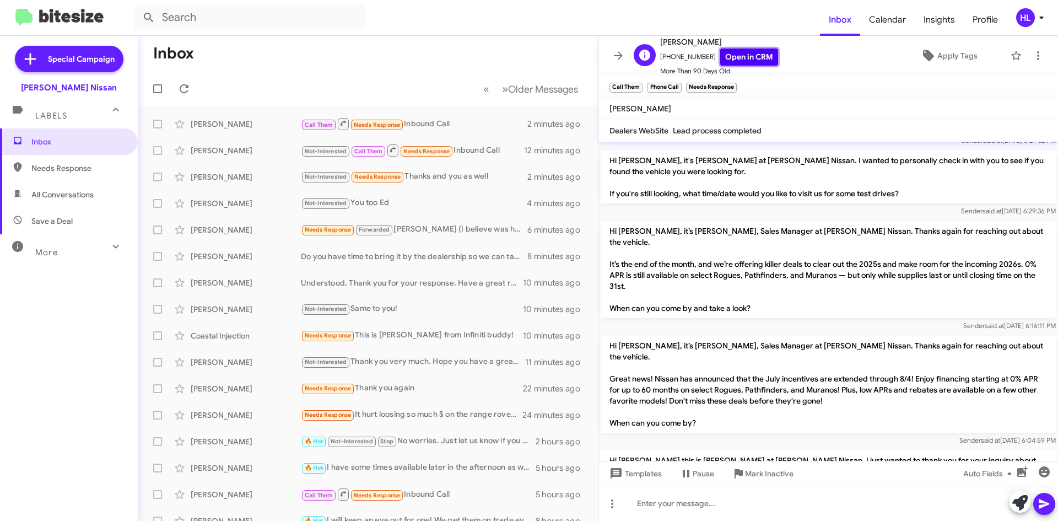
click at [728, 53] on link "Open in CRM" at bounding box center [749, 56] width 58 height 17
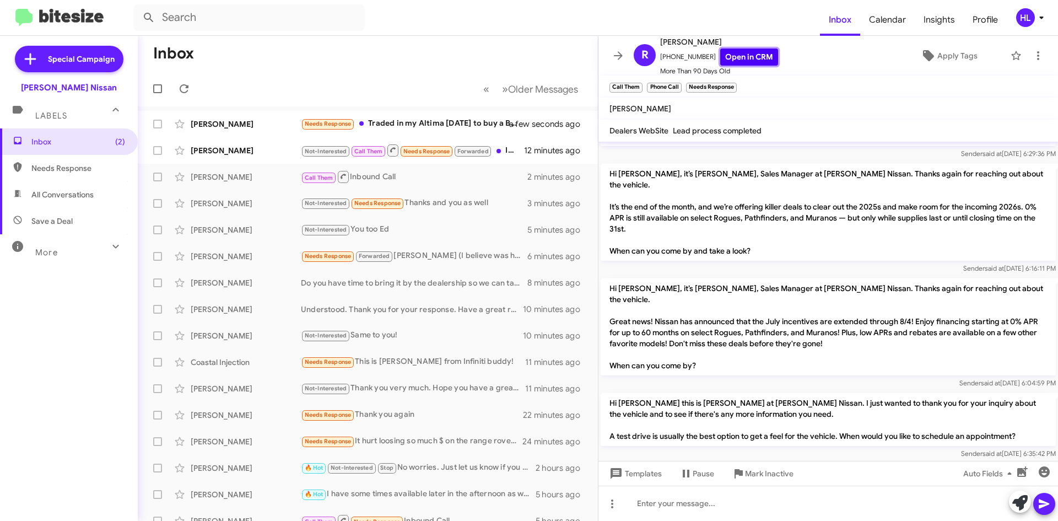
scroll to position [1206, 0]
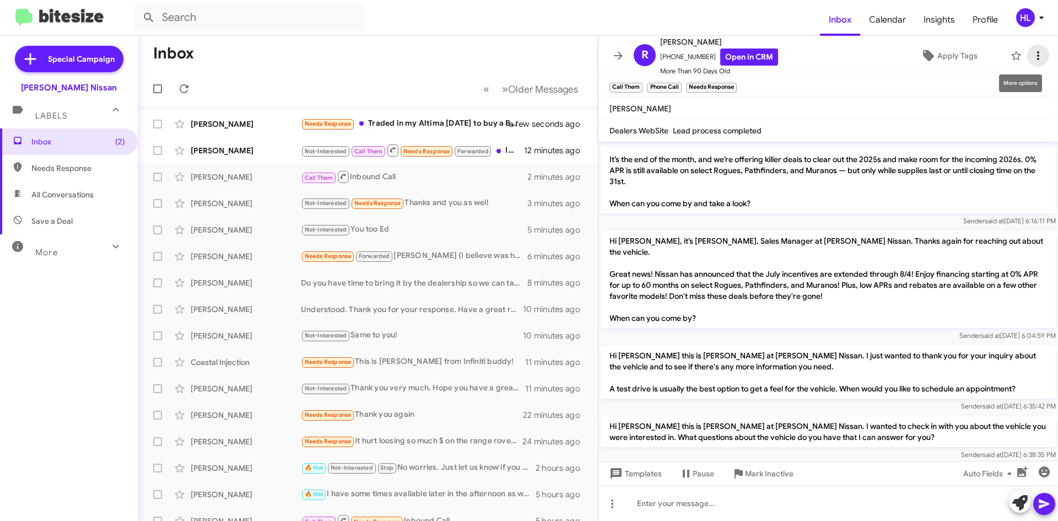
click at [1031, 57] on icon at bounding box center [1037, 55] width 13 height 13
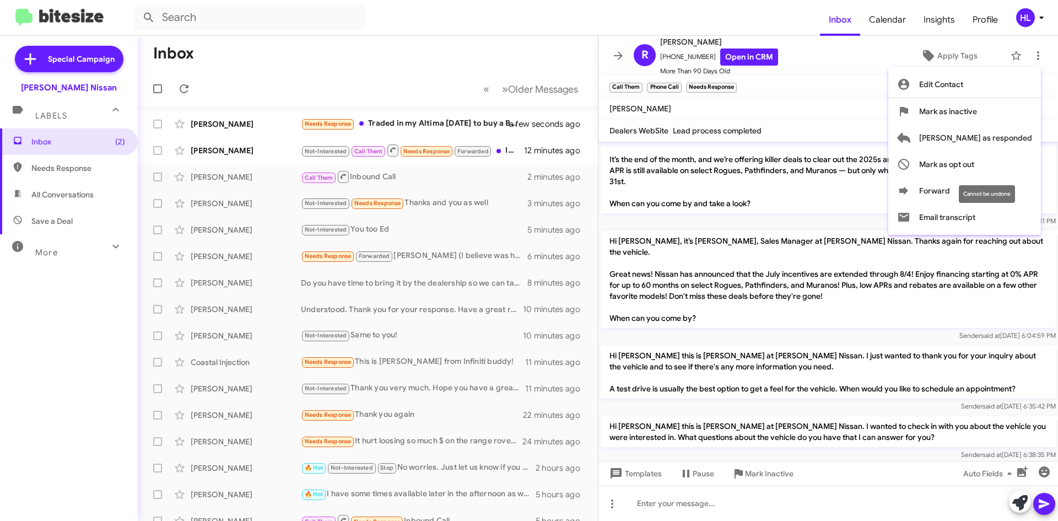
click at [973, 195] on div "Cannot be undone" at bounding box center [986, 194] width 56 height 18
click at [1013, 192] on button "Forward" at bounding box center [964, 190] width 153 height 26
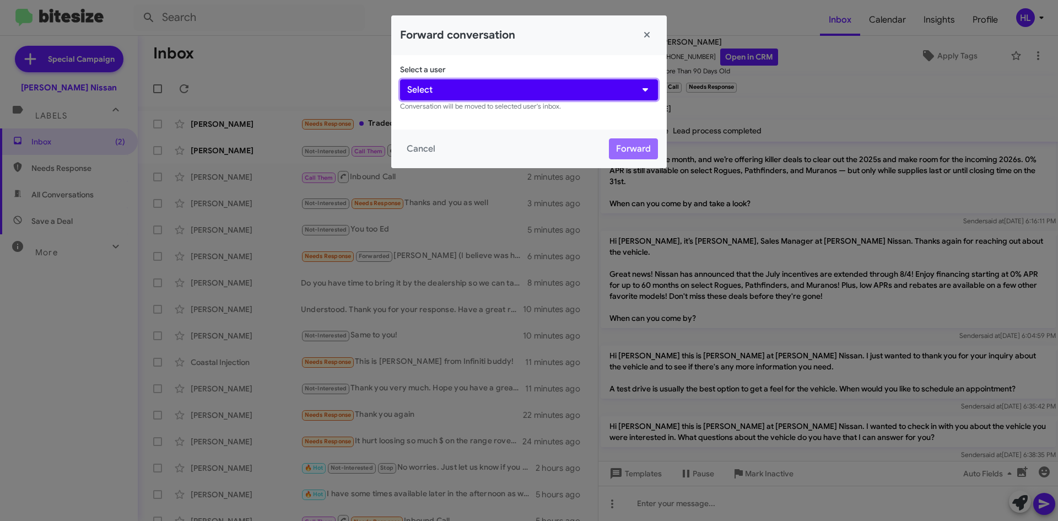
click at [579, 89] on button "Select" at bounding box center [529, 89] width 258 height 21
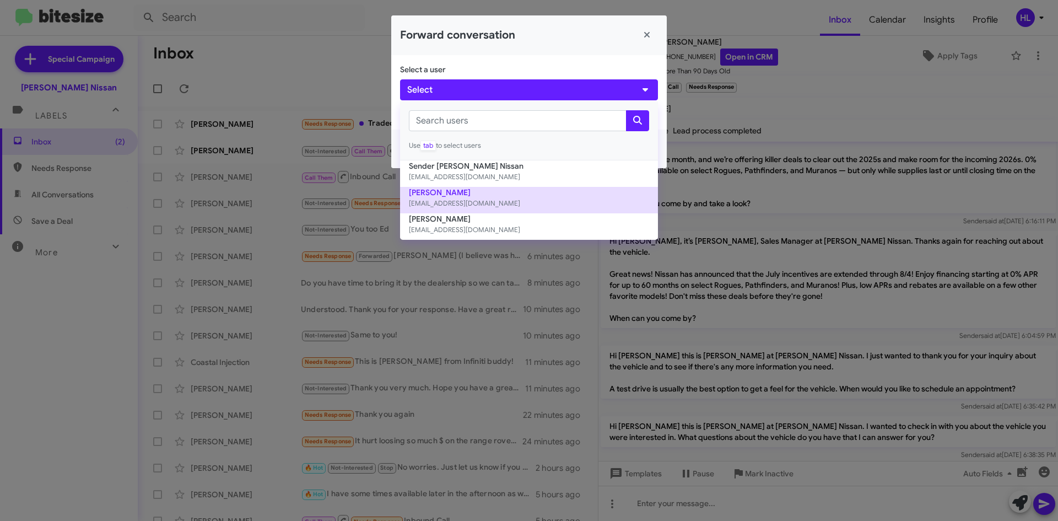
click at [544, 204] on small "[EMAIL_ADDRESS][DOMAIN_NAME]" at bounding box center [529, 203] width 240 height 11
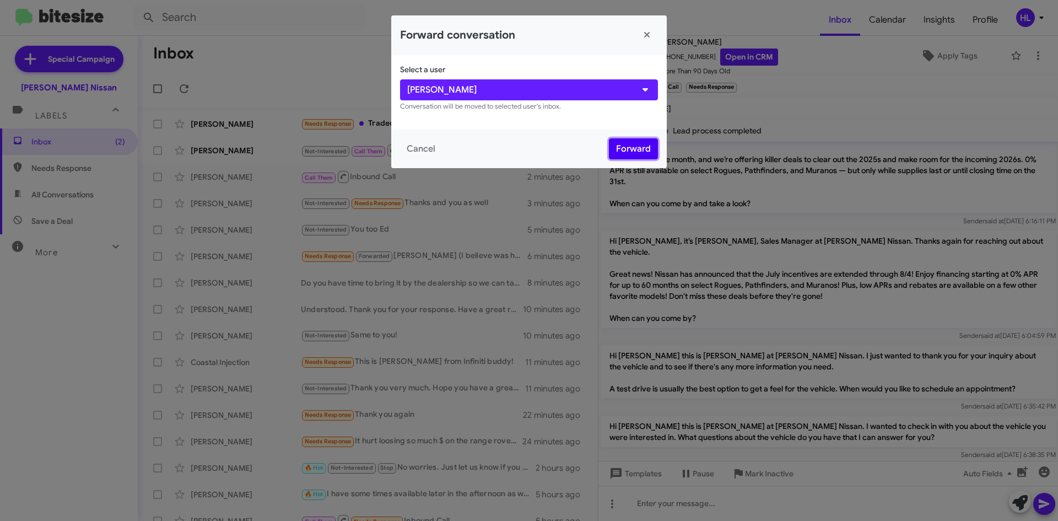
click at [650, 153] on button "Forward" at bounding box center [633, 148] width 49 height 21
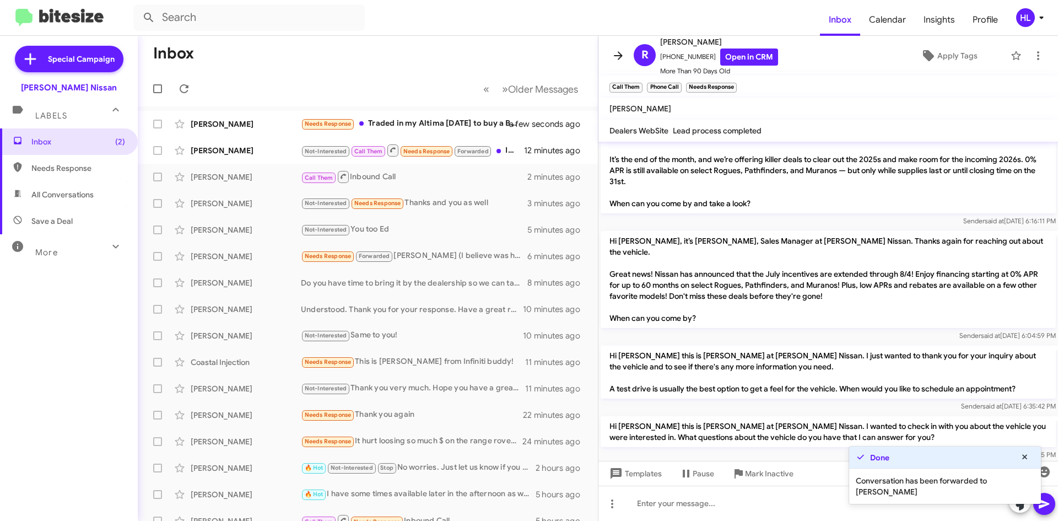
click at [621, 57] on icon at bounding box center [618, 55] width 9 height 8
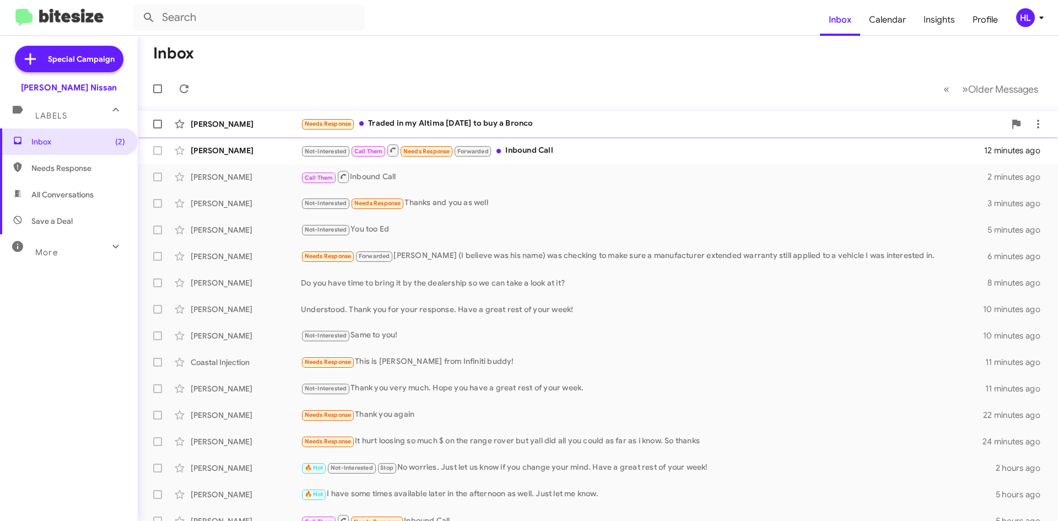
click at [240, 121] on div "[PERSON_NAME]" at bounding box center [246, 123] width 110 height 11
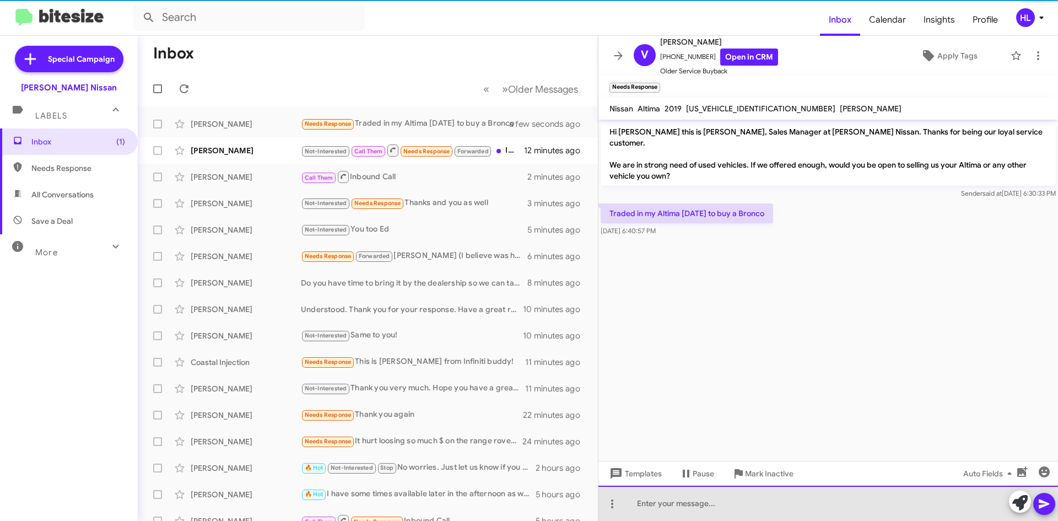
click at [757, 507] on div at bounding box center [827, 502] width 459 height 35
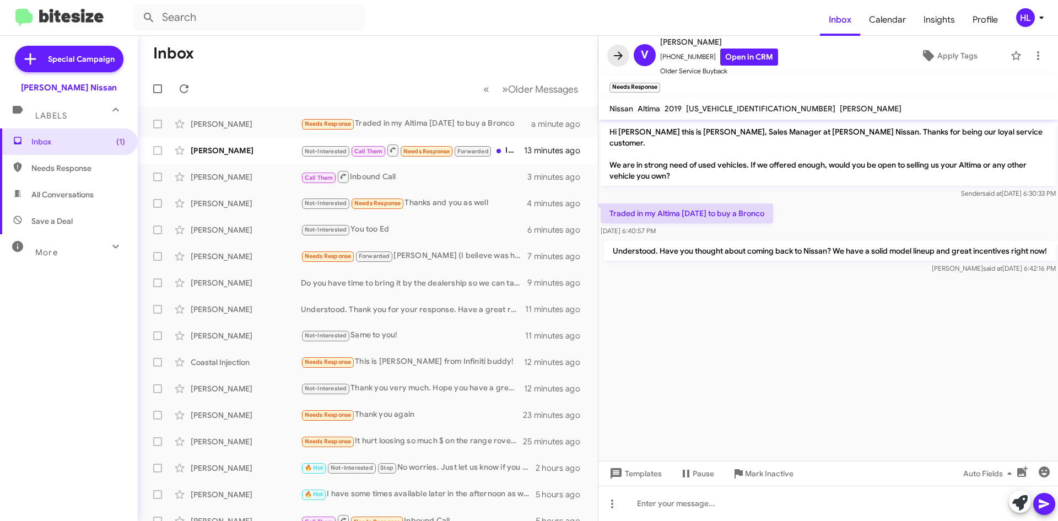
click at [623, 56] on icon at bounding box center [617, 55] width 13 height 13
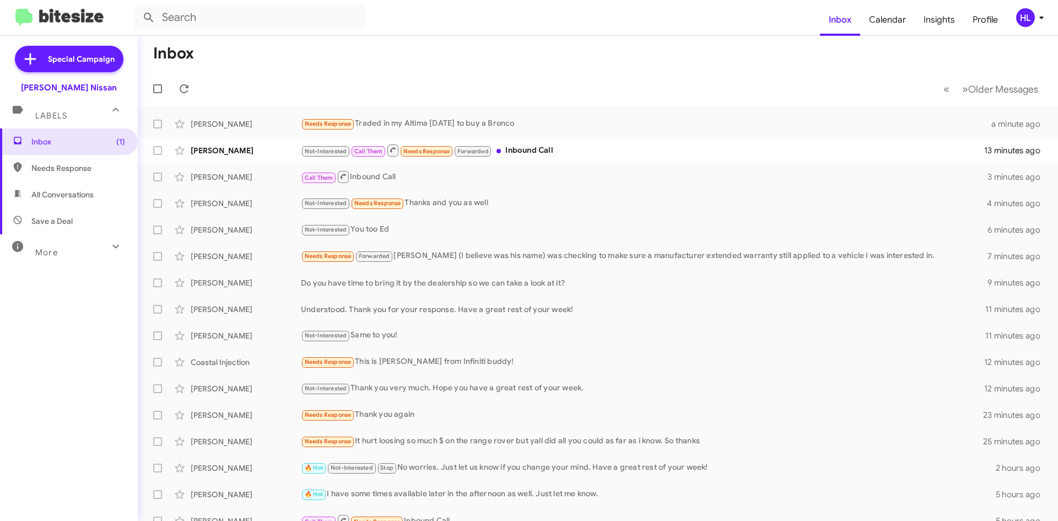
click at [92, 203] on span "All Conversations" at bounding box center [69, 194] width 138 height 26
type input "in:all-conversations"
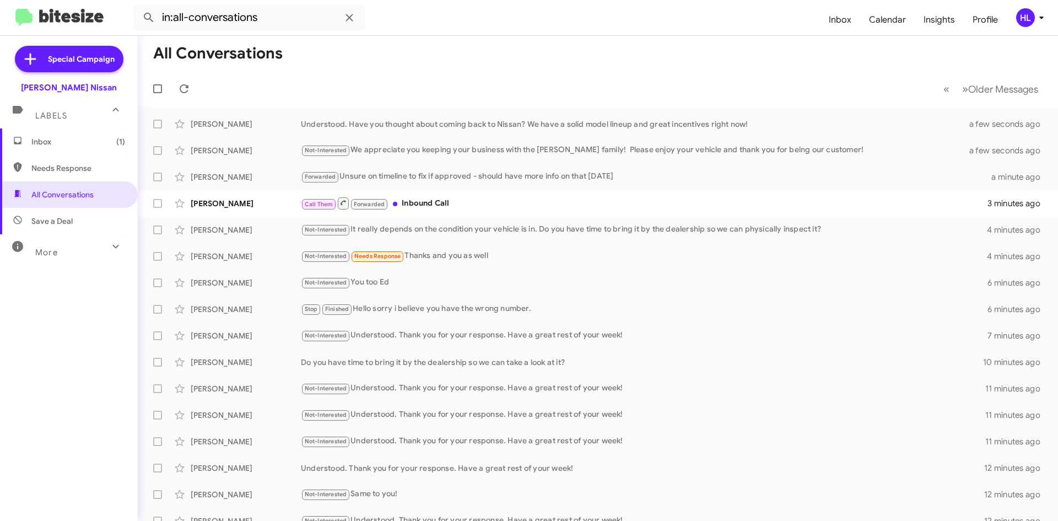
click at [67, 138] on span "Inbox (1)" at bounding box center [78, 141] width 94 height 11
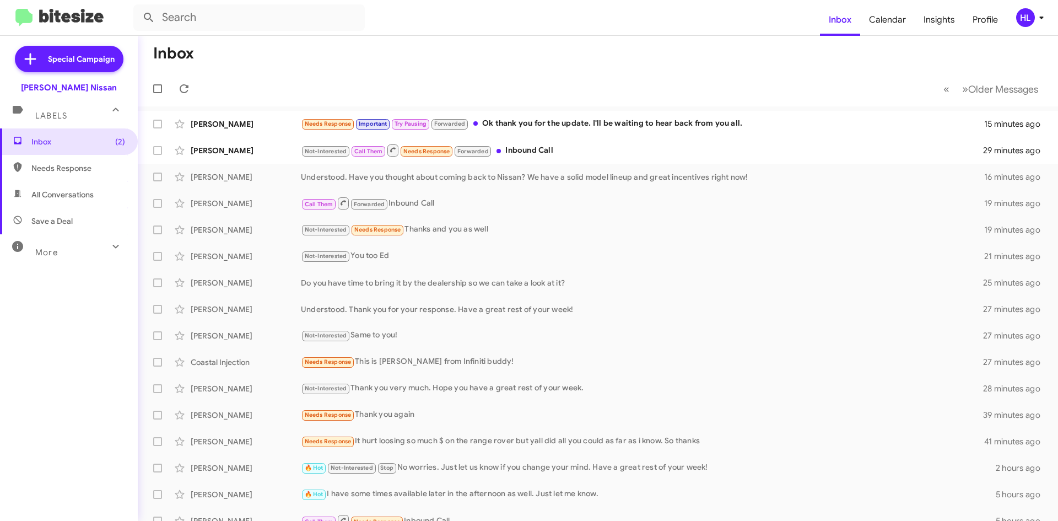
click at [80, 26] on img at bounding box center [59, 18] width 88 height 18
click at [95, 204] on span "All Conversations" at bounding box center [69, 194] width 138 height 26
type input "in:all-conversations"
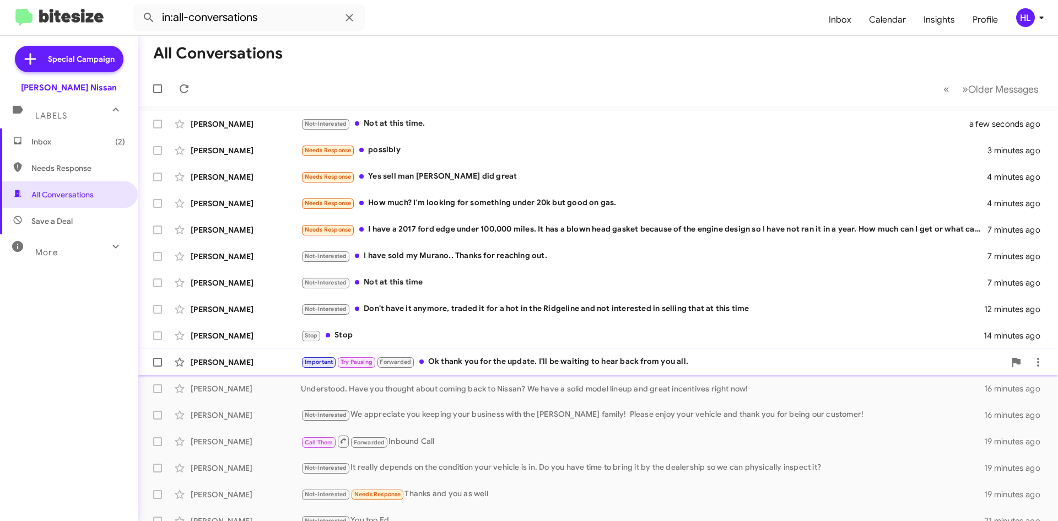
click at [262, 367] on div "[PERSON_NAME] Important Try Pausing Forwarded Ok thank you for the update. I'll…" at bounding box center [598, 362] width 902 height 22
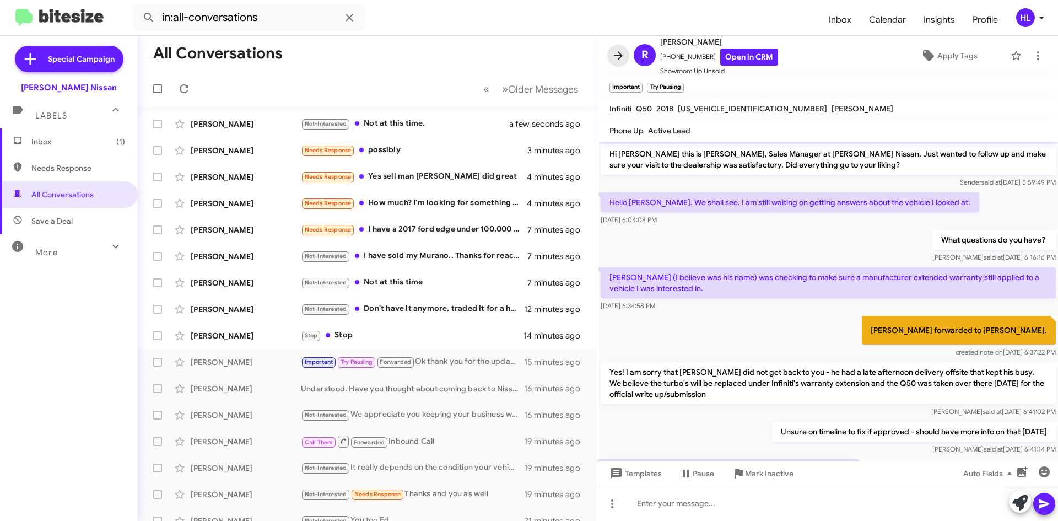
click at [613, 53] on icon at bounding box center [617, 55] width 13 height 13
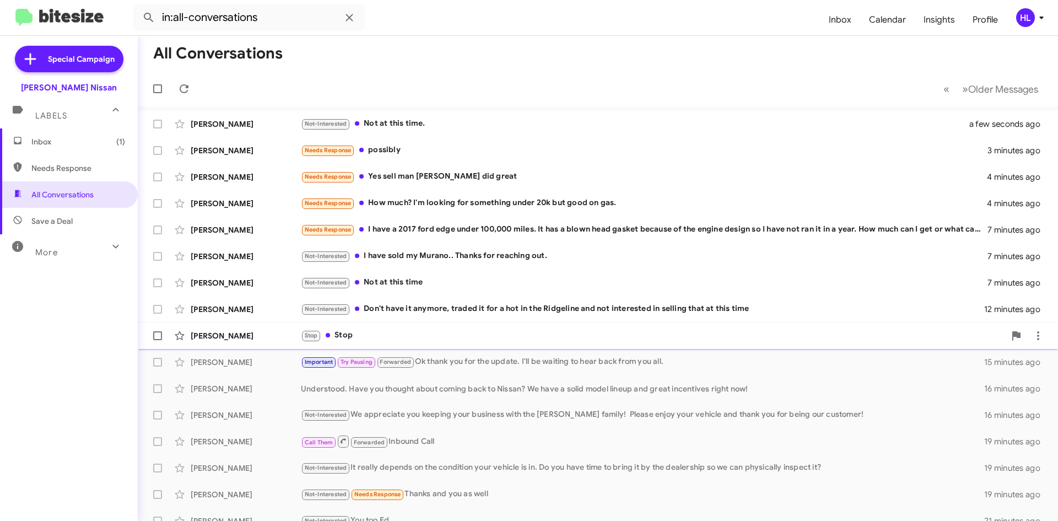
click at [215, 339] on div "[PERSON_NAME]" at bounding box center [246, 335] width 110 height 11
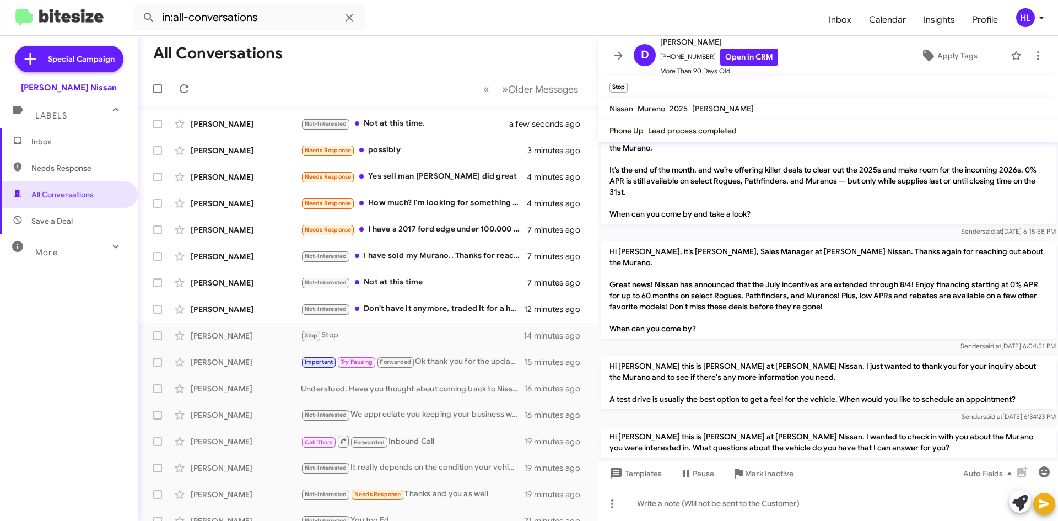
scroll to position [1110, 0]
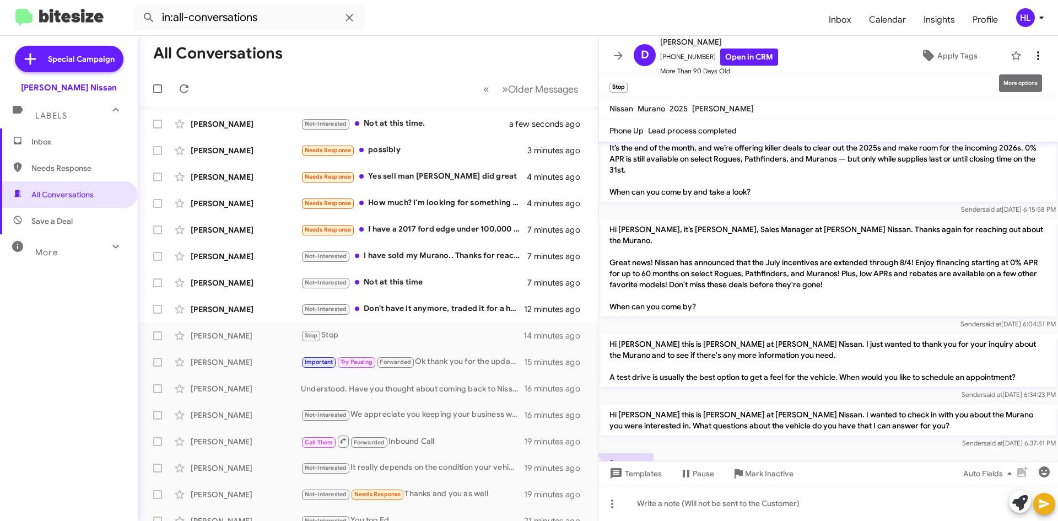
click at [1028, 64] on button at bounding box center [1038, 56] width 22 height 22
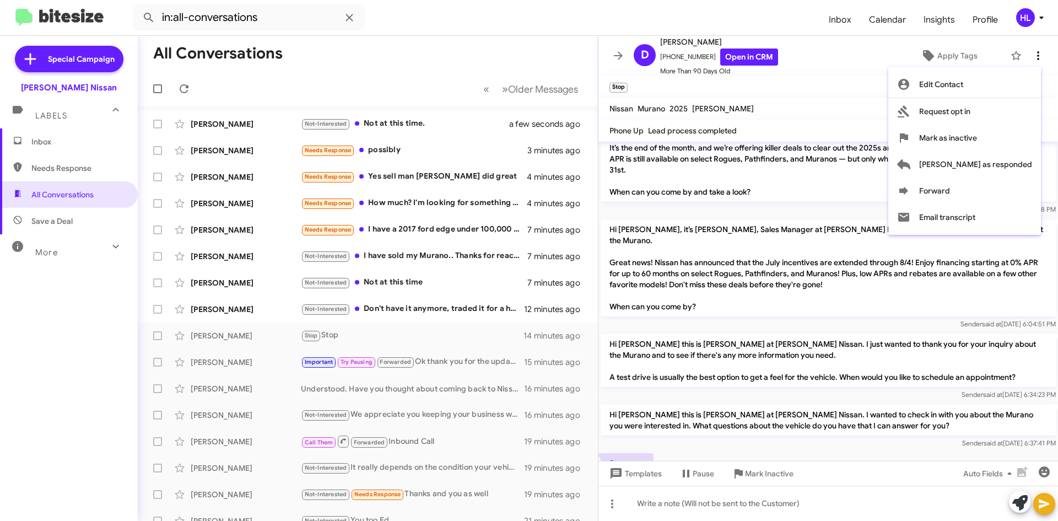
click at [1032, 48] on div at bounding box center [529, 260] width 1058 height 521
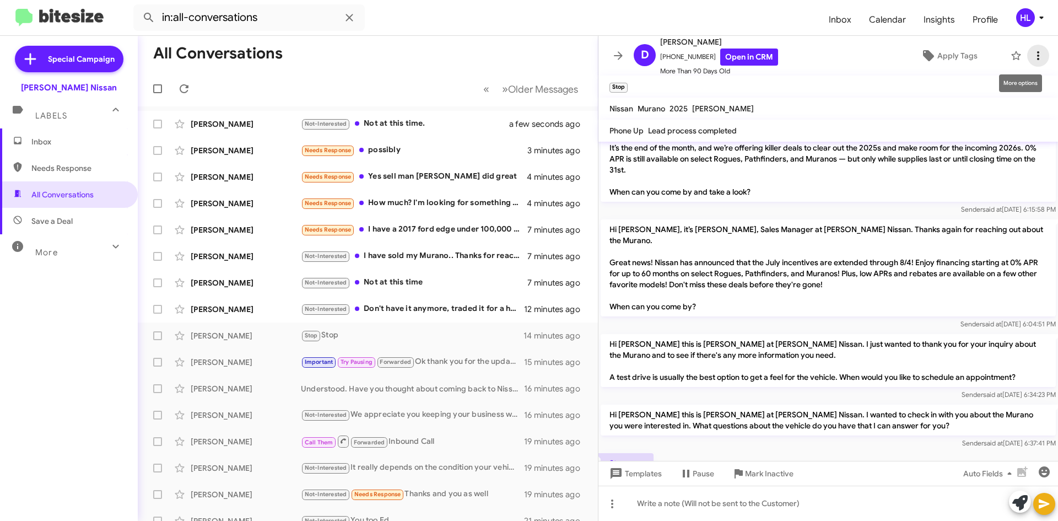
click at [1032, 51] on icon at bounding box center [1037, 55] width 13 height 13
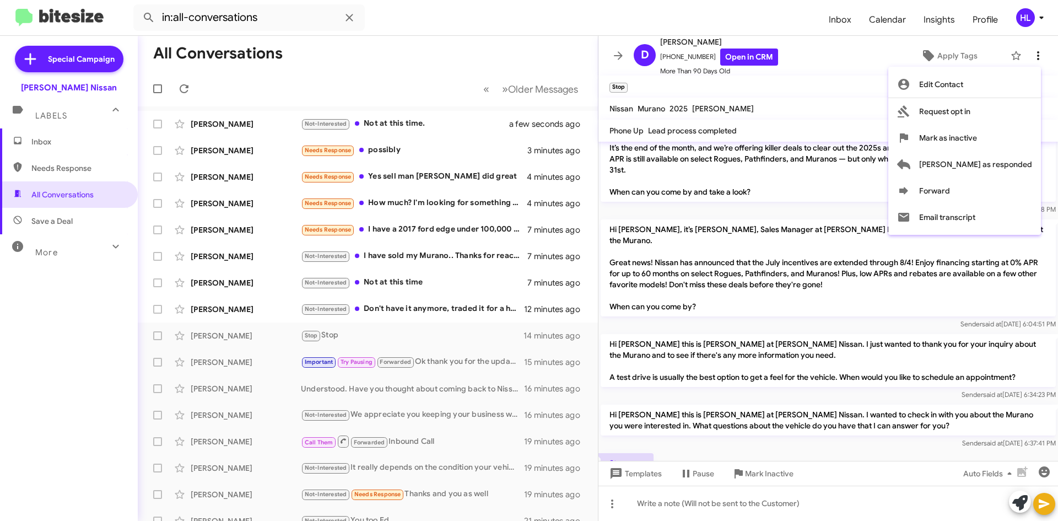
click at [1032, 50] on div at bounding box center [529, 260] width 1058 height 521
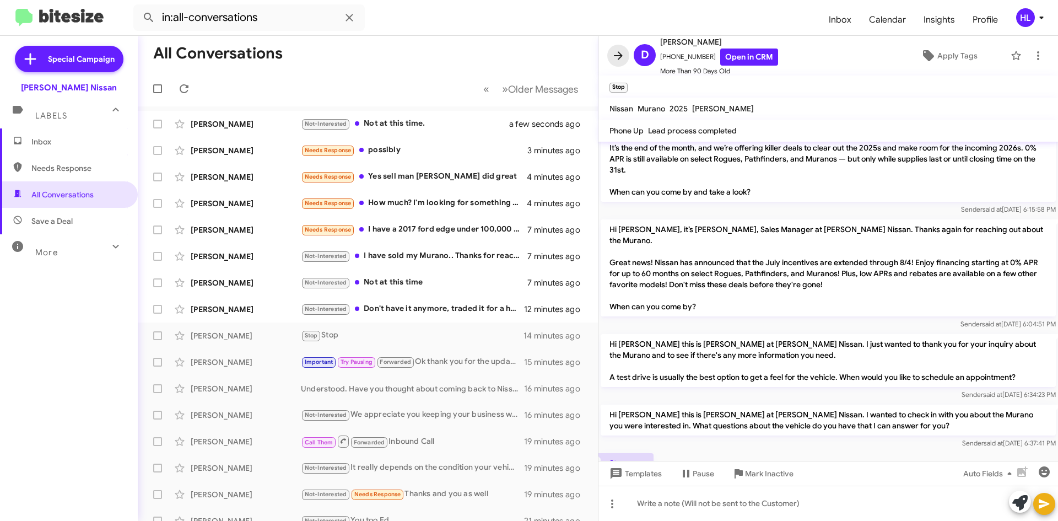
click at [626, 51] on span at bounding box center [618, 55] width 22 height 13
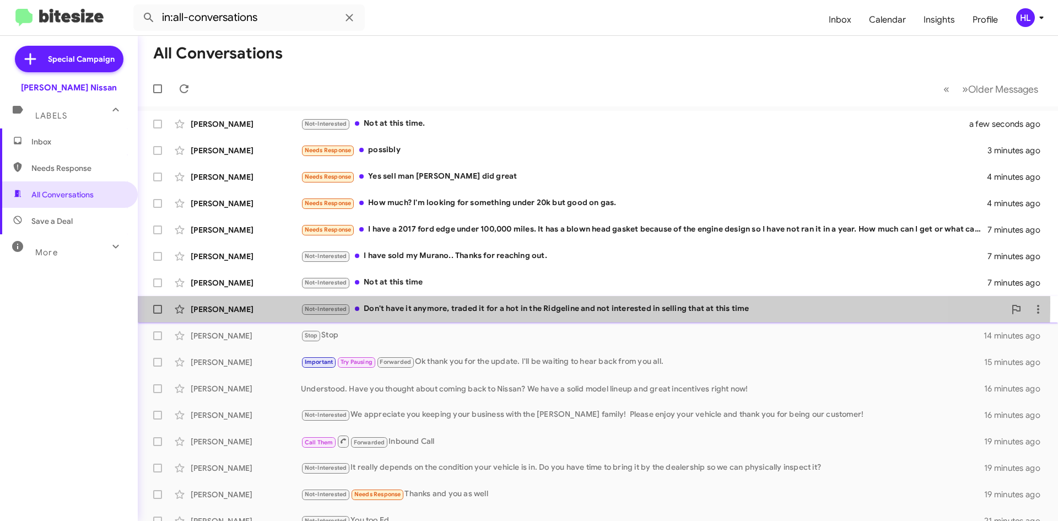
click at [229, 301] on div "[PERSON_NAME] Not-Interested Don't have it anymore, traded it for a hot in the …" at bounding box center [598, 309] width 902 height 22
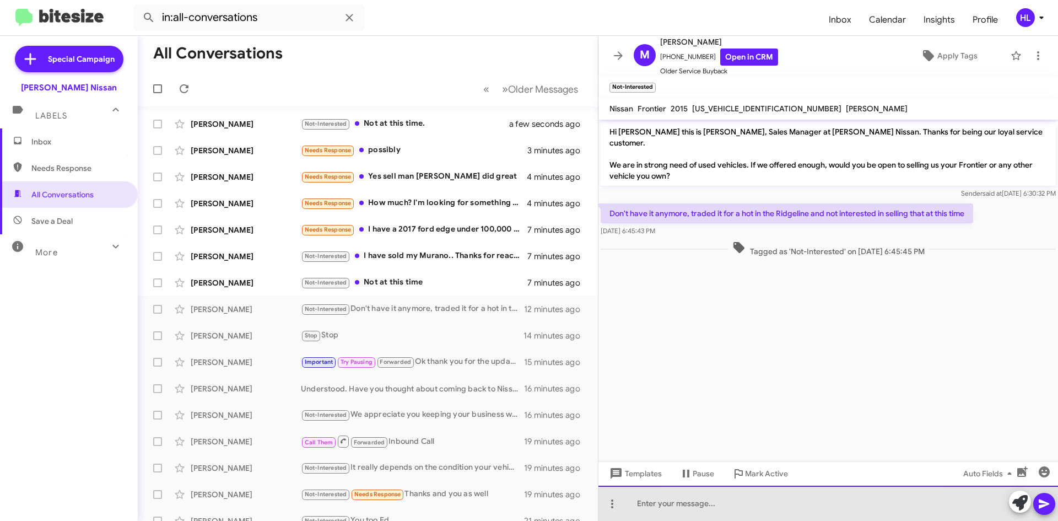
click at [790, 490] on div at bounding box center [827, 502] width 459 height 35
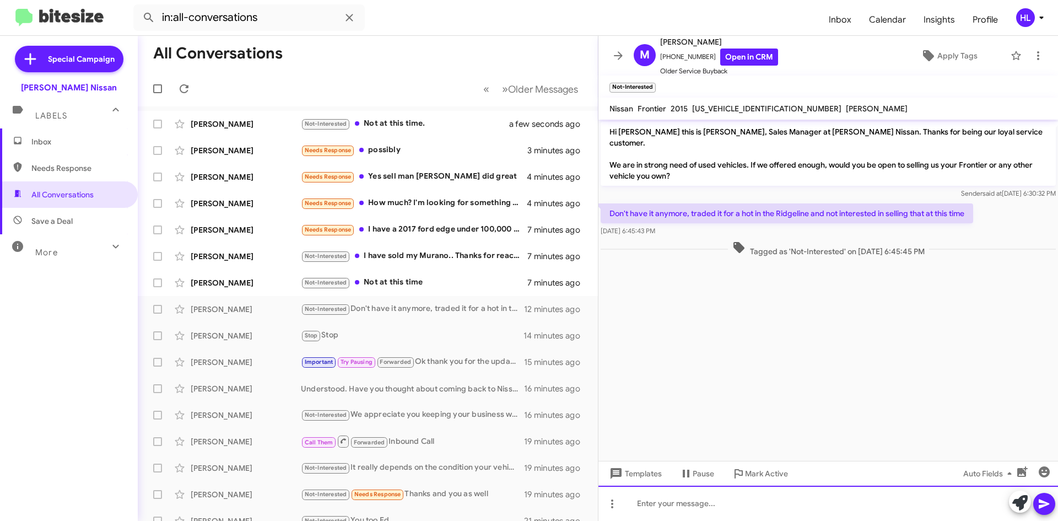
drag, startPoint x: 816, startPoint y: 485, endPoint x: 711, endPoint y: 506, distance: 107.8
paste div
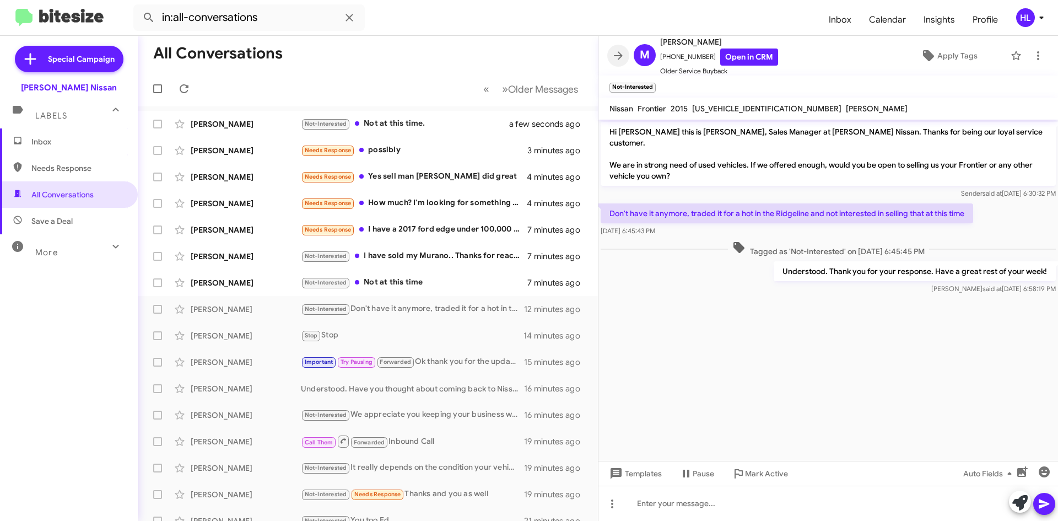
click at [613, 57] on icon at bounding box center [617, 55] width 13 height 13
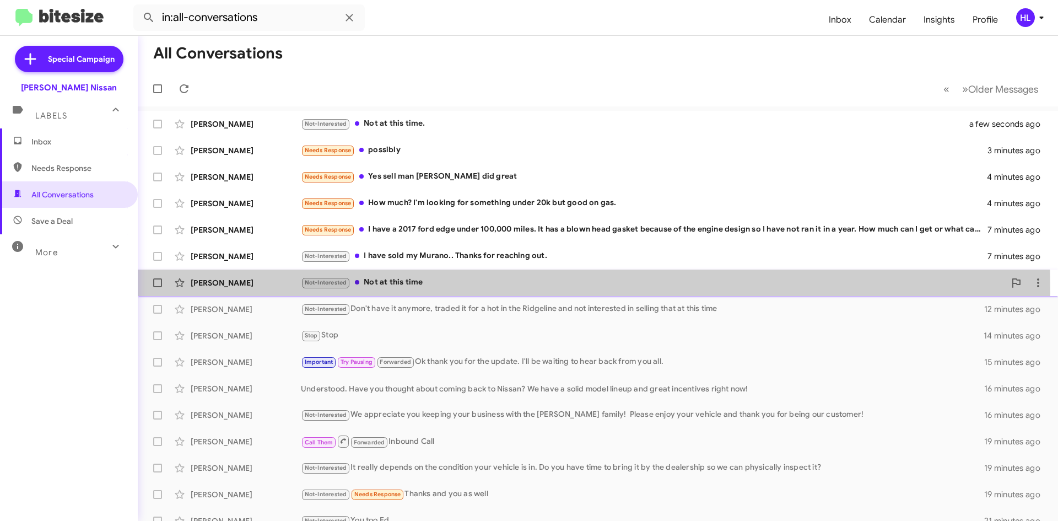
click at [225, 291] on div "[PERSON_NAME] Not-Interested Not at this time 7 minutes ago" at bounding box center [598, 283] width 902 height 22
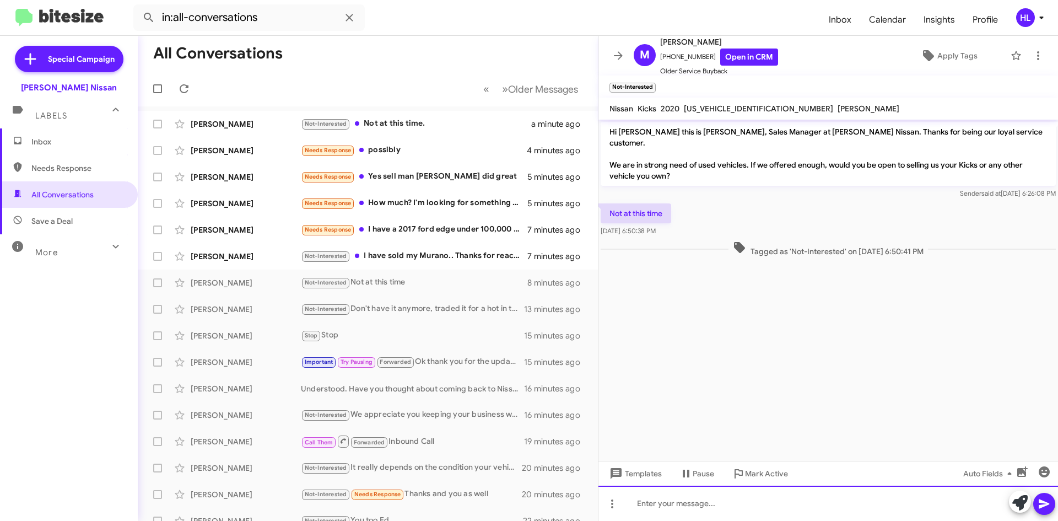
paste div
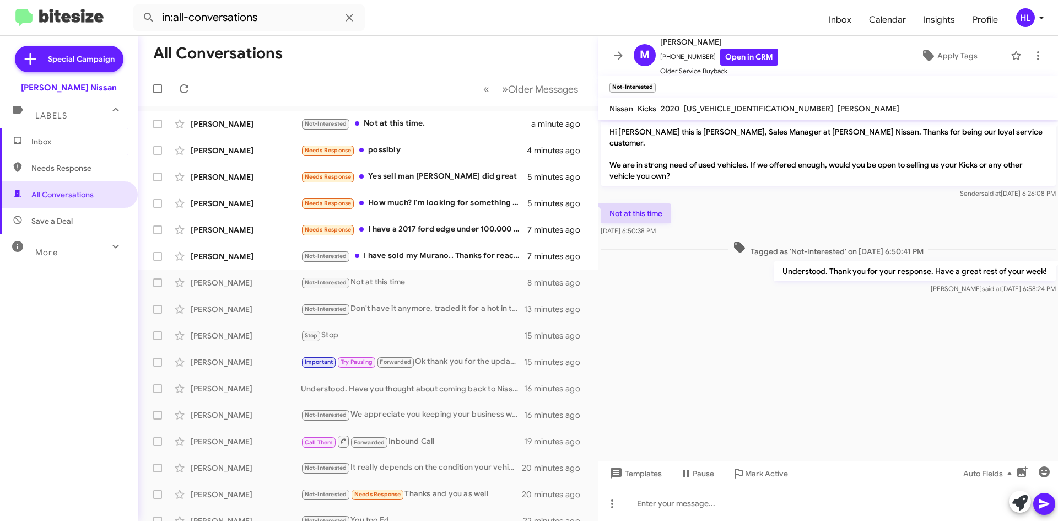
click at [619, 59] on icon at bounding box center [617, 55] width 13 height 13
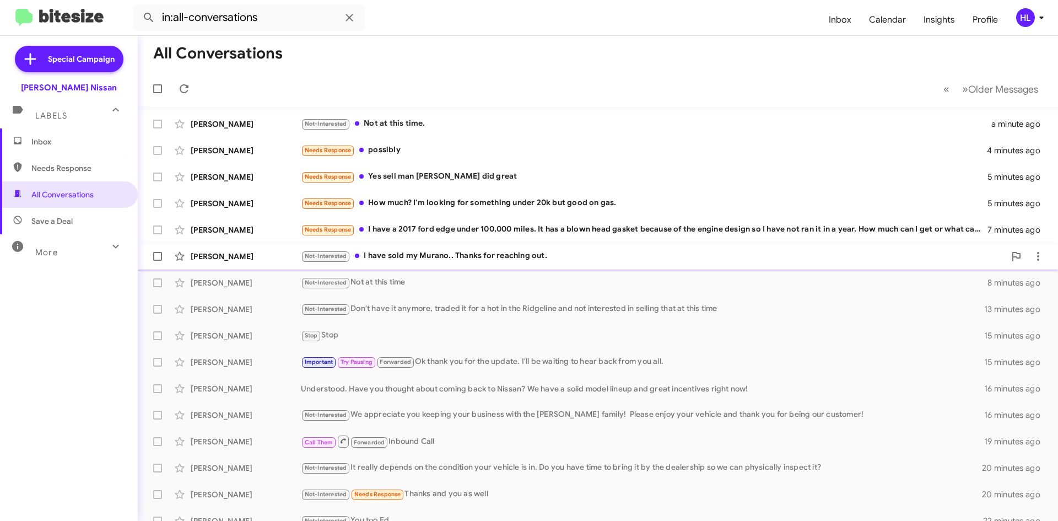
click at [264, 258] on div "[PERSON_NAME]" at bounding box center [246, 256] width 110 height 11
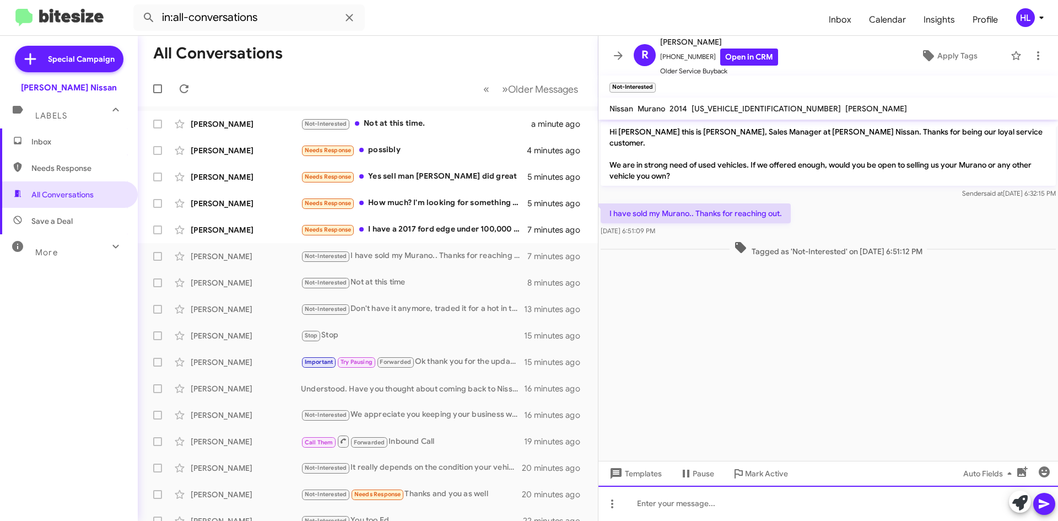
click at [797, 518] on div at bounding box center [827, 502] width 459 height 35
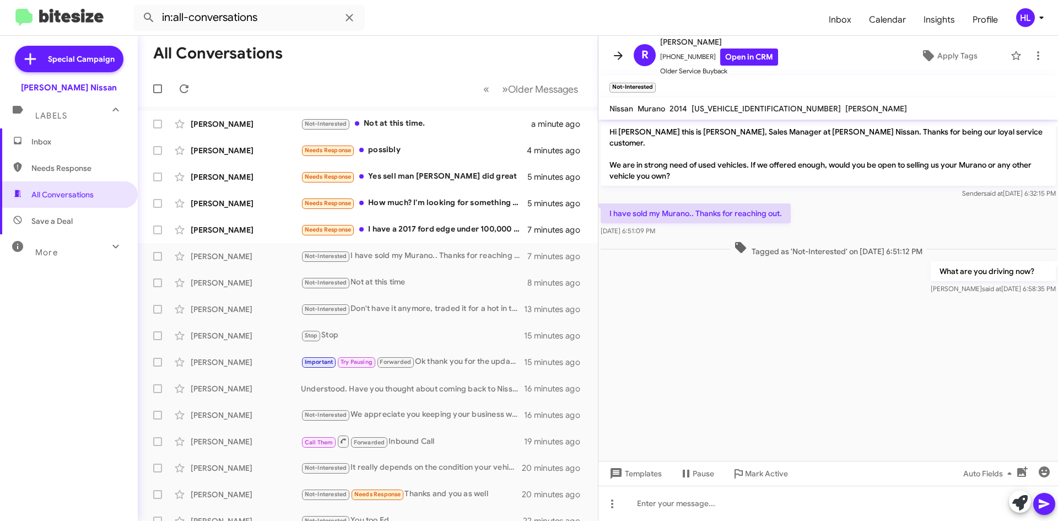
click at [619, 52] on icon at bounding box center [618, 55] width 9 height 8
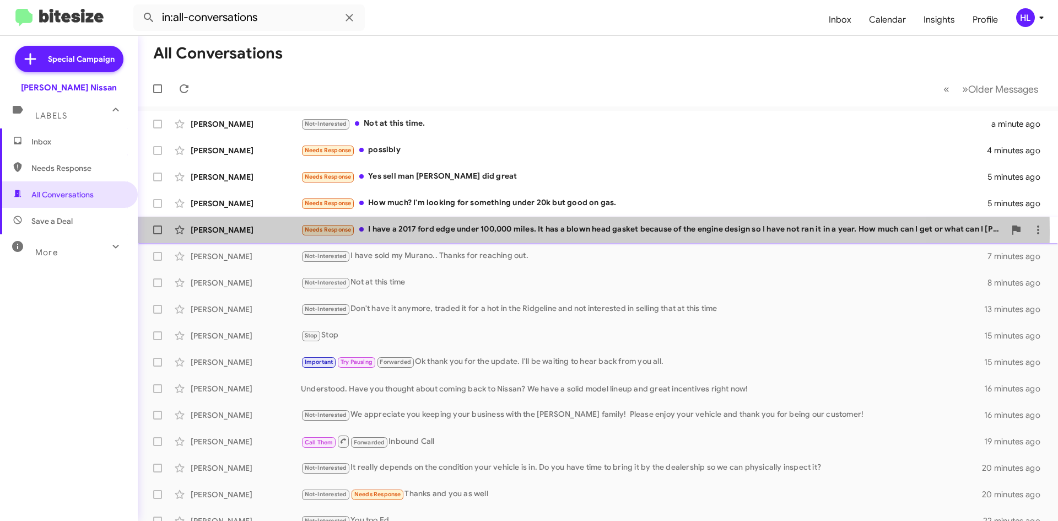
click at [218, 230] on div "[PERSON_NAME]" at bounding box center [246, 229] width 110 height 11
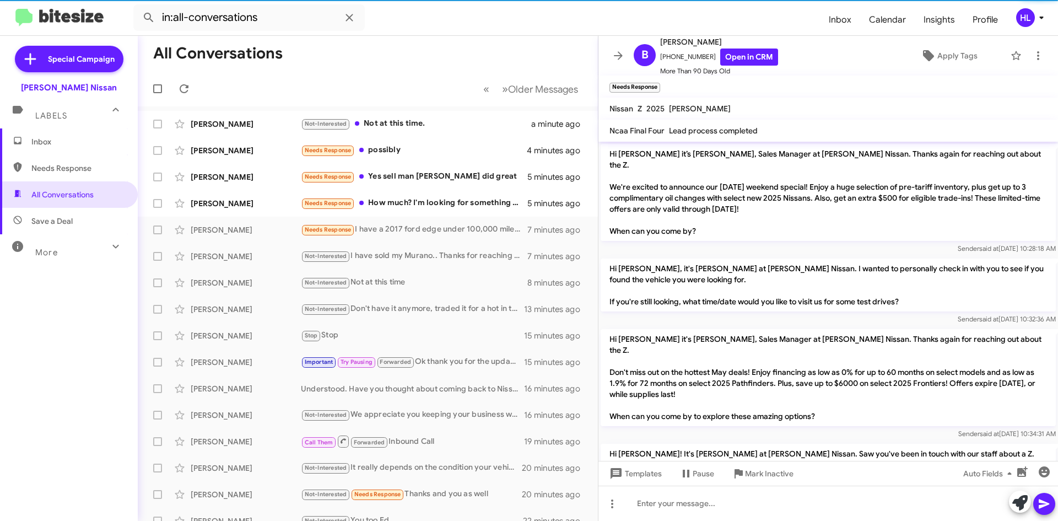
scroll to position [1212, 0]
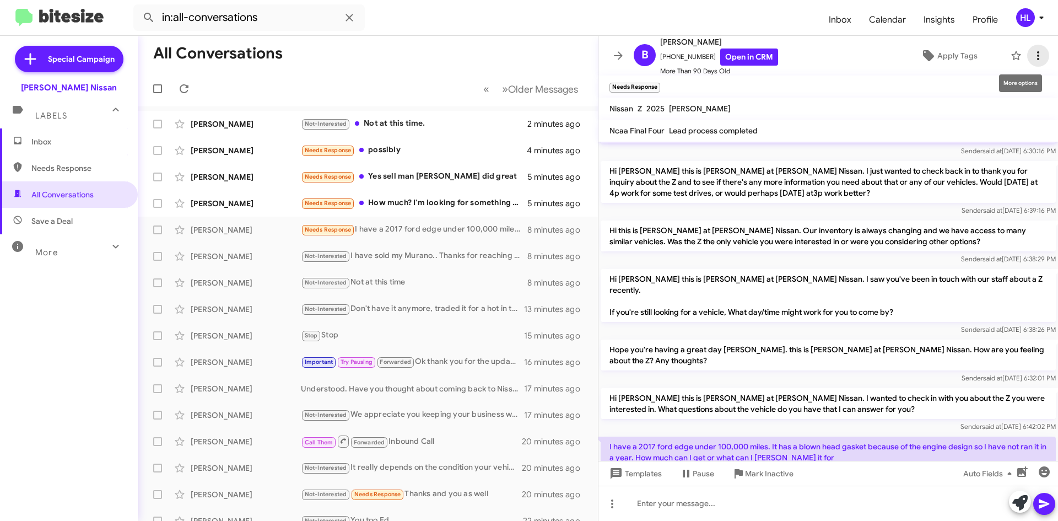
click at [1029, 62] on button at bounding box center [1038, 56] width 22 height 22
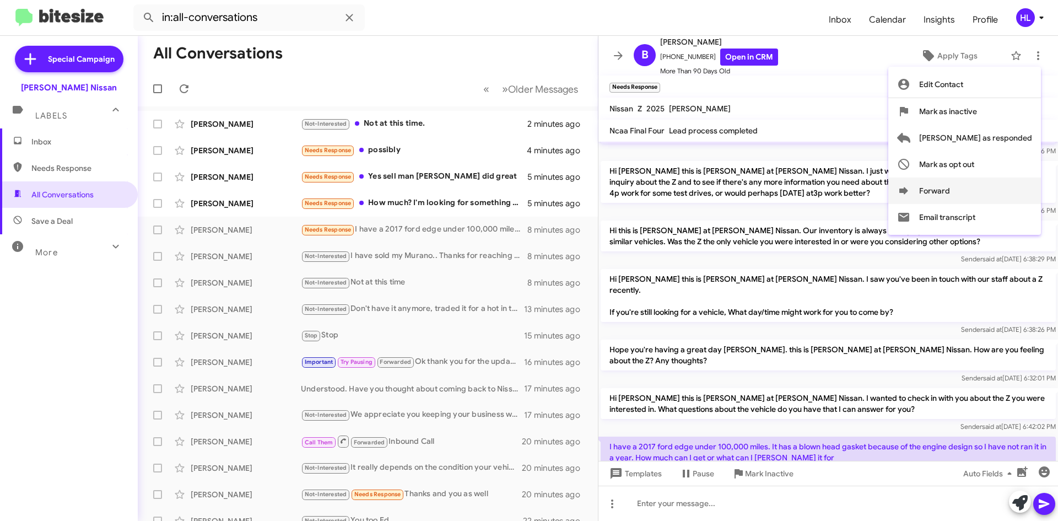
click at [989, 194] on button "Forward" at bounding box center [964, 190] width 153 height 26
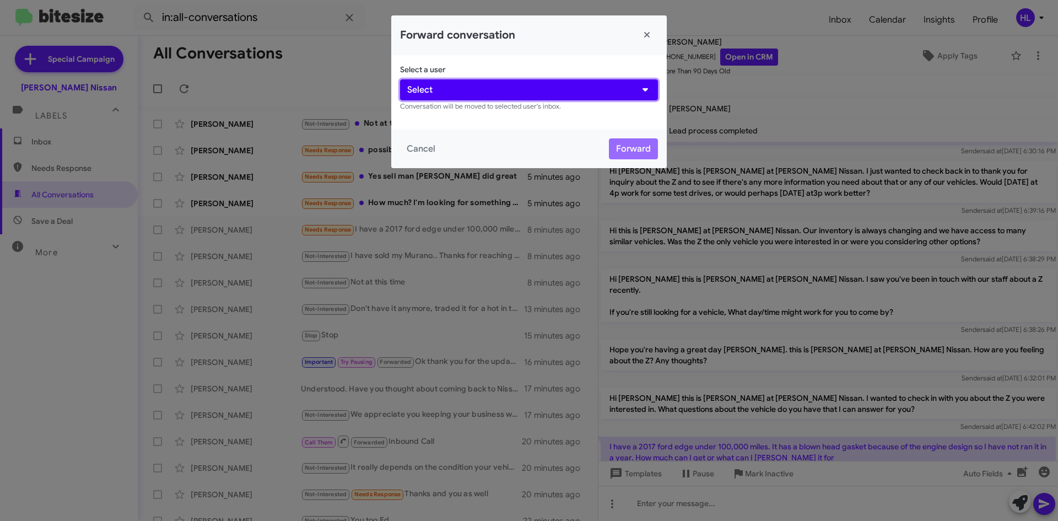
click at [450, 95] on button "Select" at bounding box center [529, 89] width 258 height 21
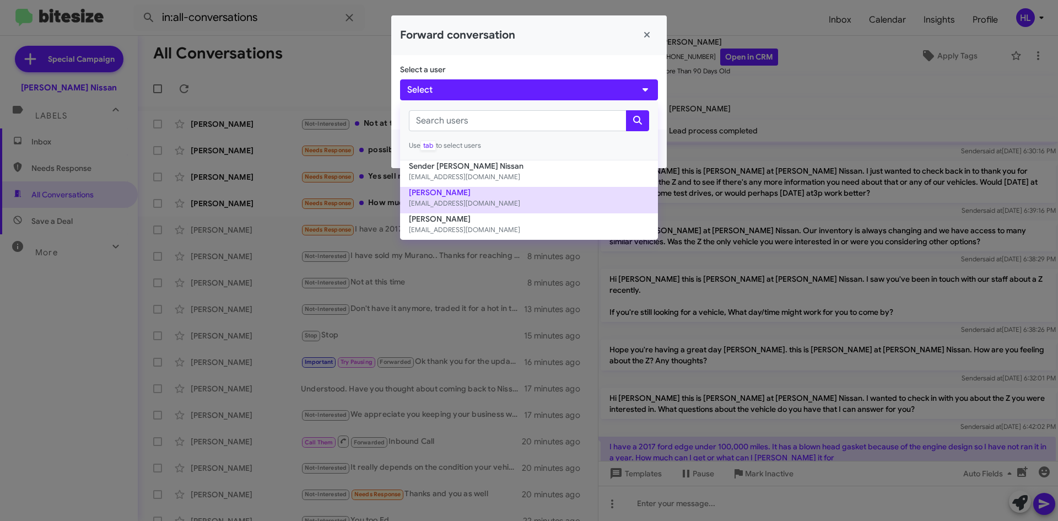
click at [479, 197] on button "[PERSON_NAME] [EMAIL_ADDRESS][DOMAIN_NAME]" at bounding box center [529, 200] width 258 height 26
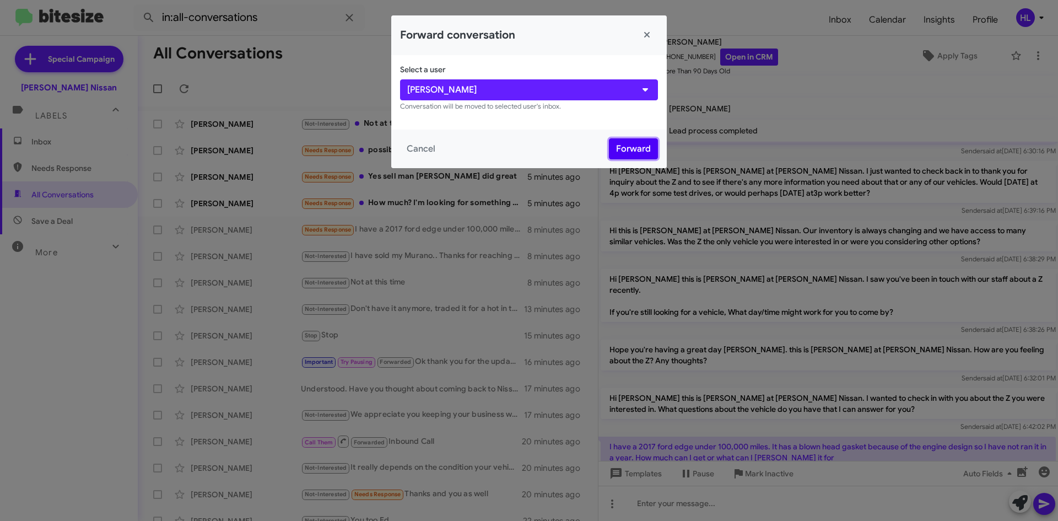
click at [630, 153] on button "Forward" at bounding box center [633, 148] width 49 height 21
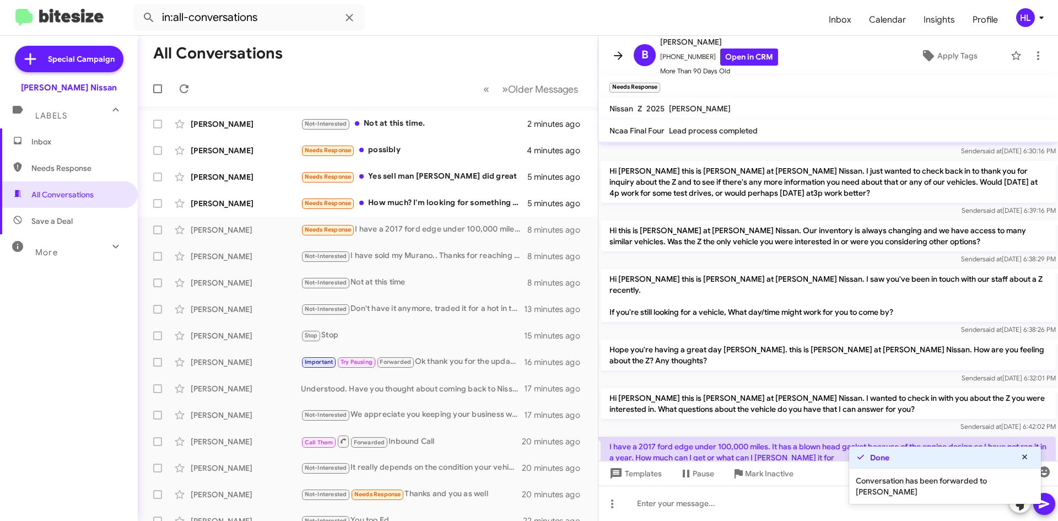
click at [624, 61] on icon at bounding box center [617, 55] width 13 height 13
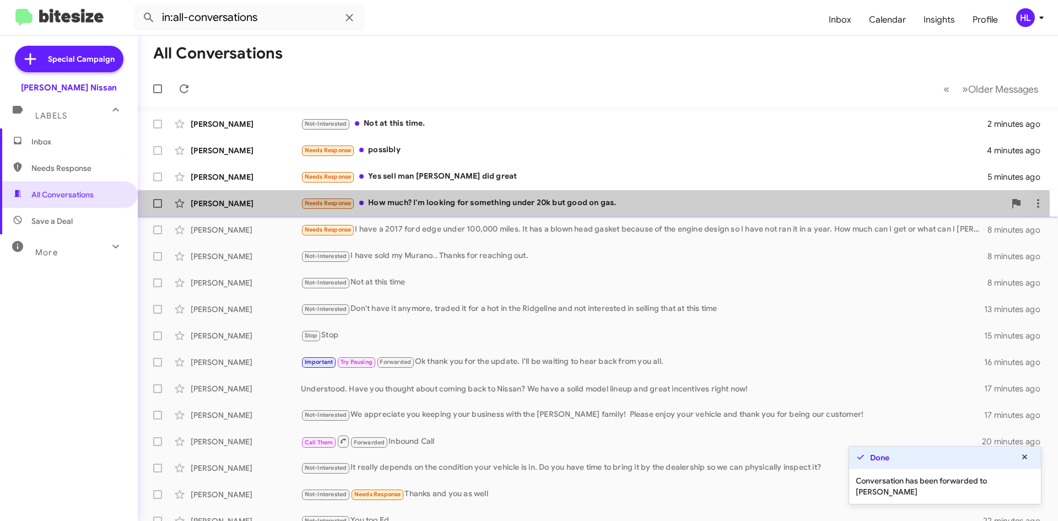
click at [199, 204] on div "[PERSON_NAME]" at bounding box center [246, 203] width 110 height 11
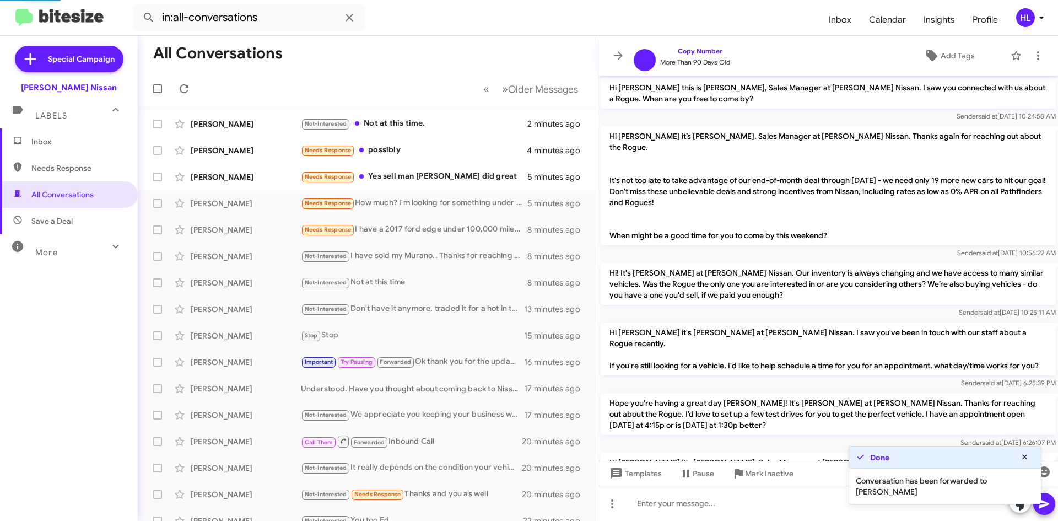
scroll to position [949, 0]
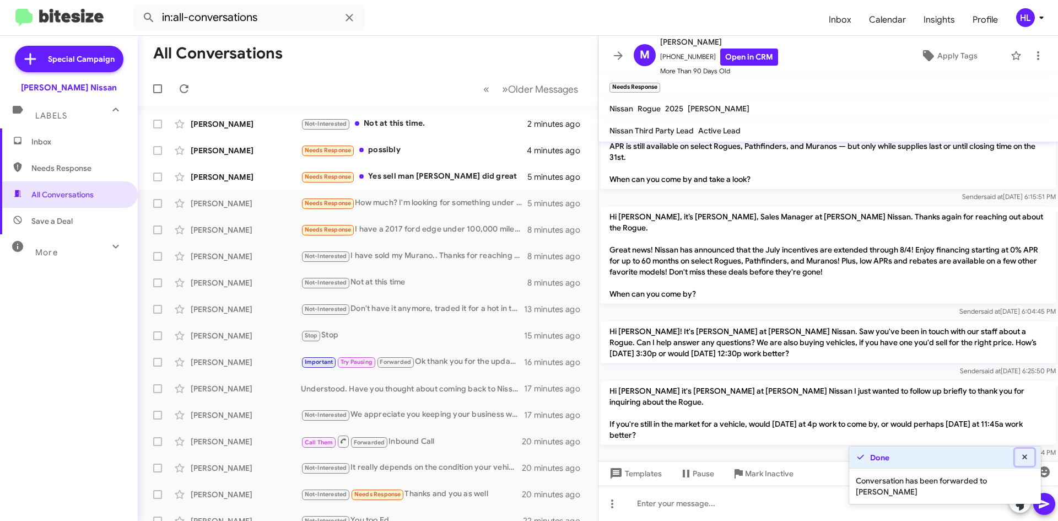
click at [1021, 453] on icon at bounding box center [1025, 457] width 10 height 8
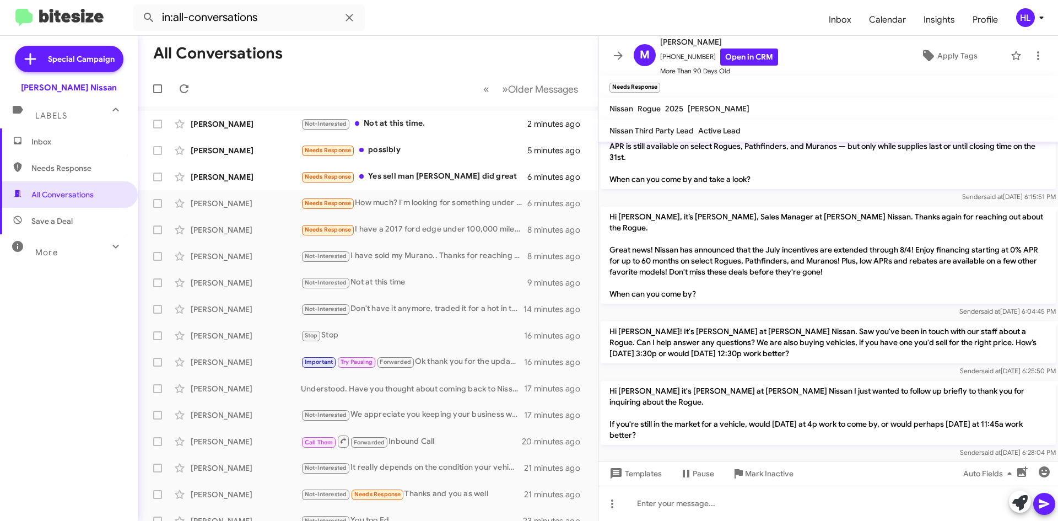
scroll to position [1015, 0]
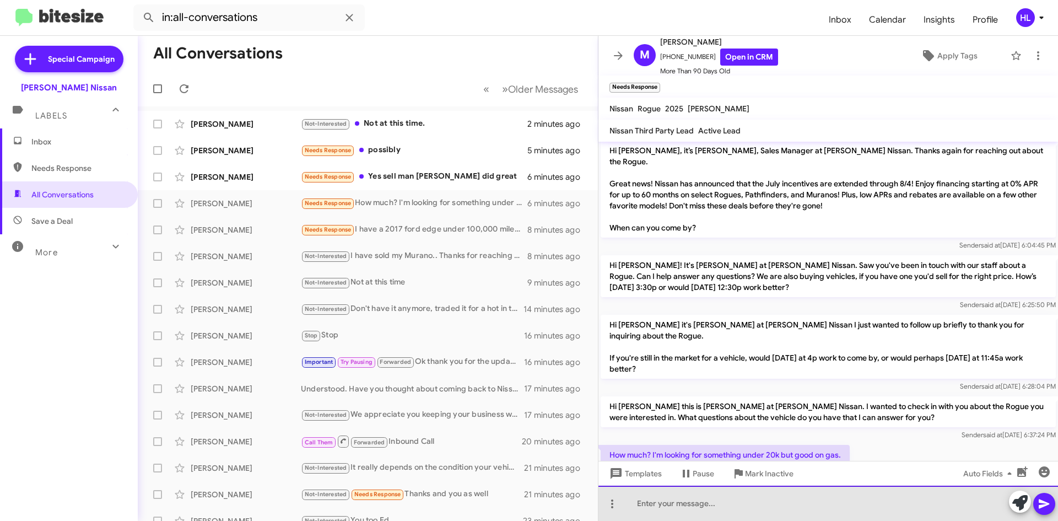
click at [858, 509] on div at bounding box center [827, 502] width 459 height 35
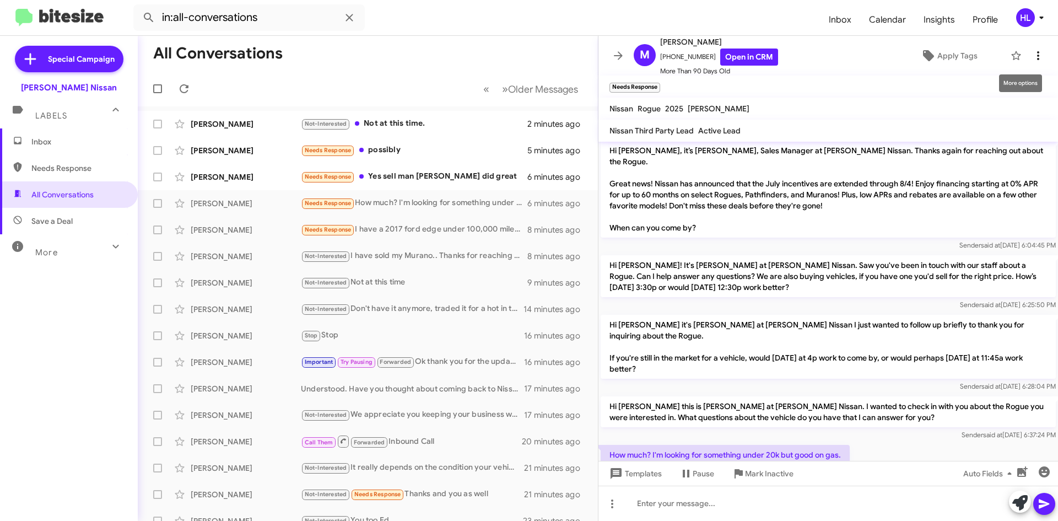
click at [1031, 52] on icon at bounding box center [1037, 55] width 13 height 13
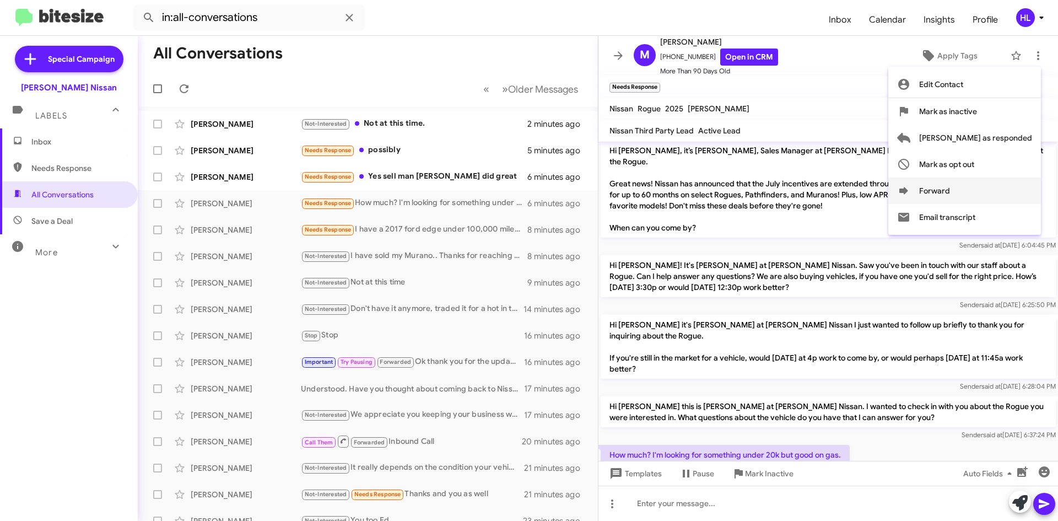
click at [1012, 184] on button "Forward" at bounding box center [964, 190] width 153 height 26
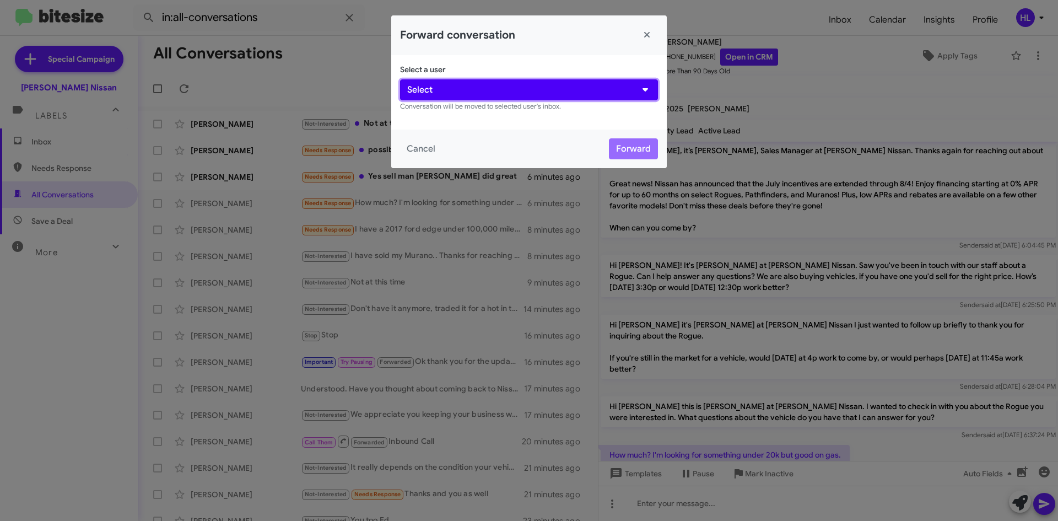
click at [599, 94] on button "Select" at bounding box center [529, 89] width 258 height 21
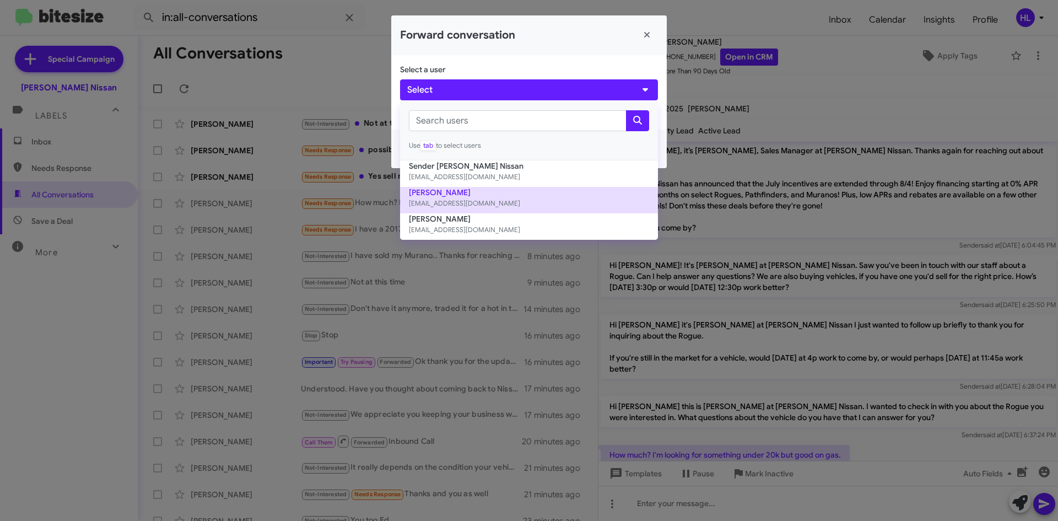
click at [566, 202] on small "[EMAIL_ADDRESS][DOMAIN_NAME]" at bounding box center [529, 203] width 240 height 11
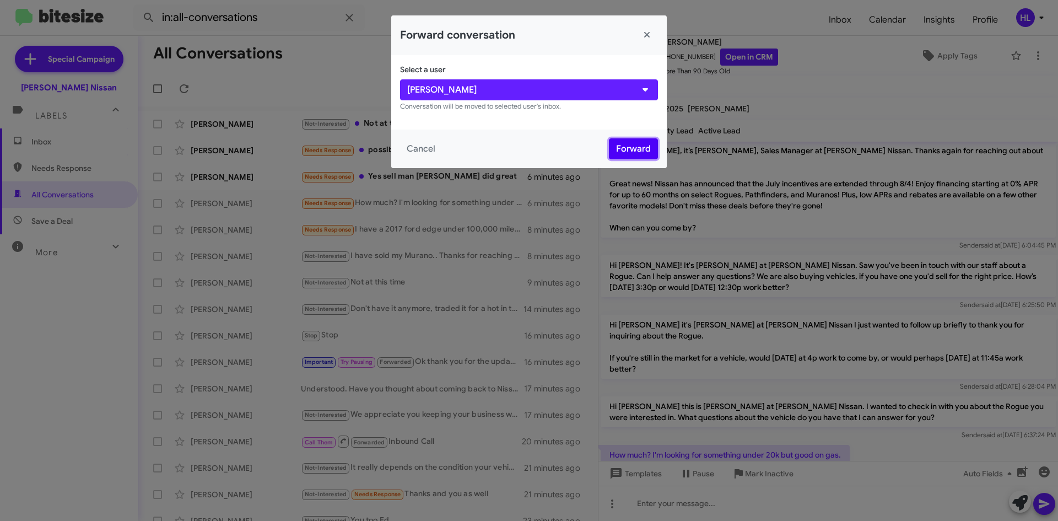
click at [627, 149] on button "Forward" at bounding box center [633, 148] width 49 height 21
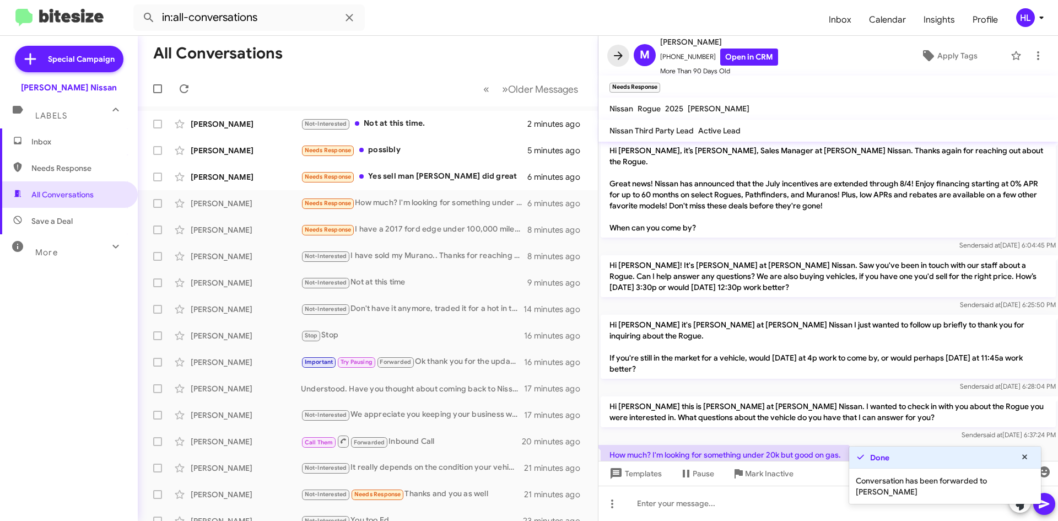
click at [620, 52] on icon at bounding box center [617, 55] width 13 height 13
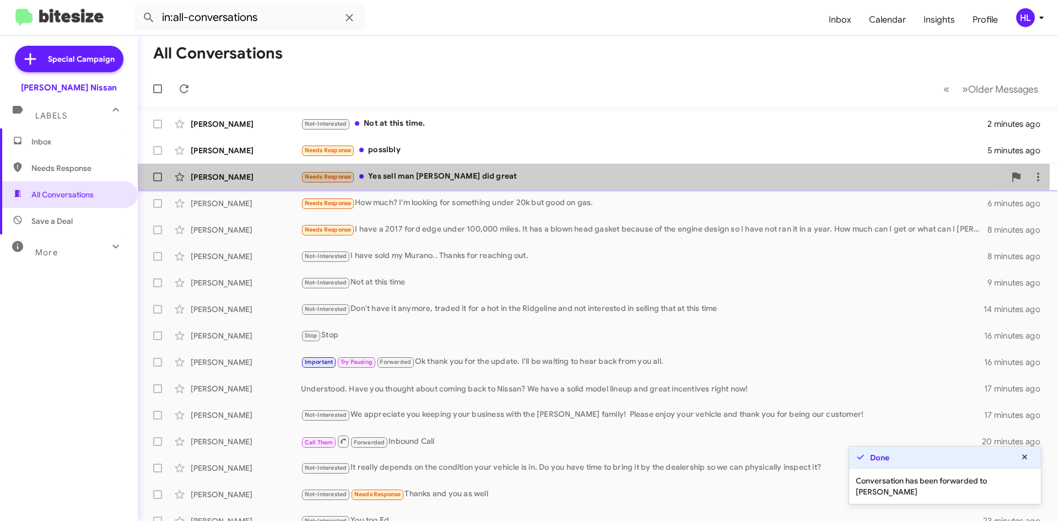
click at [253, 175] on div "[PERSON_NAME]" at bounding box center [246, 176] width 110 height 11
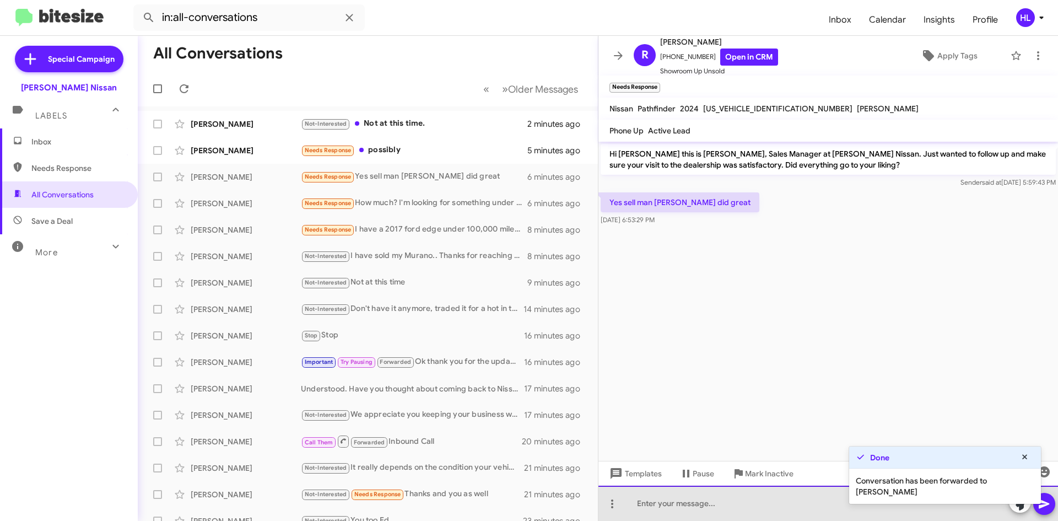
click at [728, 514] on div at bounding box center [827, 502] width 459 height 35
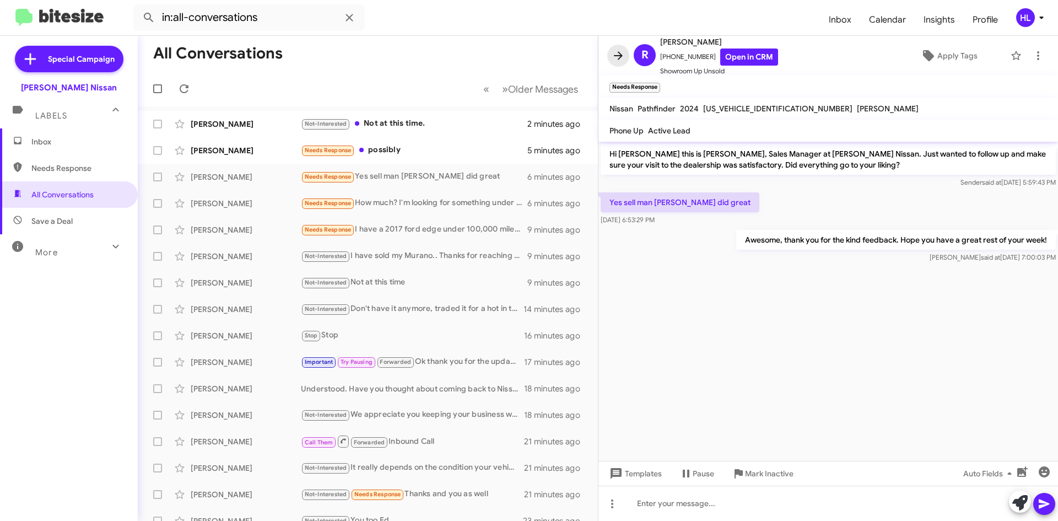
click at [621, 58] on icon at bounding box center [617, 55] width 13 height 13
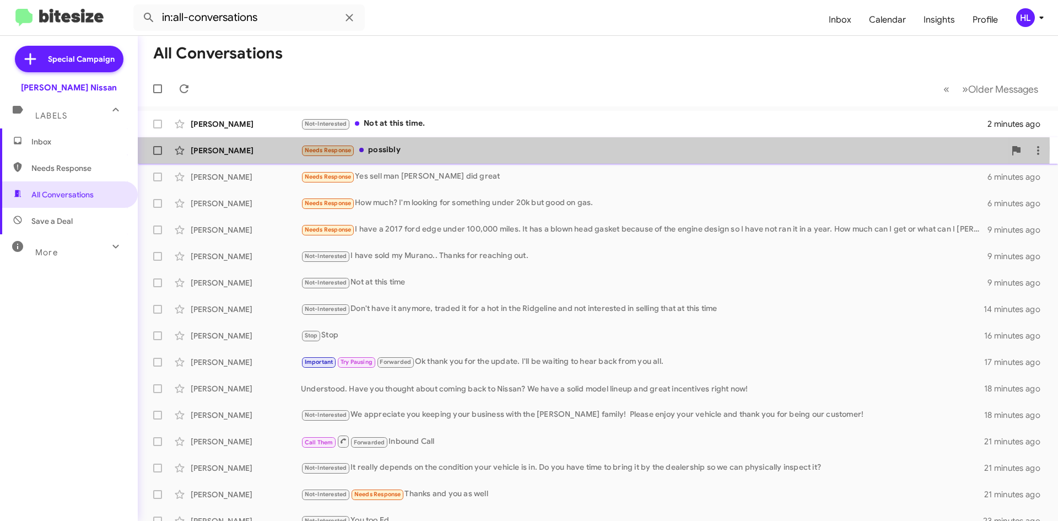
click at [259, 148] on div "[PERSON_NAME]" at bounding box center [246, 150] width 110 height 11
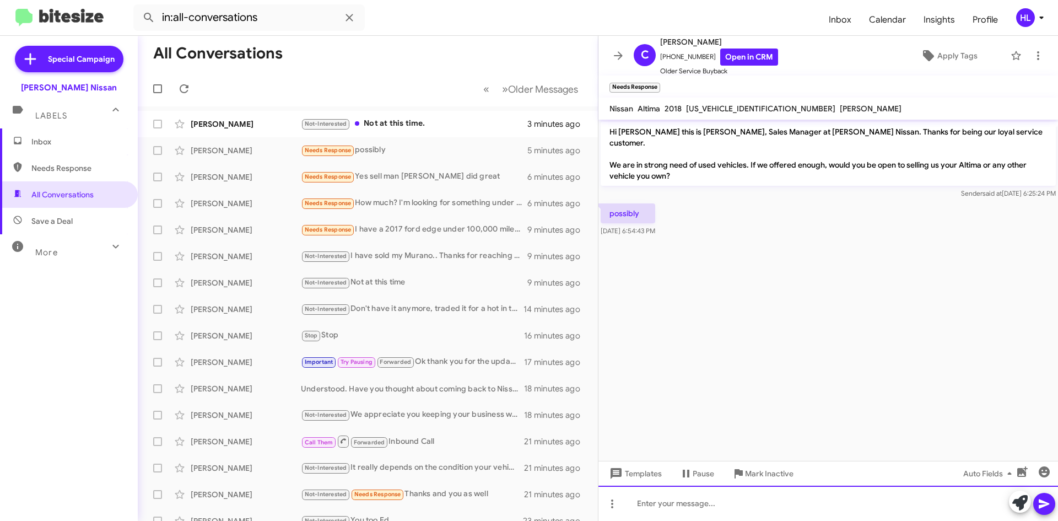
click at [794, 495] on div at bounding box center [827, 502] width 459 height 35
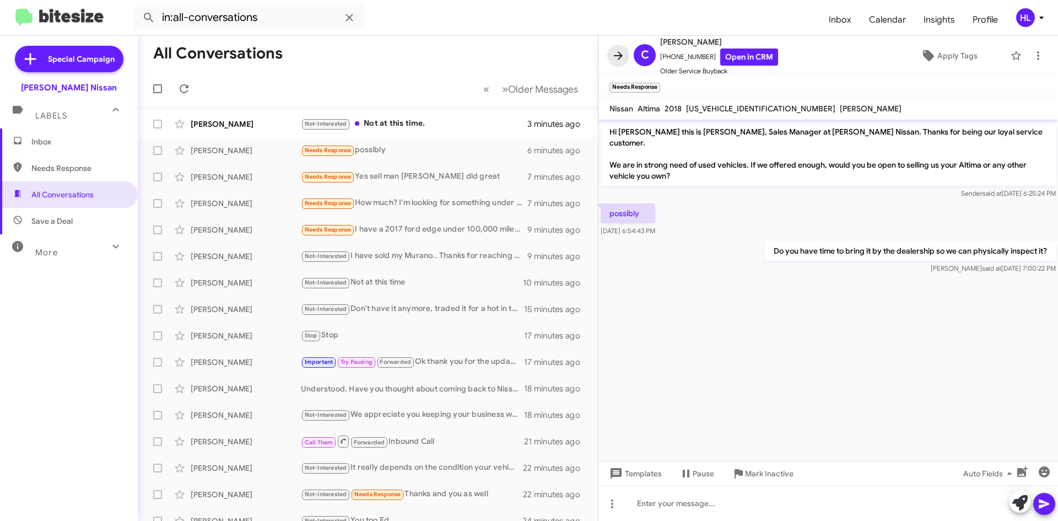
click at [618, 53] on icon at bounding box center [617, 55] width 13 height 13
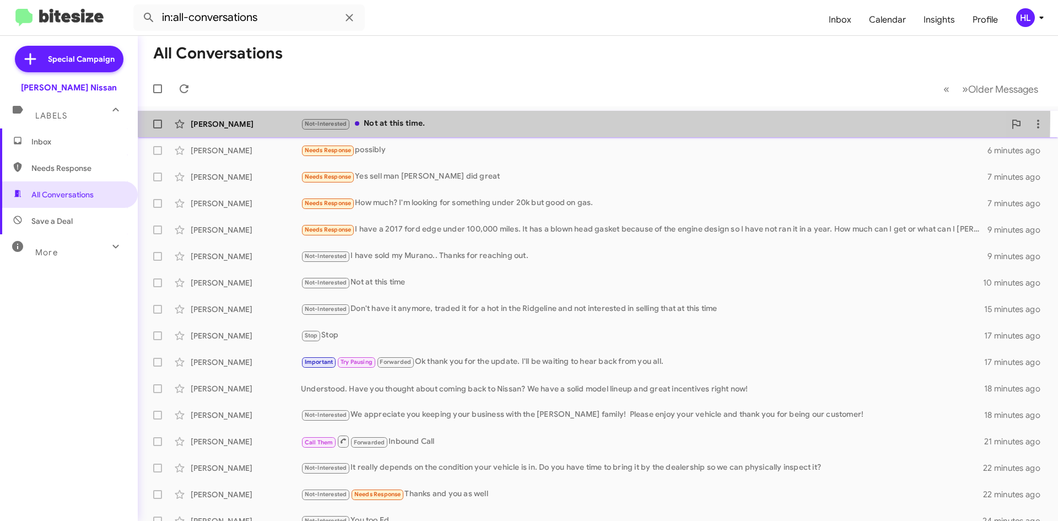
click at [258, 115] on div "[PERSON_NAME] Not-Interested Not at this time. 3 minutes ago" at bounding box center [598, 124] width 902 height 22
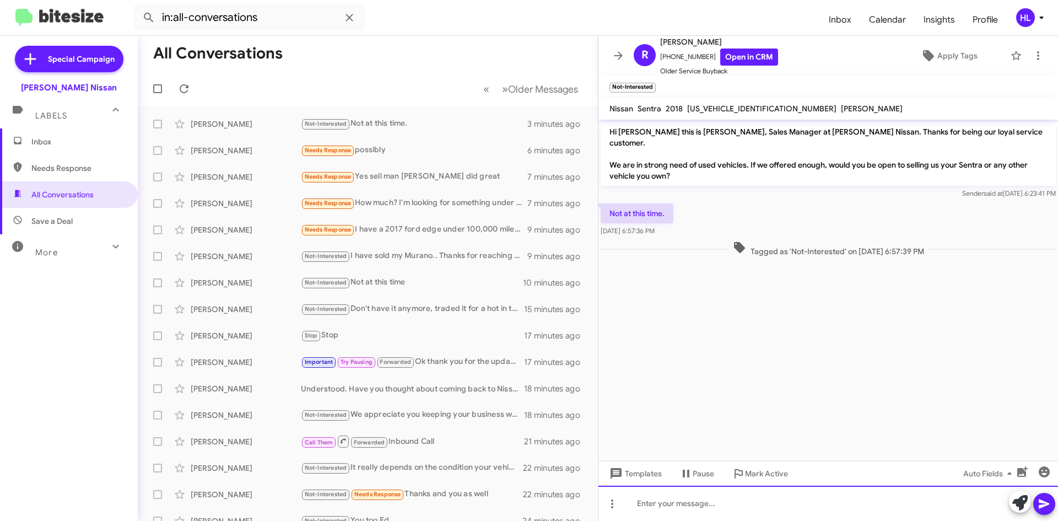
paste div
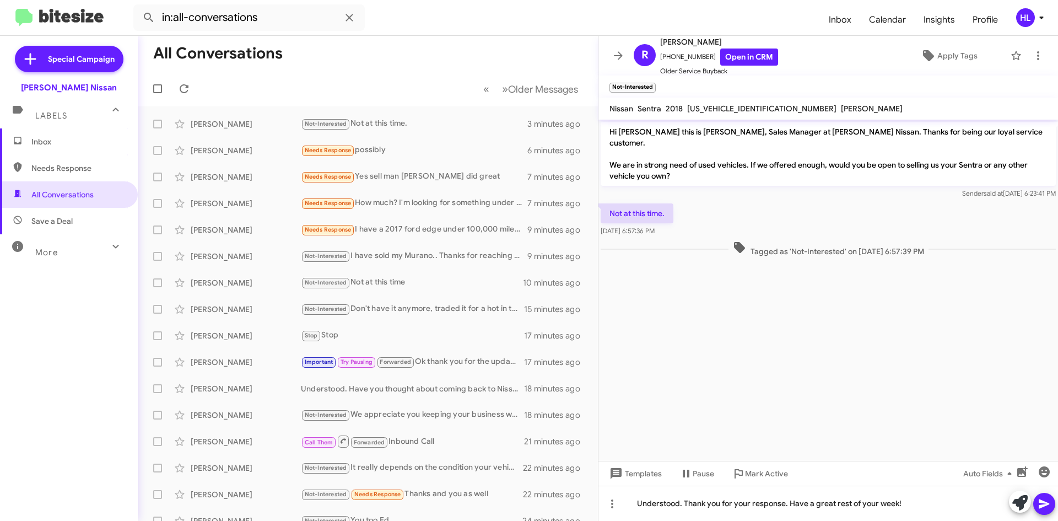
click at [1051, 506] on button at bounding box center [1044, 503] width 22 height 22
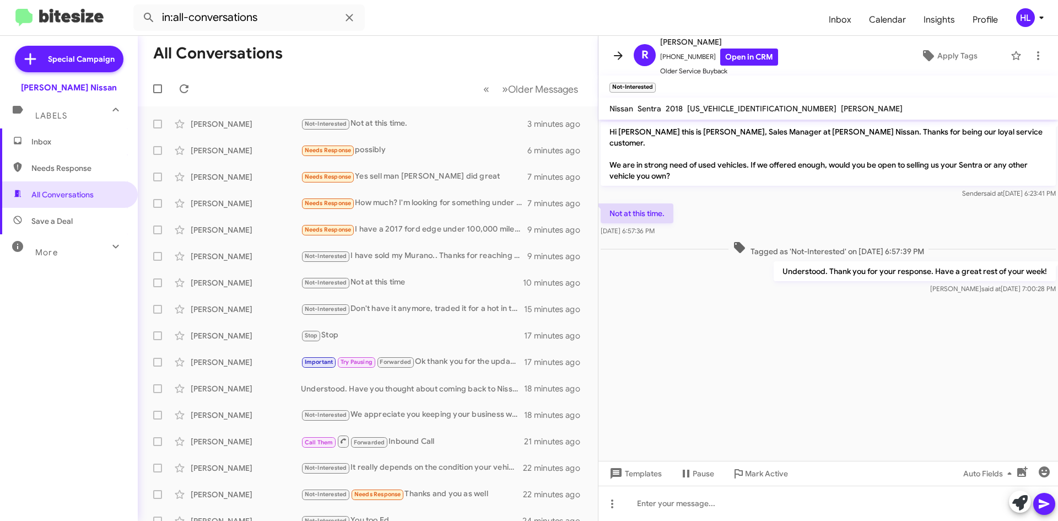
click at [626, 48] on button at bounding box center [618, 56] width 22 height 22
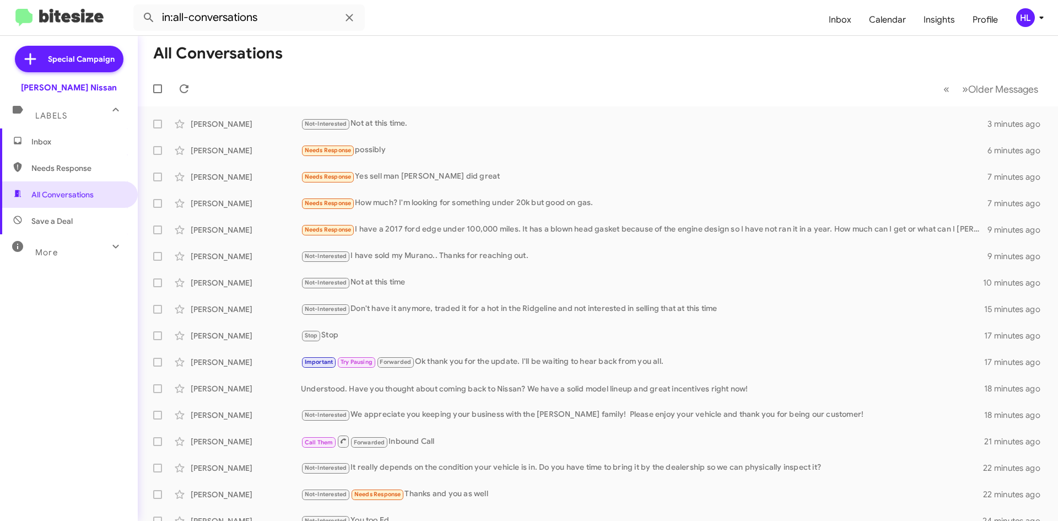
click at [65, 24] on img at bounding box center [59, 18] width 88 height 18
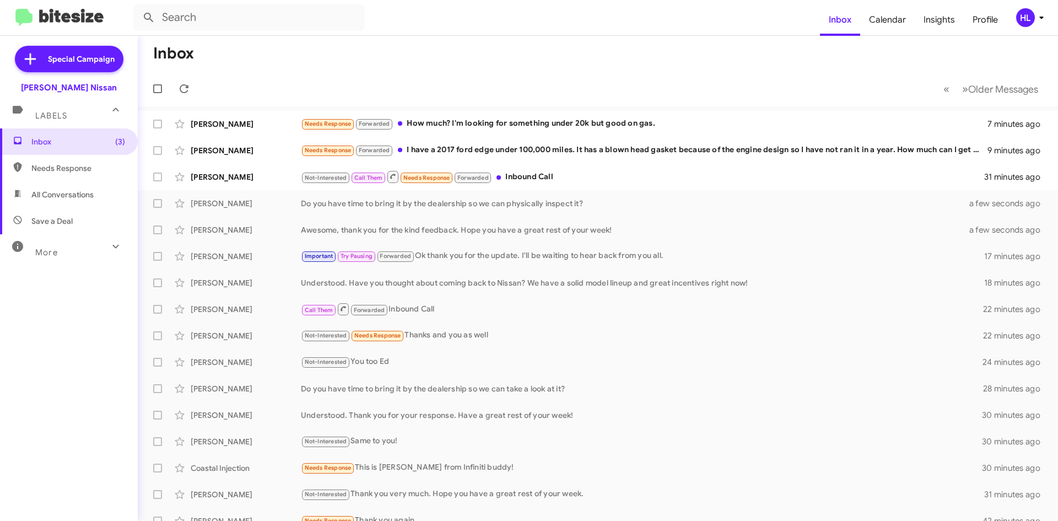
click at [74, 195] on span "All Conversations" at bounding box center [62, 194] width 62 height 11
type input "in:all-conversations"
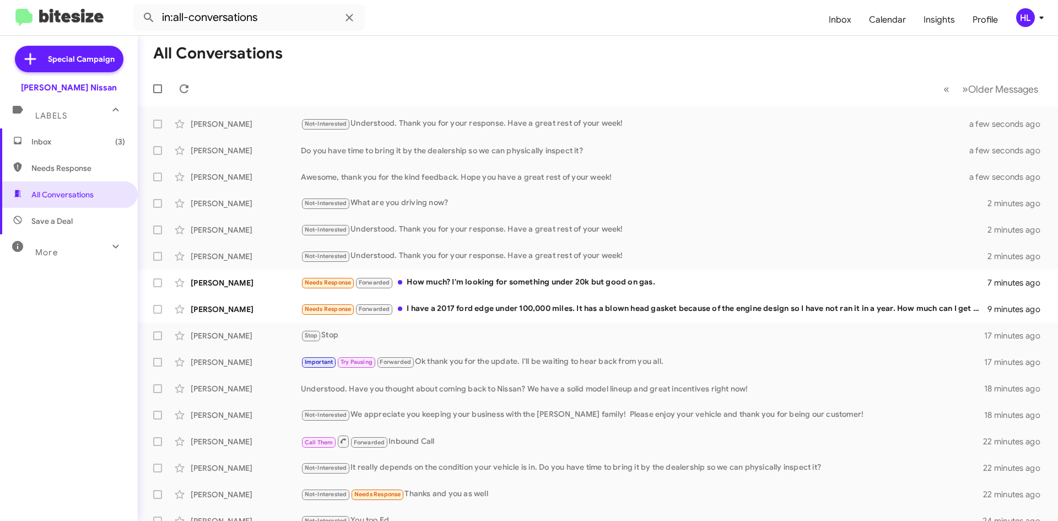
click at [115, 140] on span "(3)" at bounding box center [120, 141] width 10 height 11
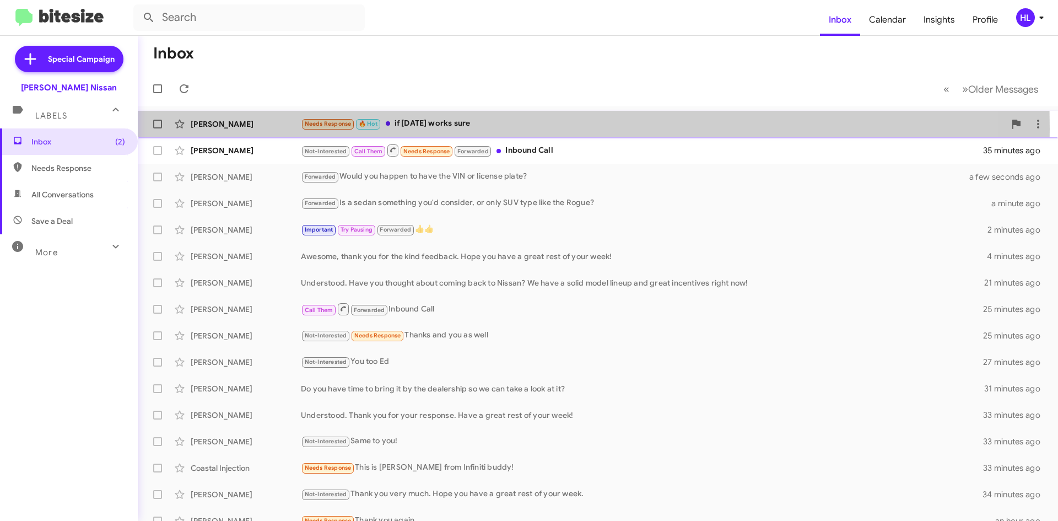
click at [254, 129] on div "[PERSON_NAME]" at bounding box center [246, 123] width 110 height 11
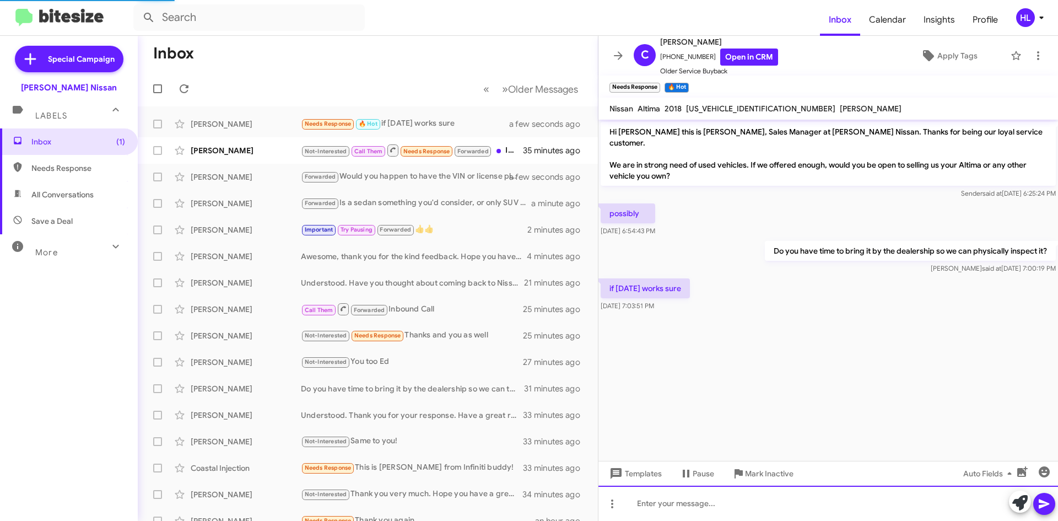
click at [834, 497] on div at bounding box center [827, 502] width 459 height 35
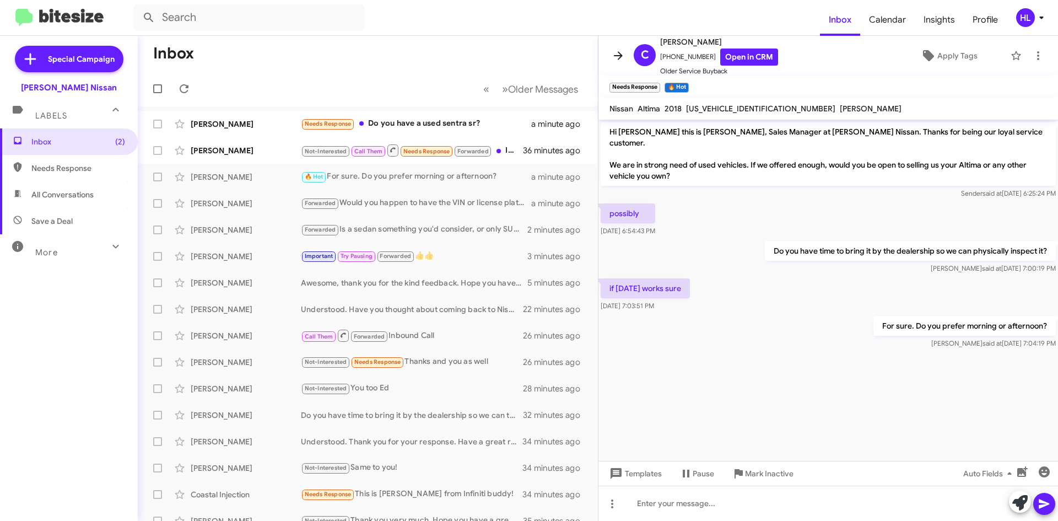
click at [614, 56] on icon at bounding box center [618, 55] width 9 height 8
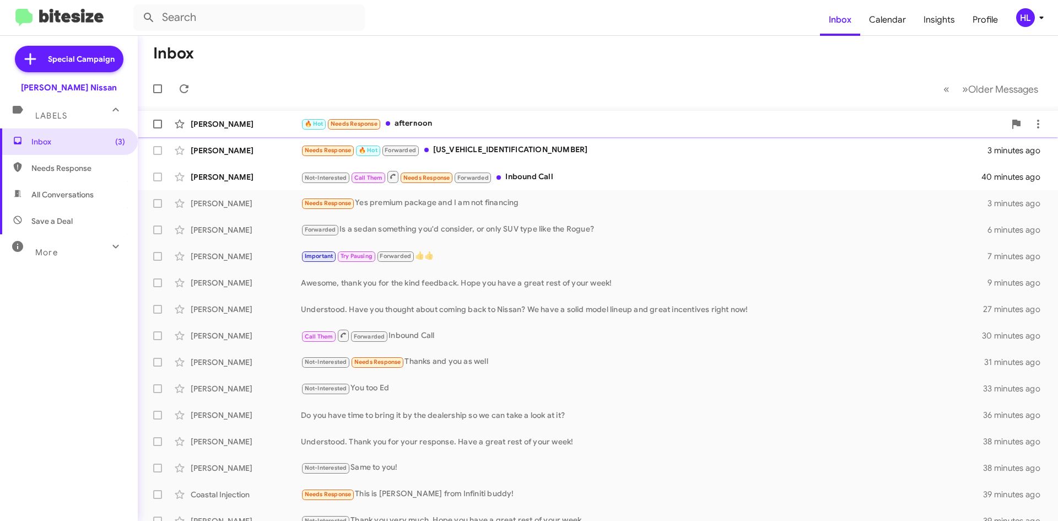
click at [253, 124] on div "[PERSON_NAME]" at bounding box center [246, 123] width 110 height 11
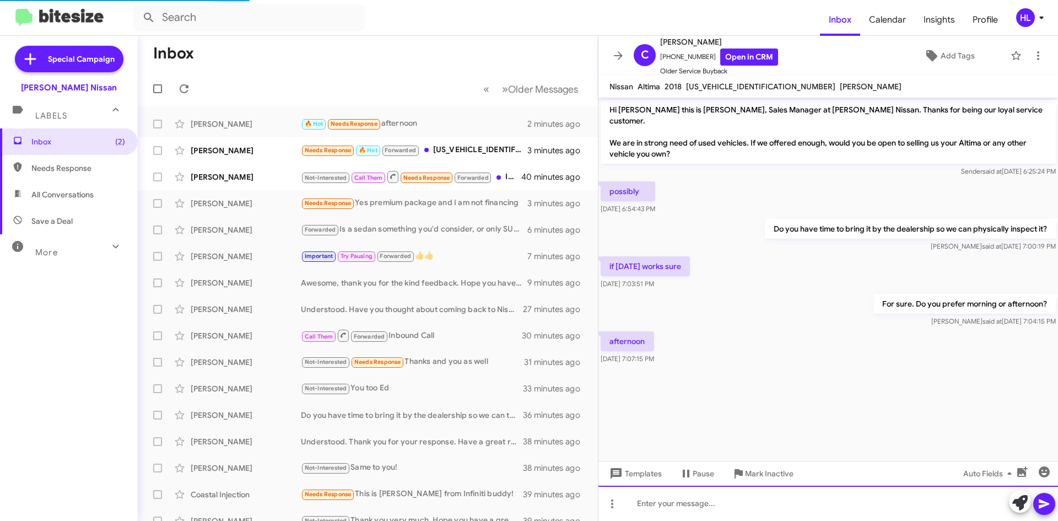
click at [780, 511] on div at bounding box center [827, 502] width 459 height 35
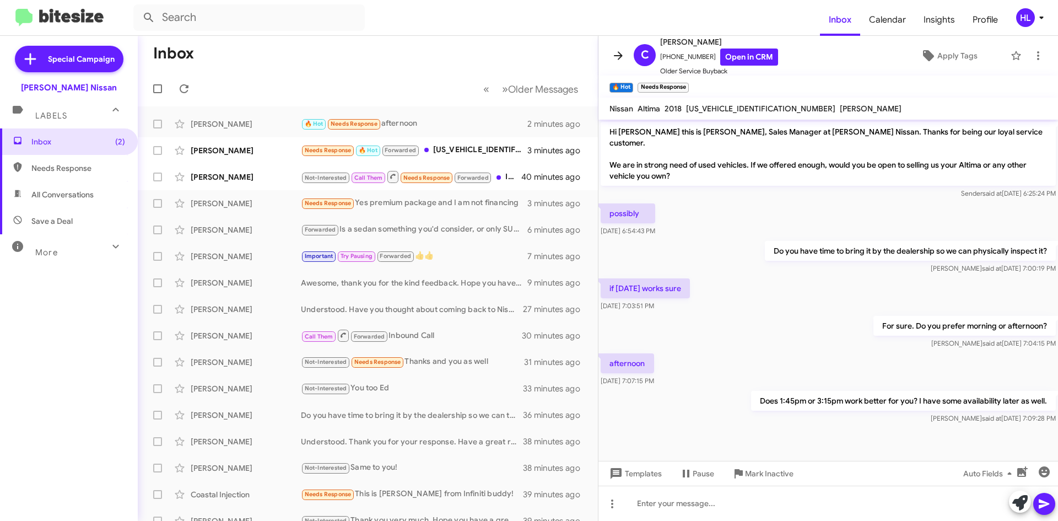
click at [615, 51] on icon at bounding box center [617, 55] width 13 height 13
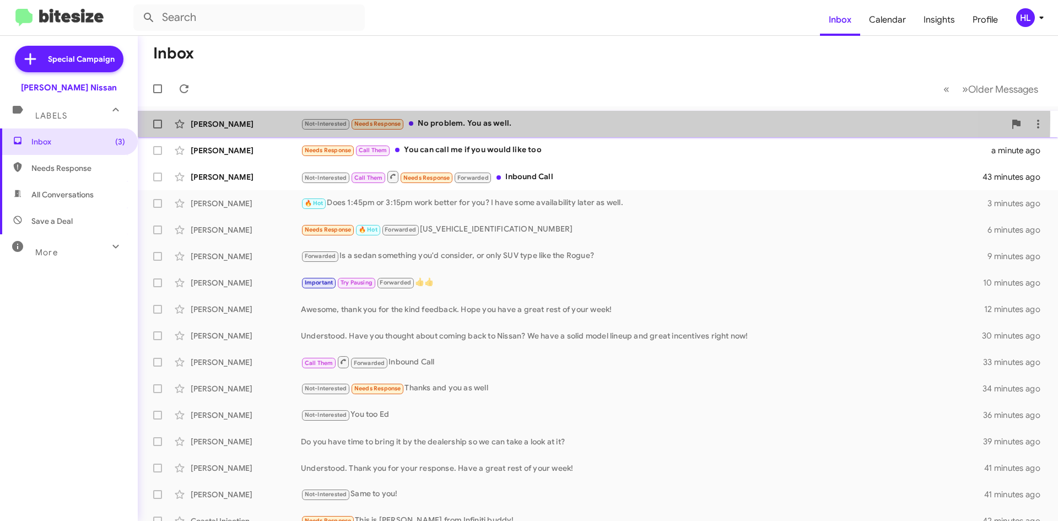
click at [243, 116] on div "[PERSON_NAME] Not-Interested Needs Response No problem. You as well. a minute a…" at bounding box center [598, 124] width 902 height 22
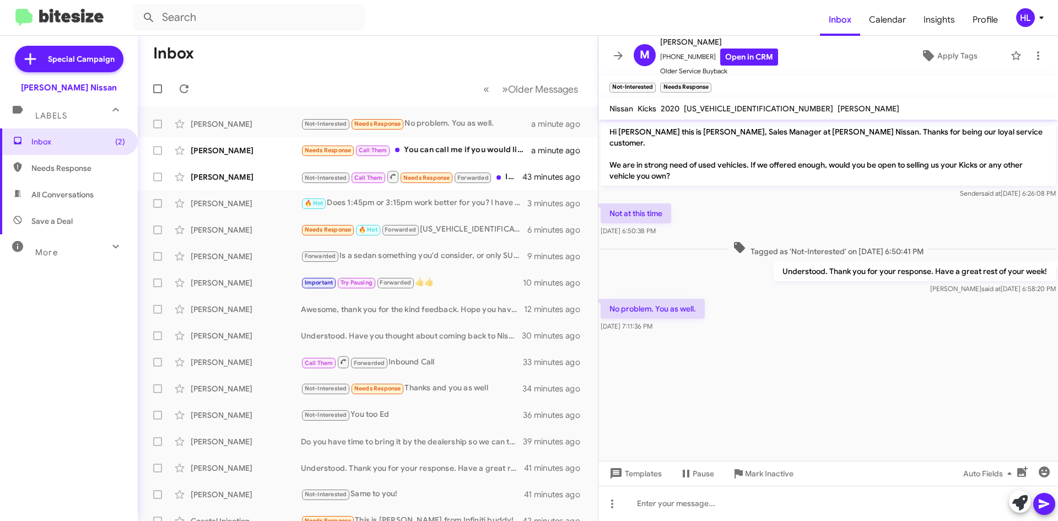
click at [619, 61] on icon at bounding box center [617, 55] width 13 height 13
